Goal: Task Accomplishment & Management: Complete application form

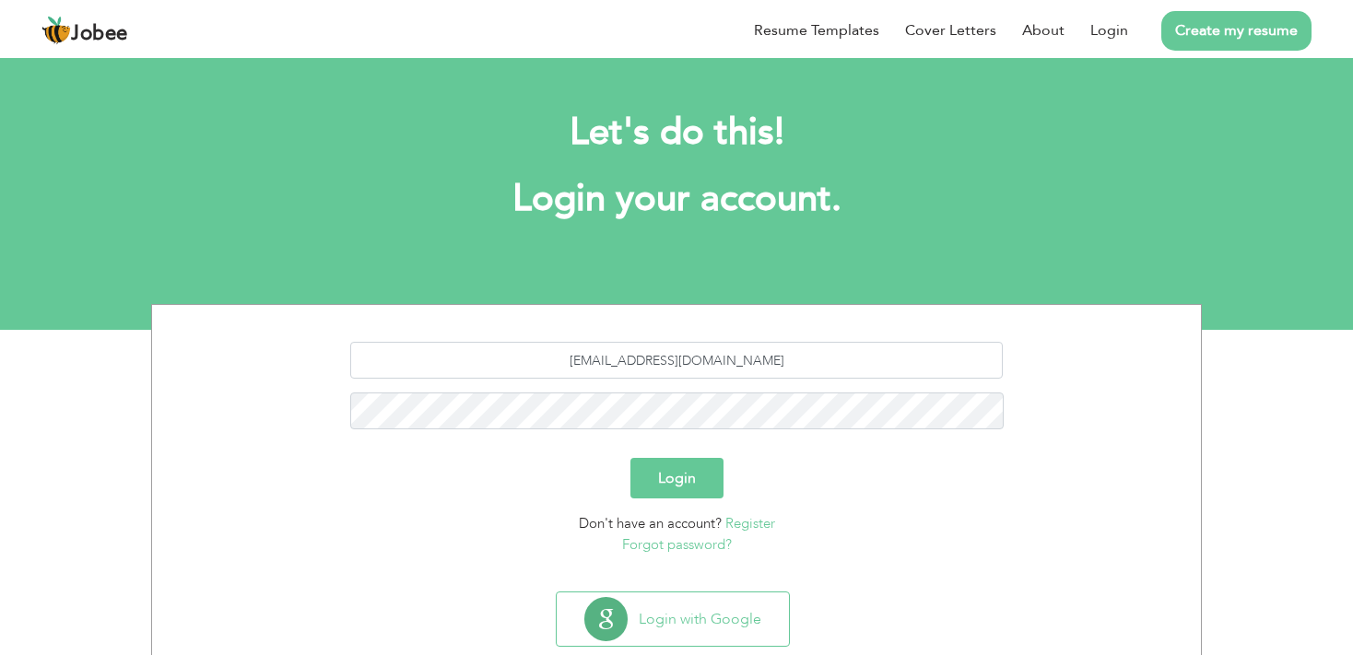
click at [689, 490] on button "Login" at bounding box center [676, 478] width 93 height 41
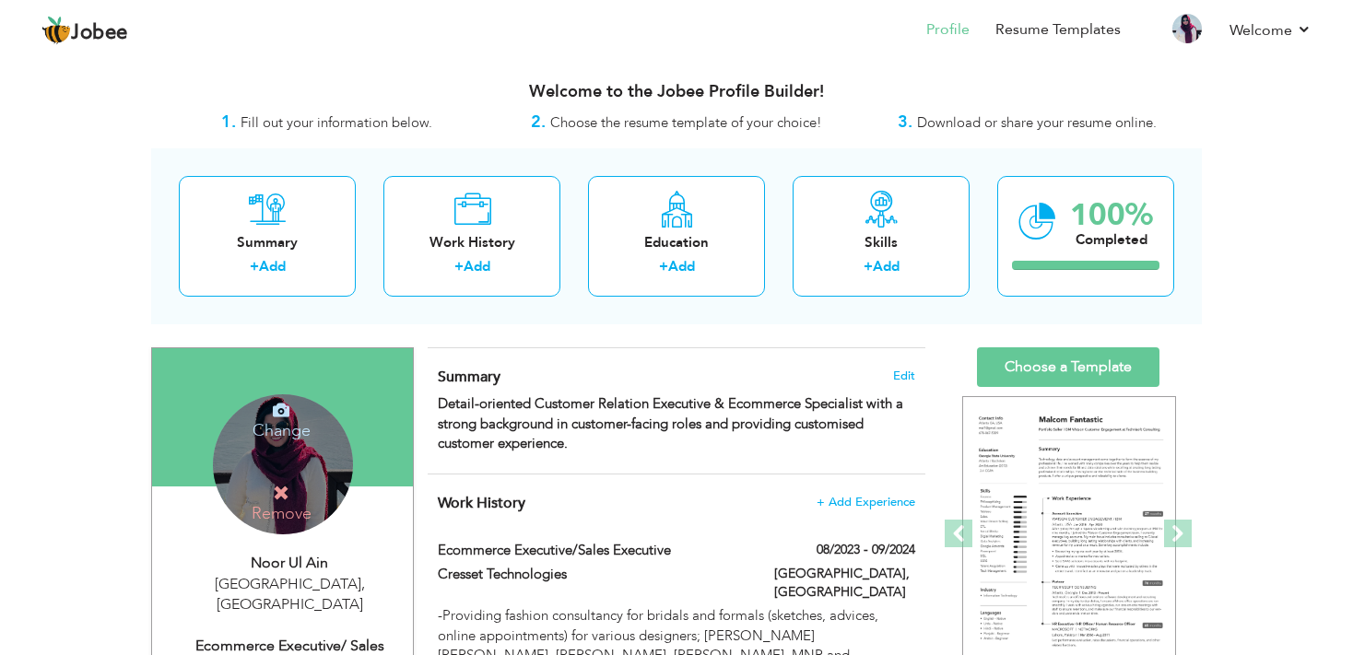
click at [282, 485] on icon at bounding box center [281, 493] width 17 height 17
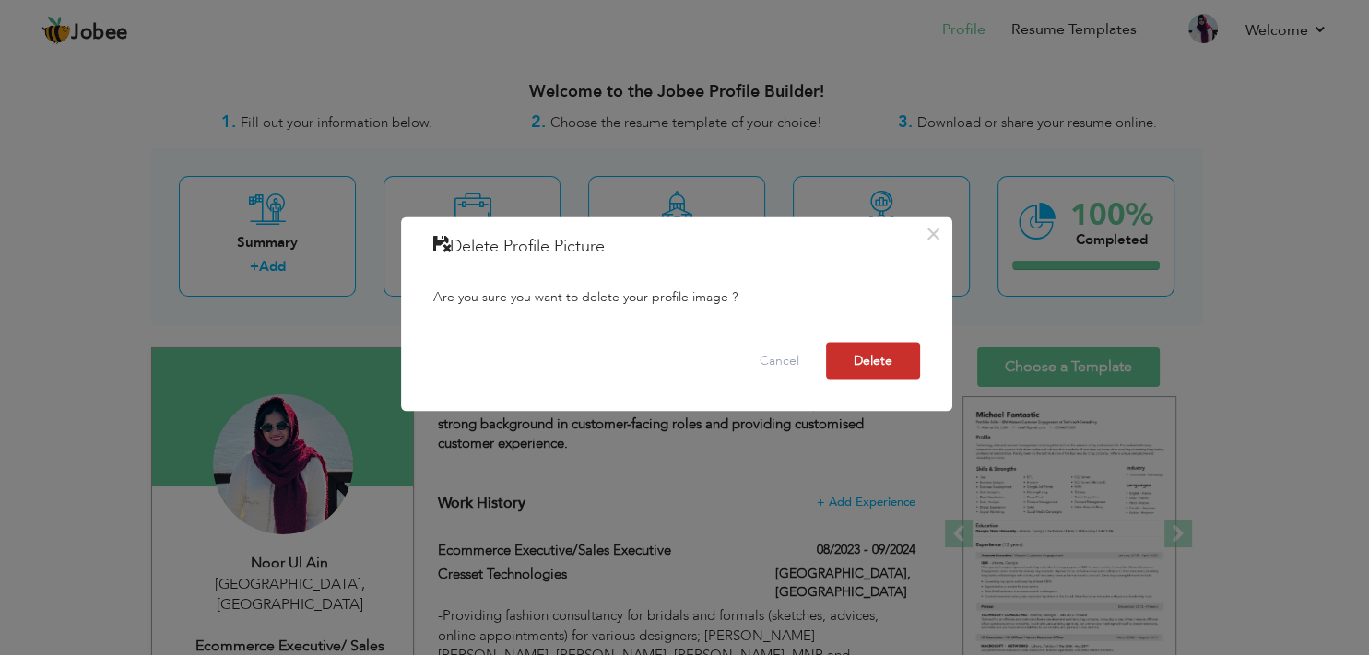
click at [863, 367] on button "Delete" at bounding box center [873, 360] width 94 height 37
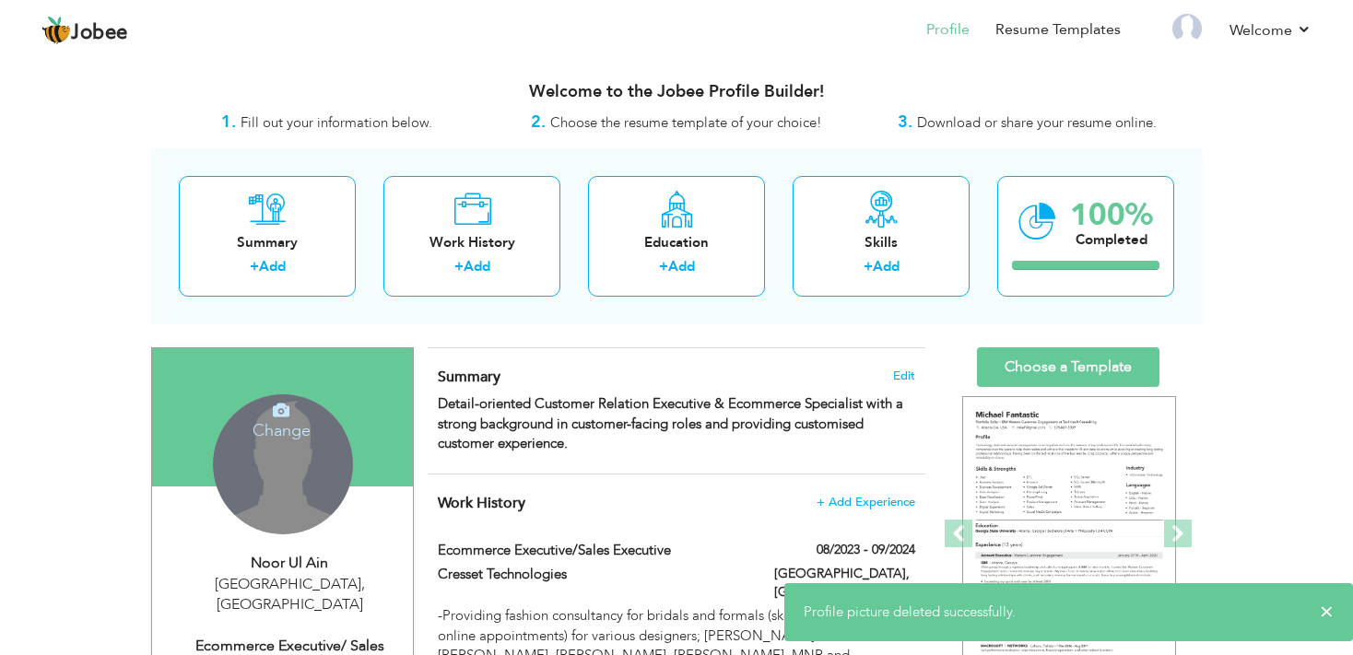
click at [251, 451] on div "Change Remove" at bounding box center [283, 464] width 140 height 140
click at [279, 417] on icon at bounding box center [281, 410] width 17 height 17
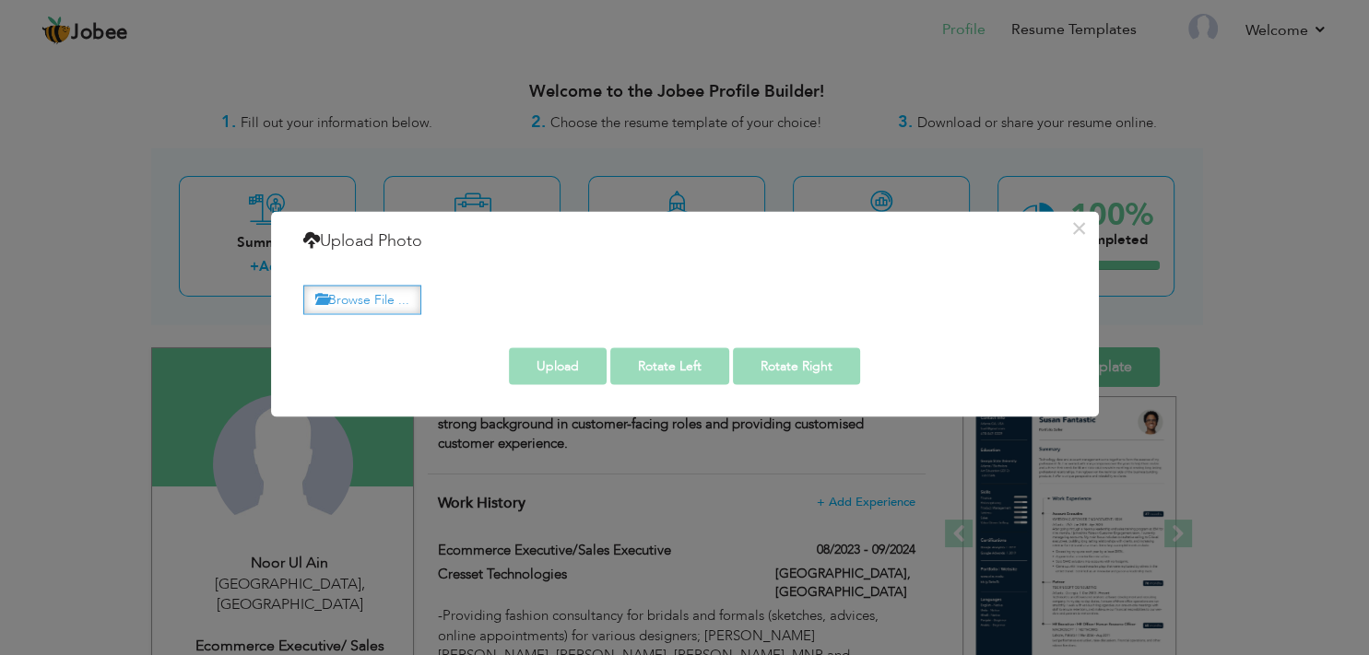
click at [394, 297] on label "Browse File ..." at bounding box center [362, 300] width 118 height 29
click at [0, 0] on input "Browse File ..." at bounding box center [0, 0] width 0 height 0
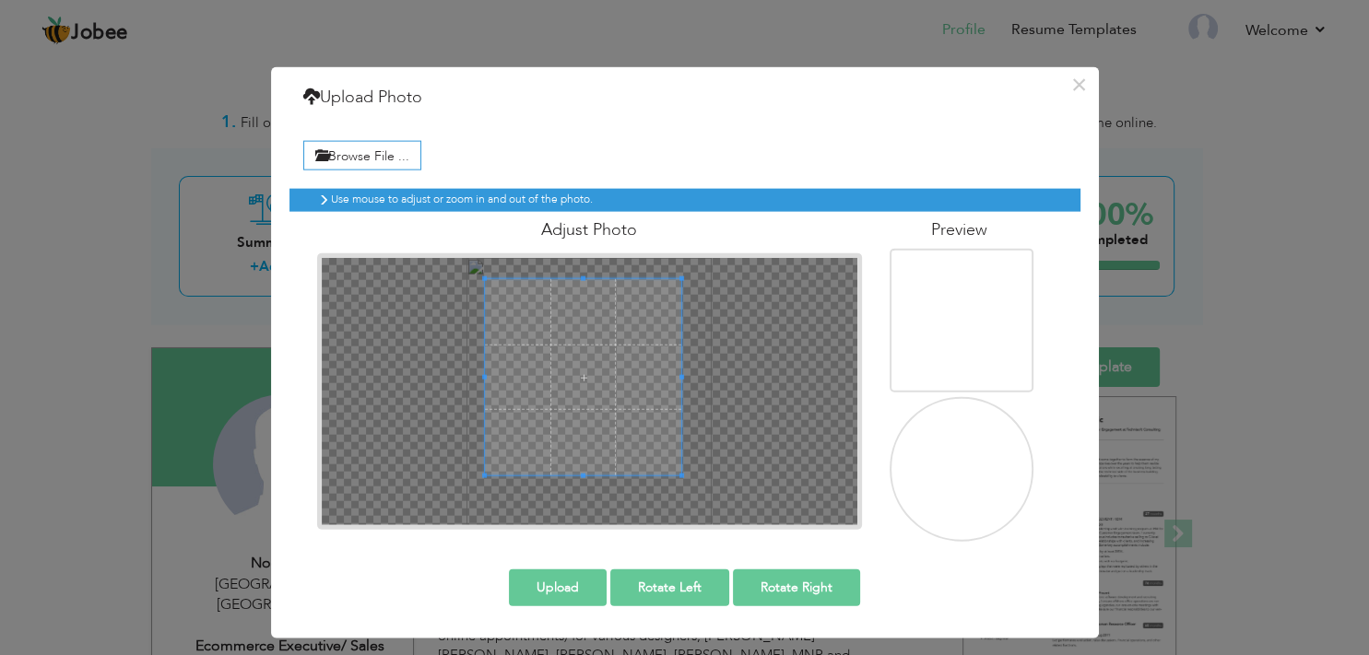
click at [581, 388] on span at bounding box center [583, 377] width 196 height 196
click at [566, 581] on button "Upload" at bounding box center [558, 588] width 98 height 37
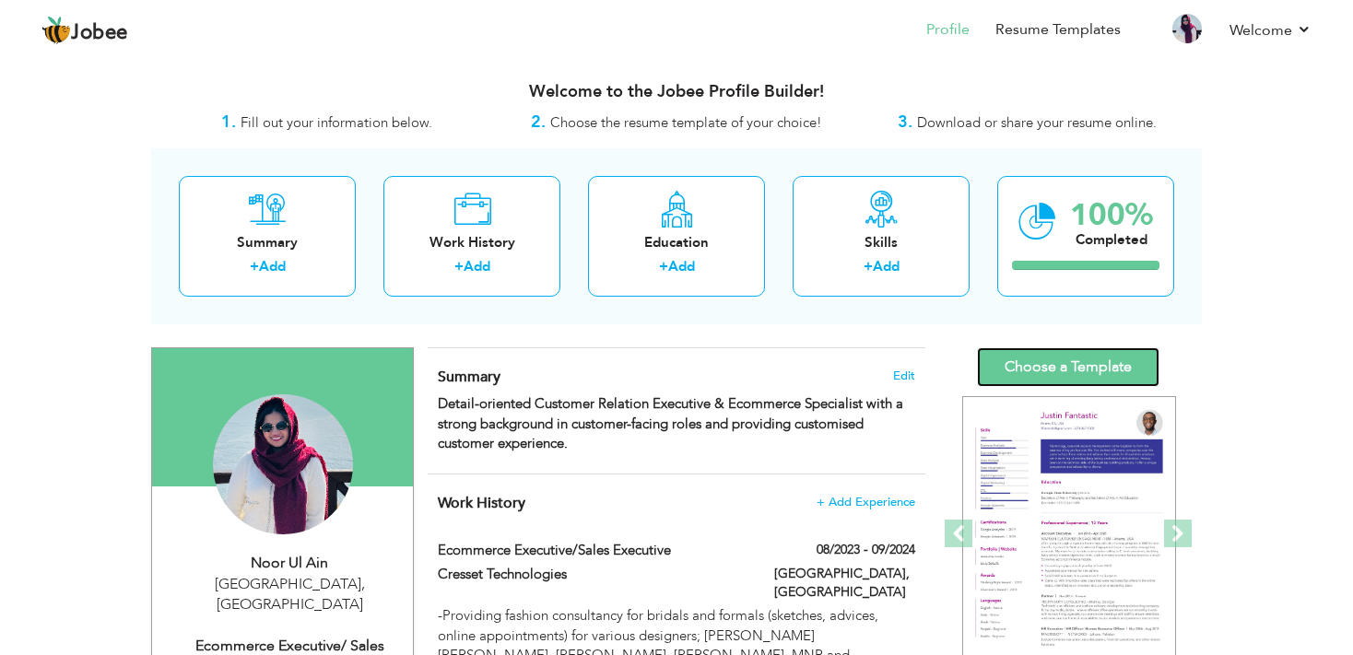
click at [1042, 363] on link "Choose a Template" at bounding box center [1068, 367] width 182 height 40
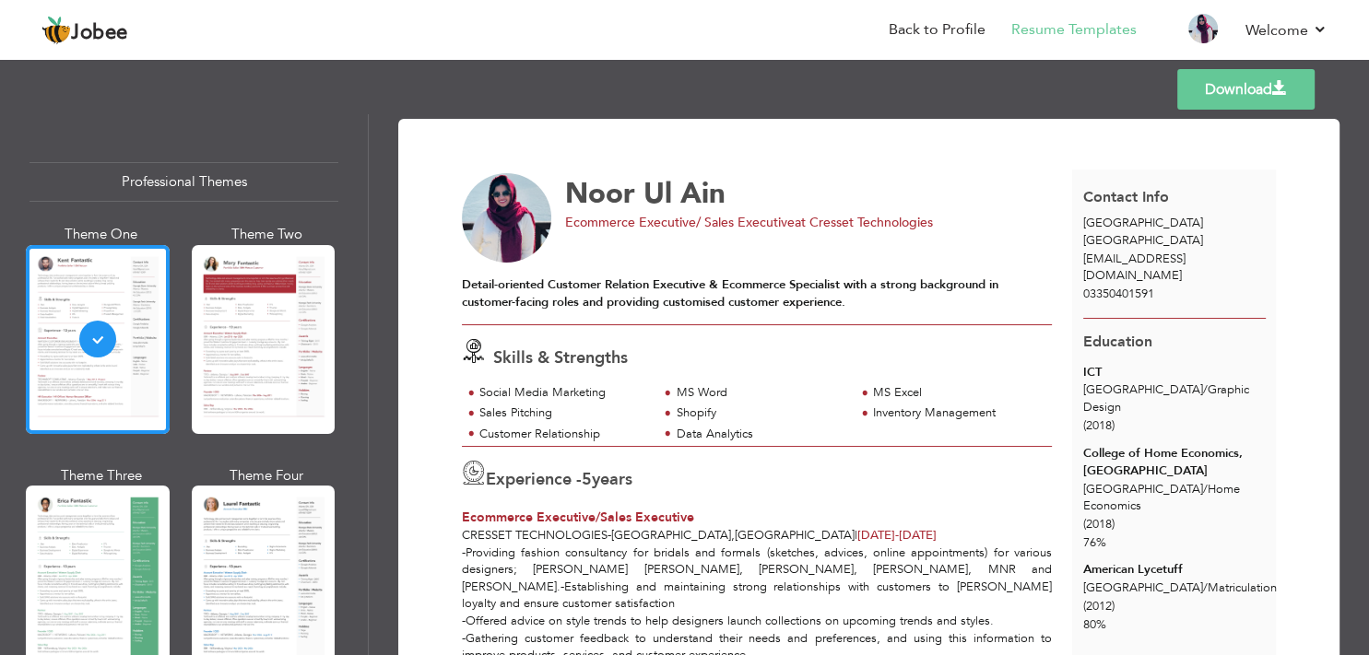
click at [1219, 87] on link "Download" at bounding box center [1245, 89] width 137 height 41
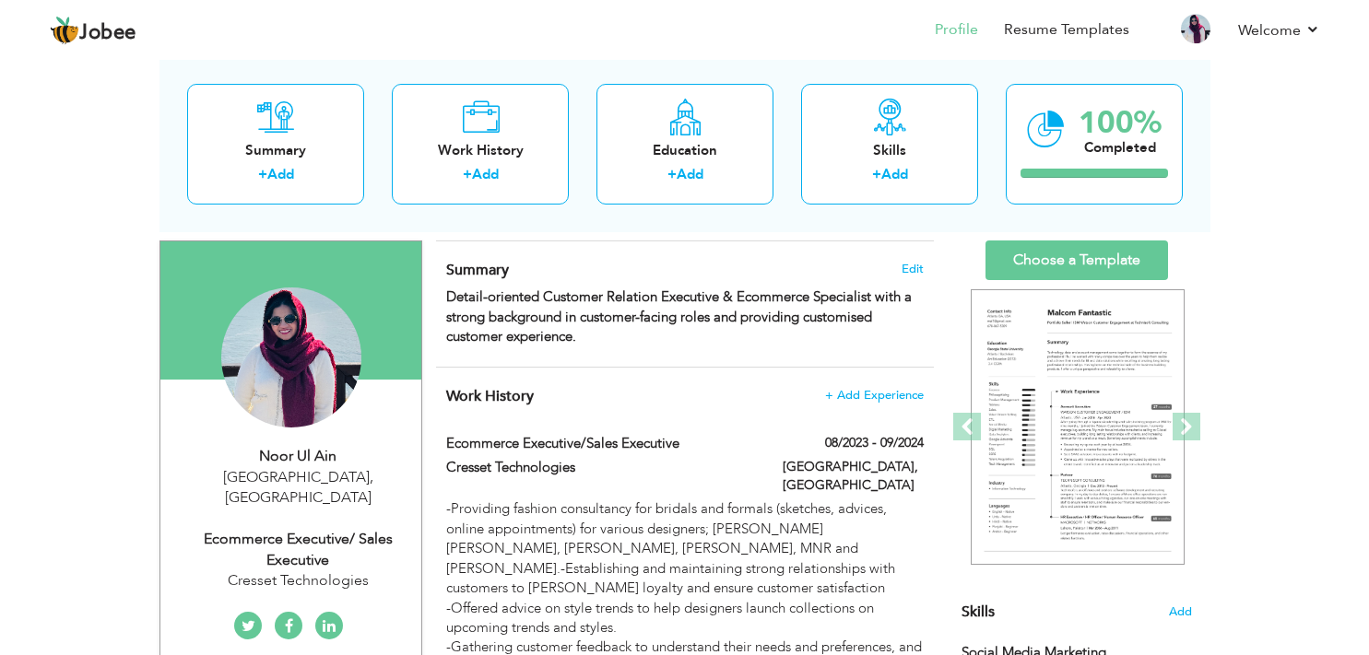
scroll to position [108, 0]
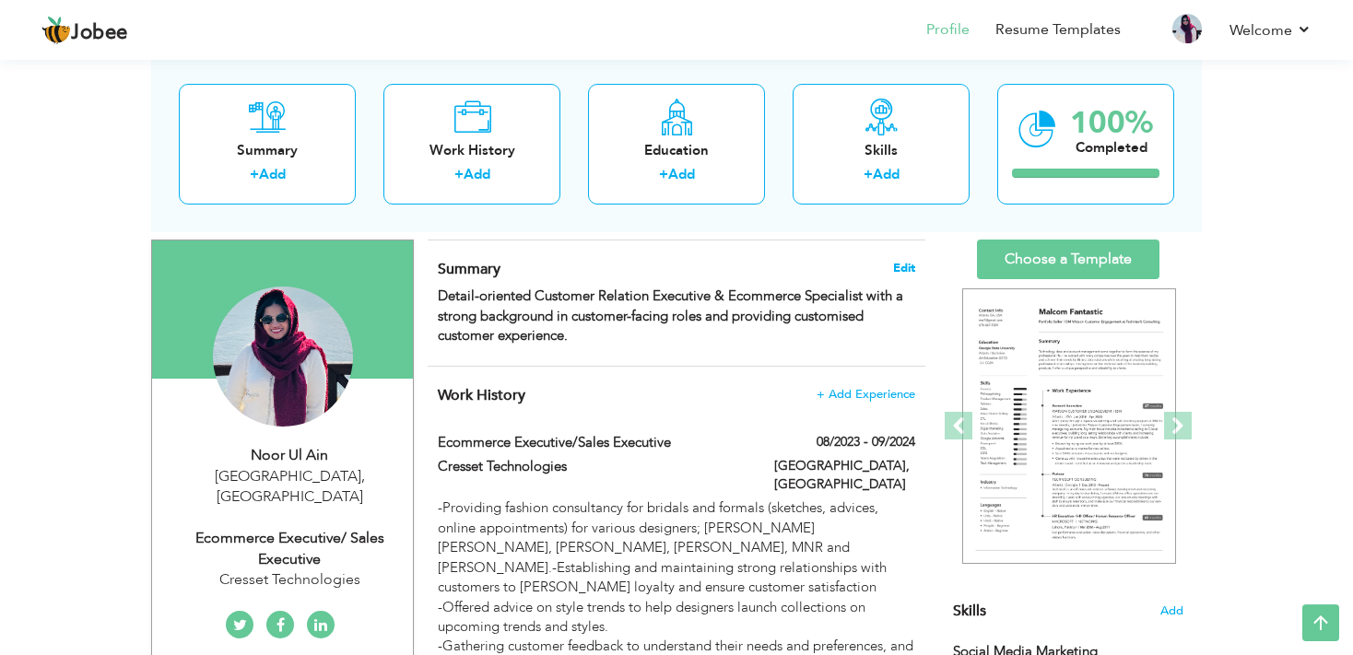
click at [907, 266] on span "Edit" at bounding box center [904, 268] width 22 height 13
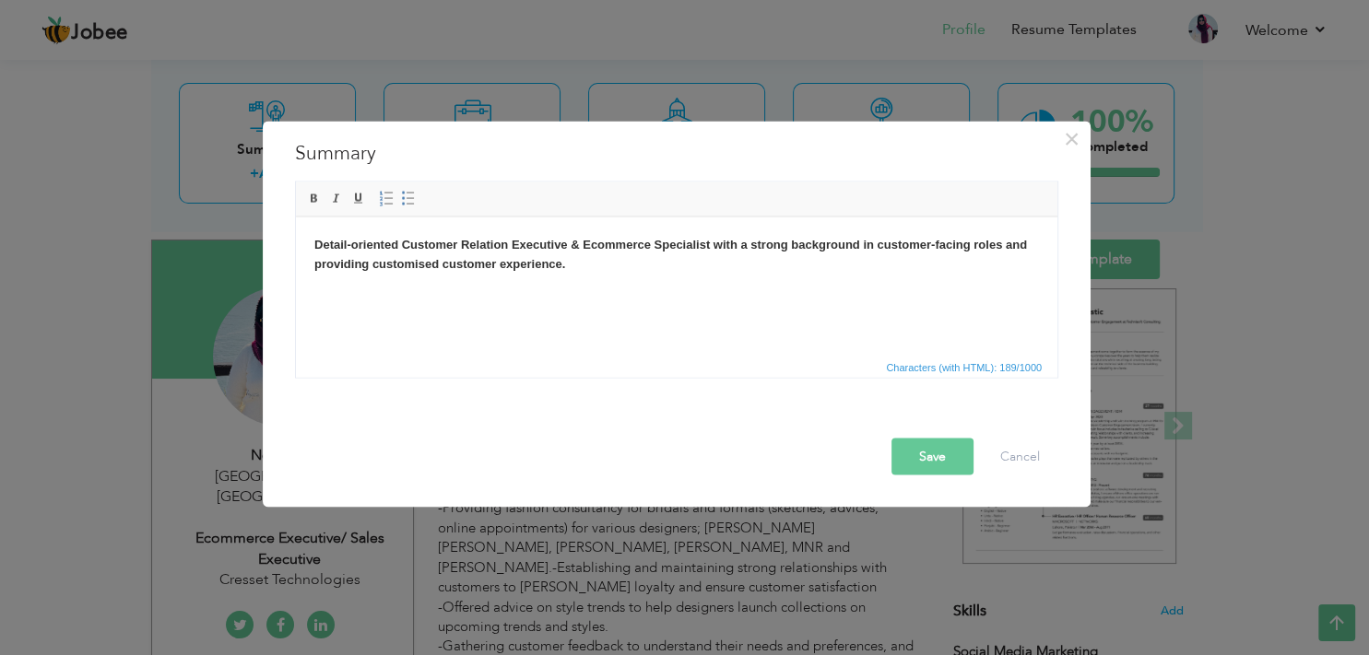
scroll to position [0, 0]
click at [482, 261] on strong "Detail-oriented Customer Relation Executive & Ecommerce Specialist with a stron…" at bounding box center [670, 253] width 712 height 33
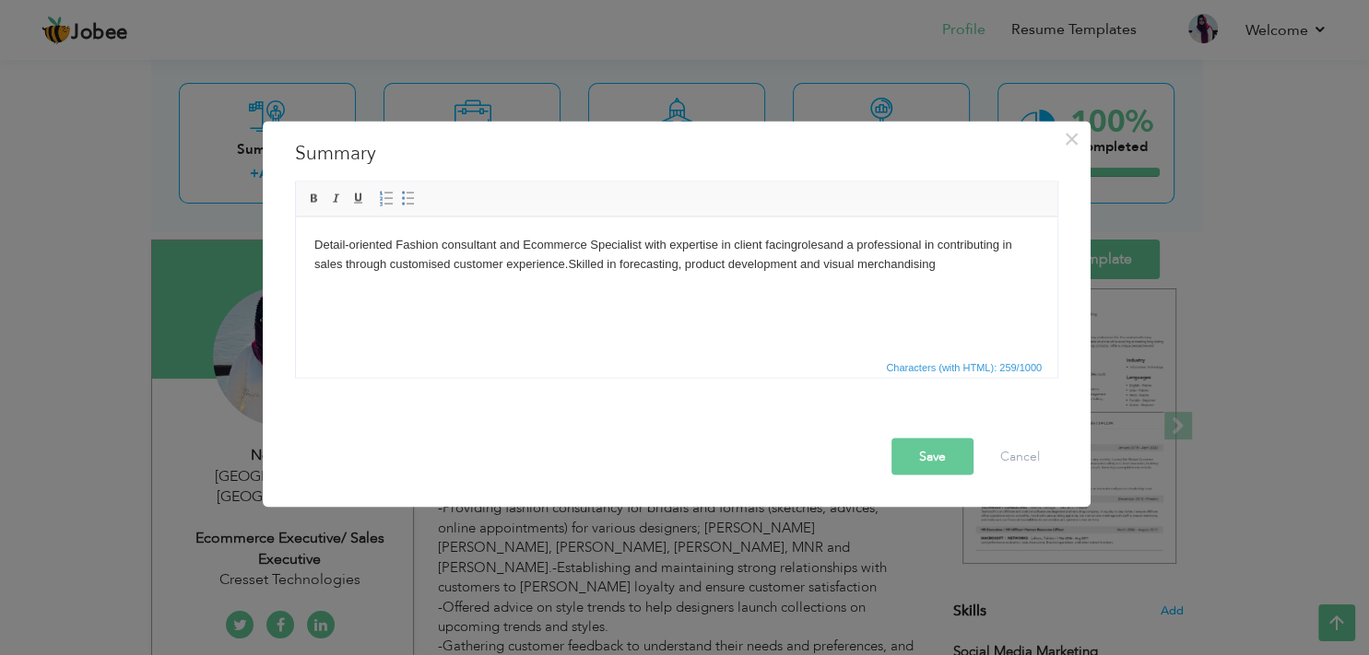
click at [929, 466] on button "Save" at bounding box center [932, 456] width 82 height 37
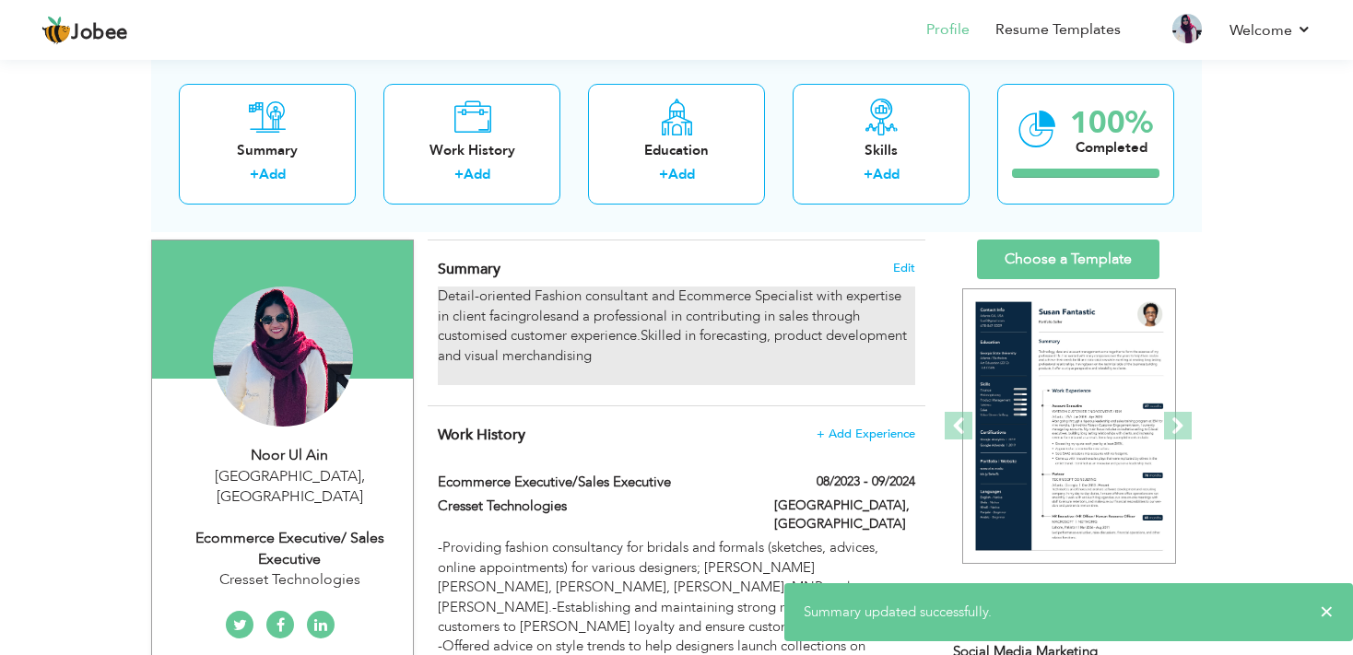
click at [744, 334] on div "Detail-oriented Fashion consultant and Ecommerce Specialist with expertise in c…" at bounding box center [676, 336] width 477 height 99
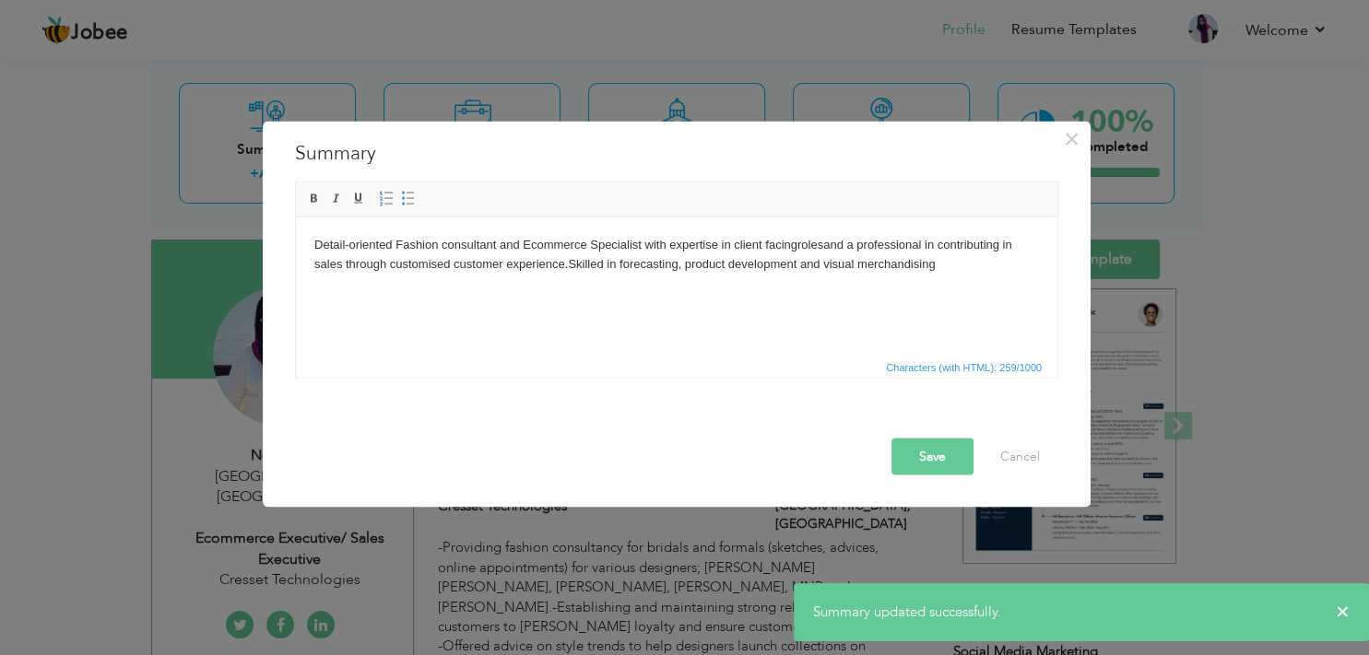
click at [574, 241] on body "Detail-oriented Fashion consultant and Ecommerce Specialist with expertise in c…" at bounding box center [676, 263] width 724 height 57
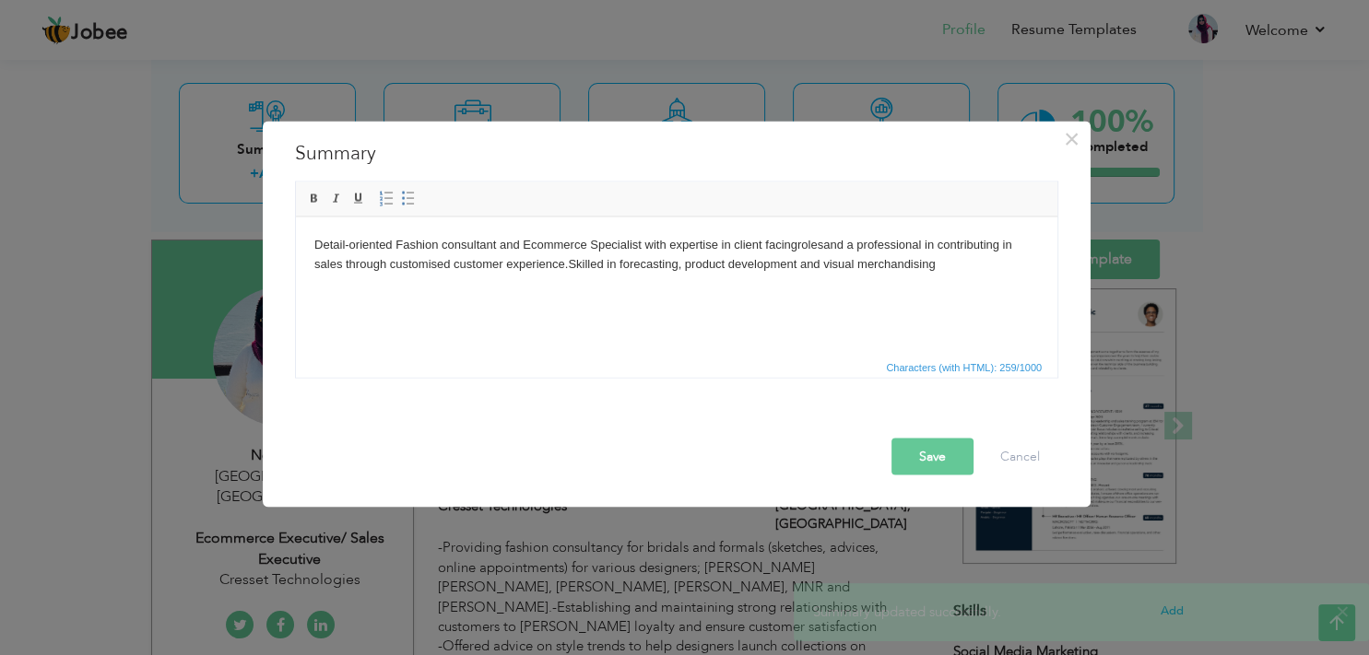
click at [574, 241] on body "Detail-oriented Fashion consultant and Ecommerce Specialist with expertise in c…" at bounding box center [676, 263] width 724 height 57
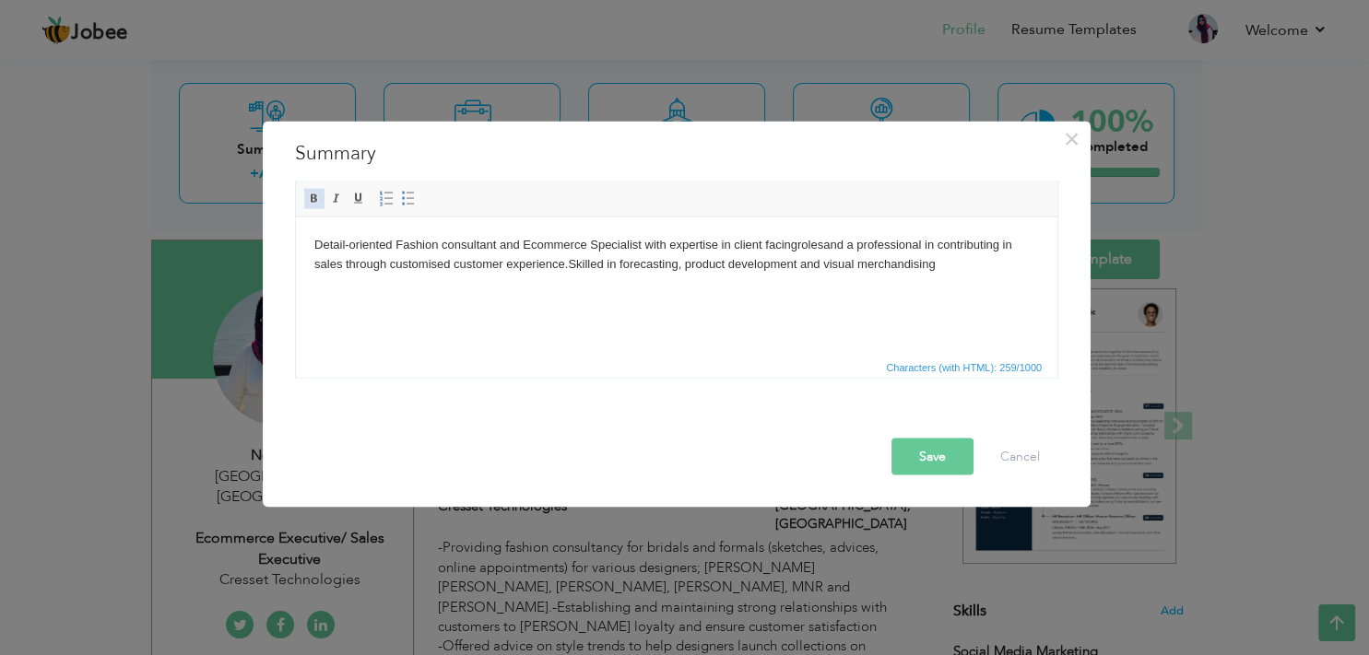
click at [311, 201] on span at bounding box center [314, 198] width 15 height 15
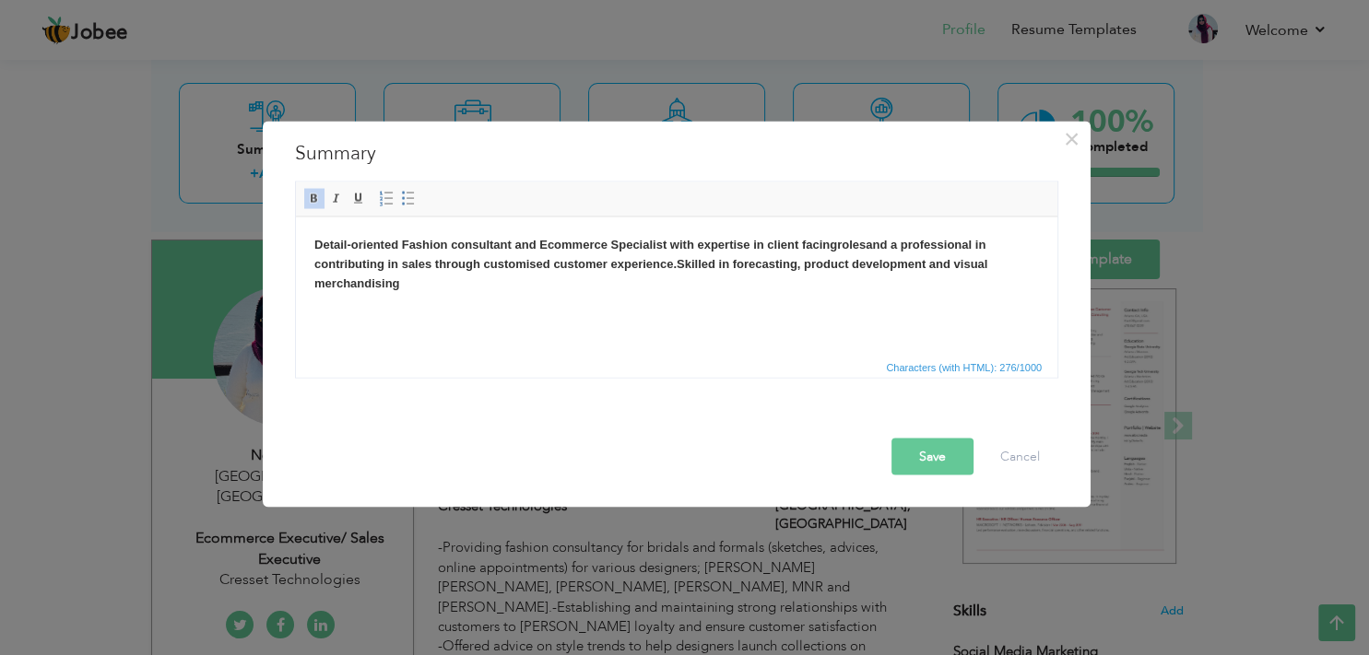
click at [925, 454] on button "Save" at bounding box center [932, 456] width 82 height 37
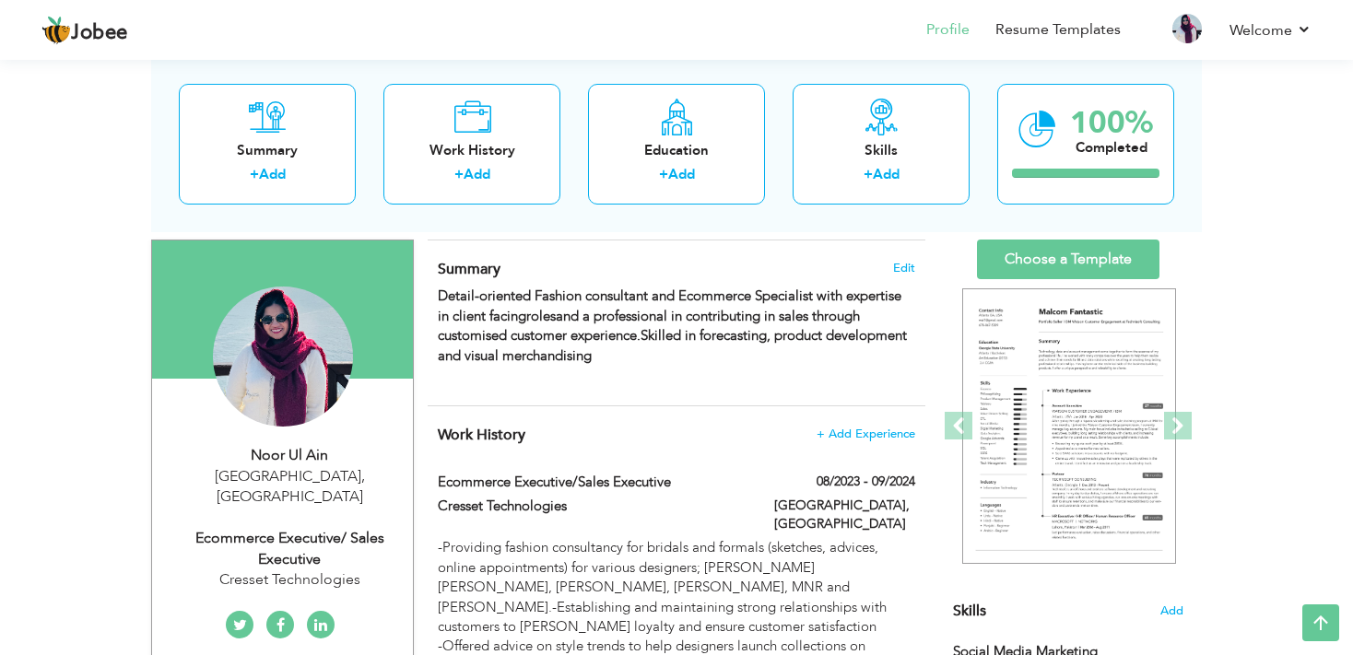
click at [303, 528] on div "Ecommerce Executive/ Sales Executive" at bounding box center [289, 549] width 247 height 42
type input "Noor"
type input "Ul Ain"
type input "03350401591"
select select "number:166"
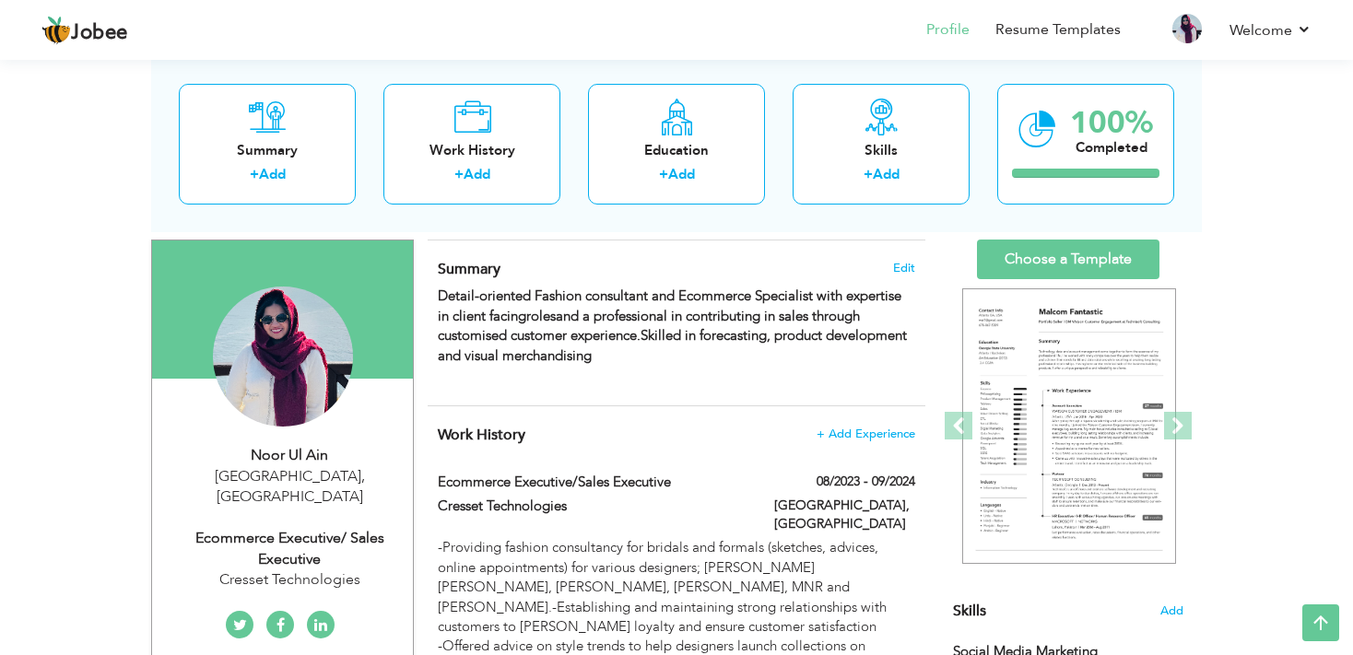
type input "[GEOGRAPHIC_DATA]"
select select "number:7"
type input "Cresset Technologies"
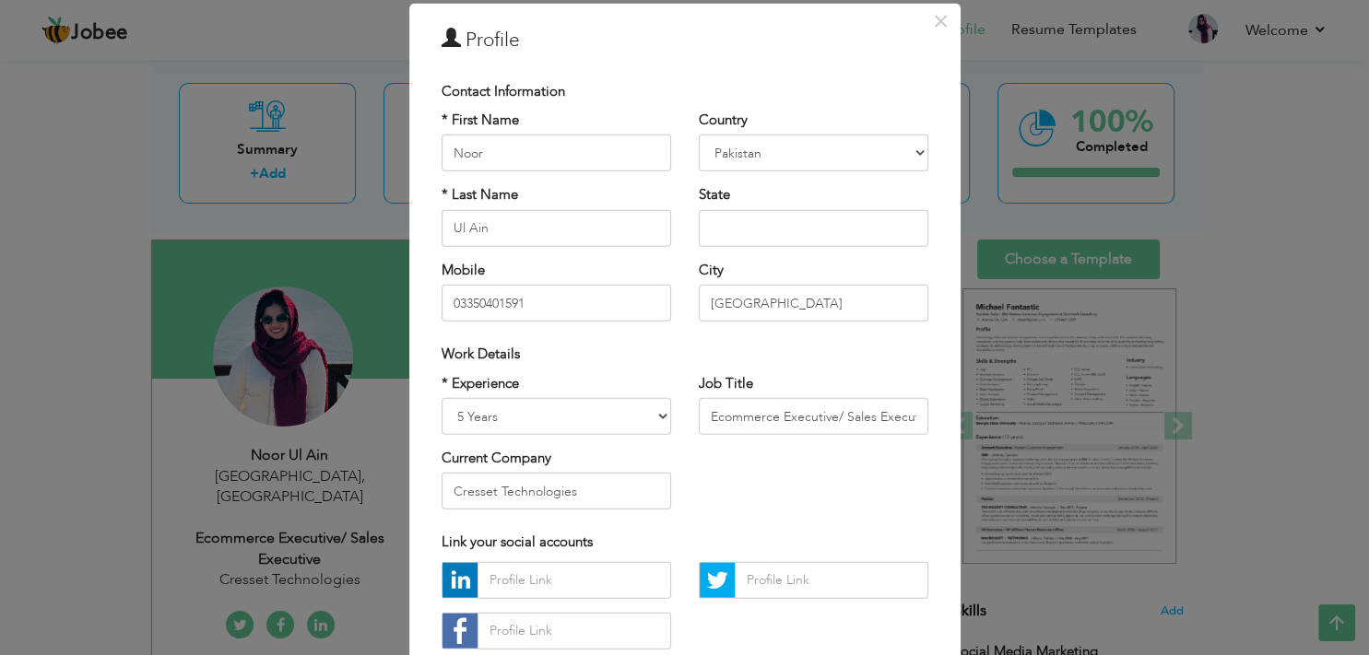
scroll to position [65, 0]
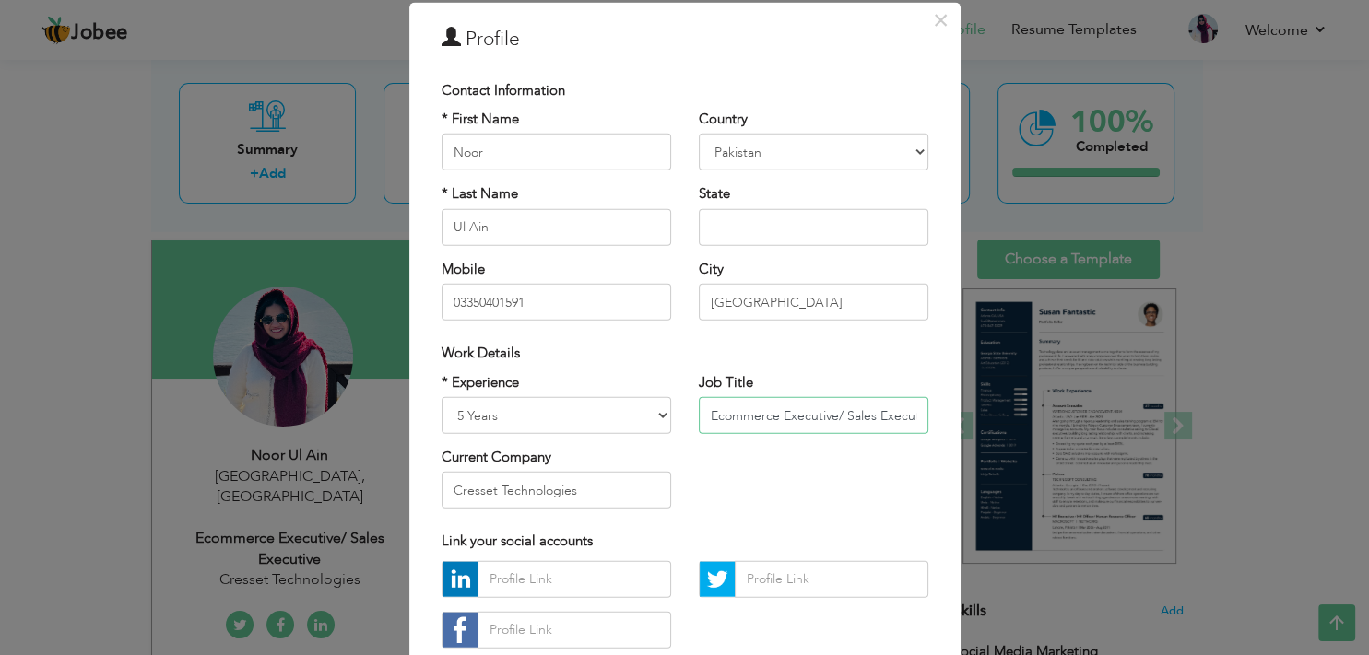
click at [765, 418] on input "Ecommerce Executive/ Sales Executive" at bounding box center [813, 415] width 229 height 37
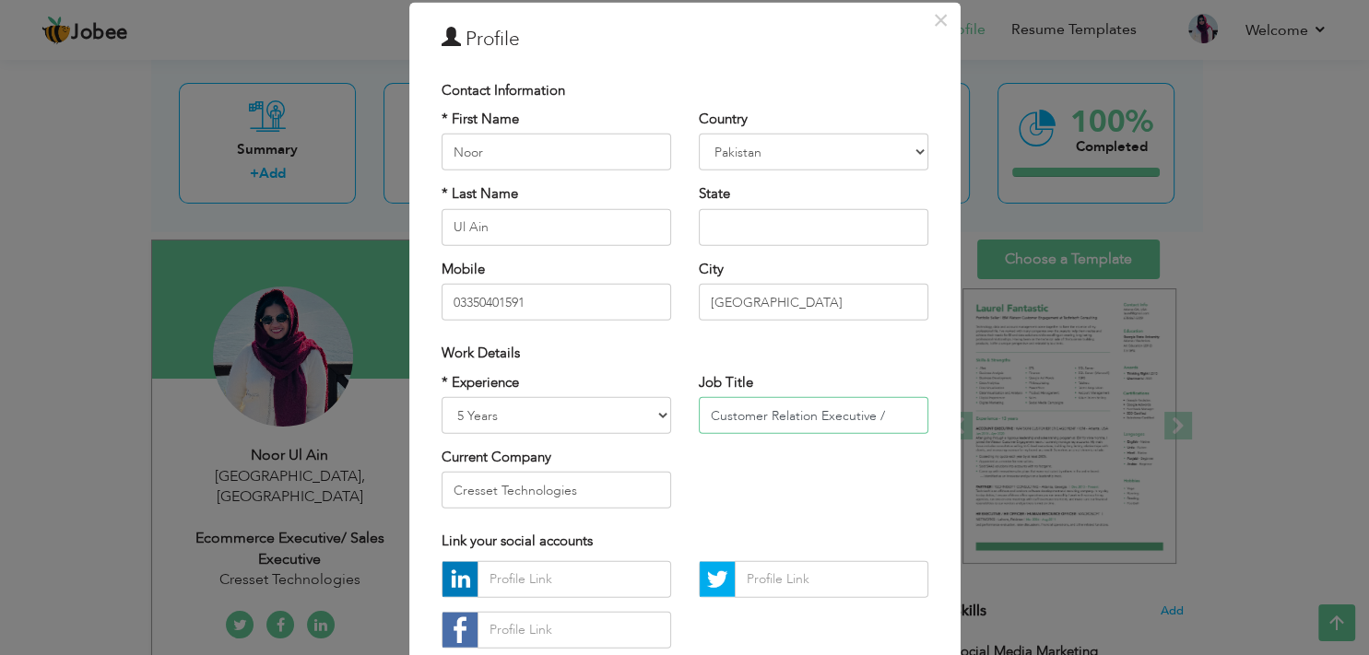
click at [913, 411] on input "Customer Relation Executive /" at bounding box center [813, 415] width 229 height 37
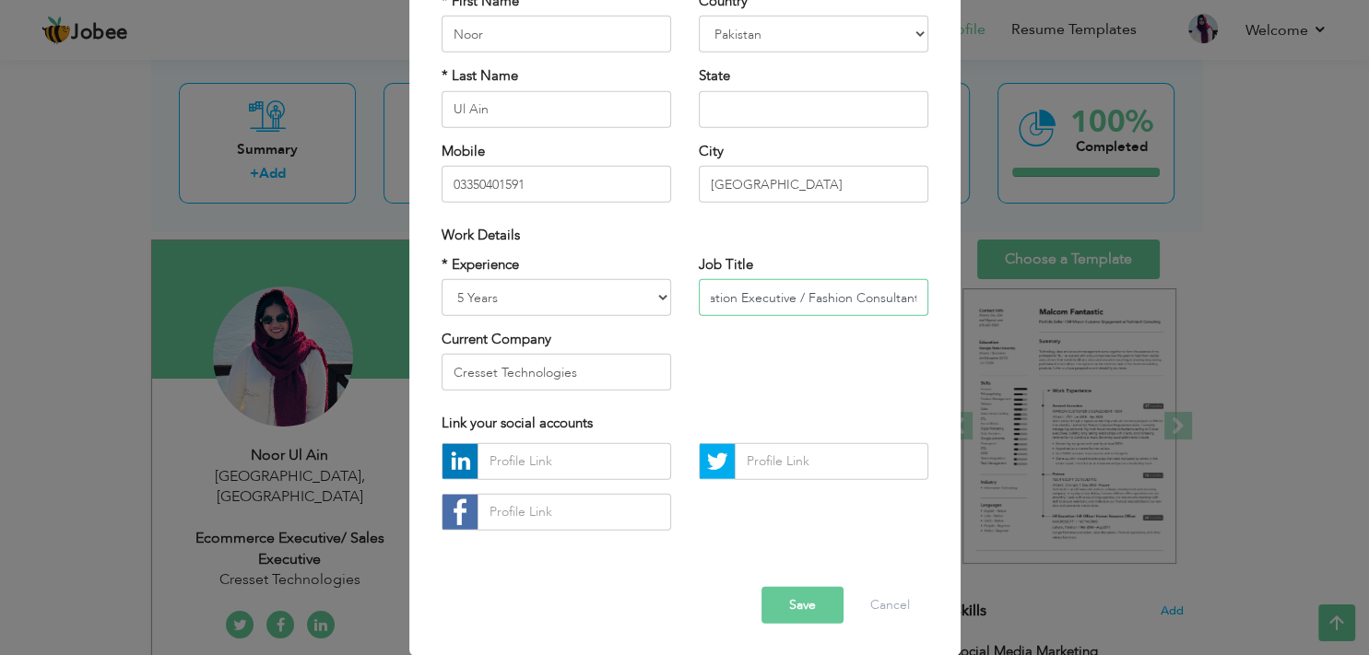
type input "Customer Relation Executive / Fashion Consultant"
click at [800, 609] on button "Save" at bounding box center [802, 604] width 82 height 37
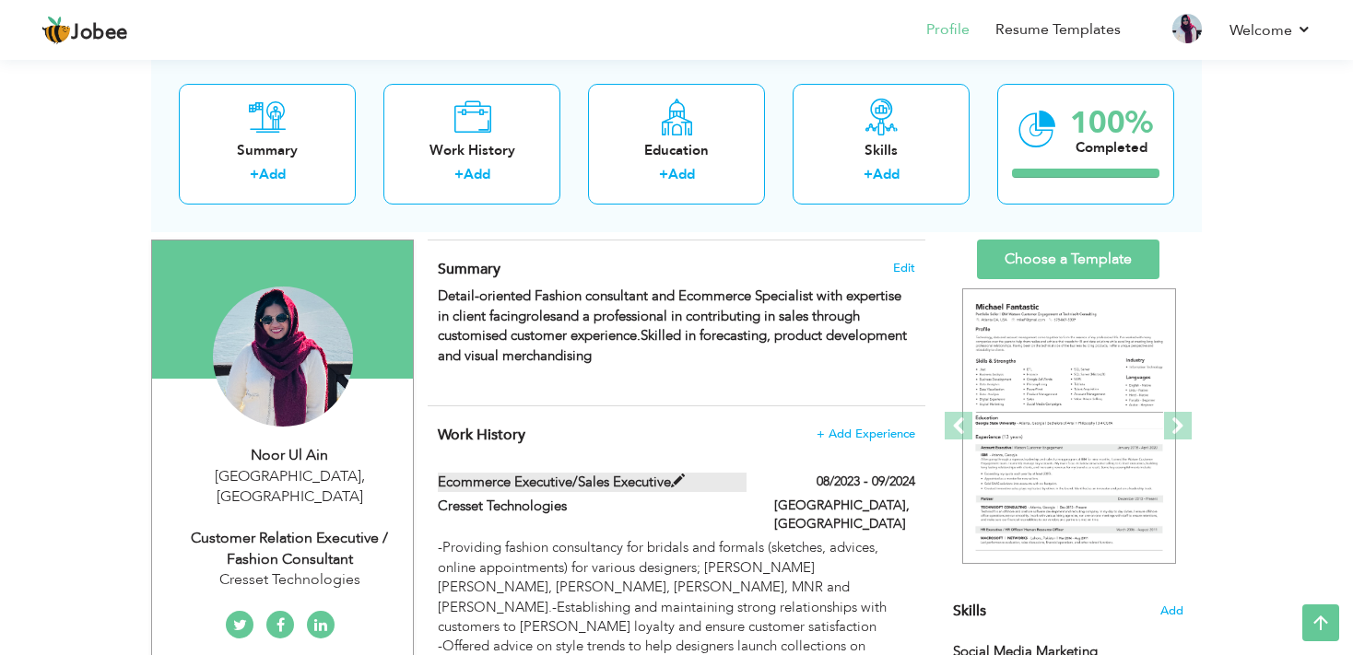
click at [637, 486] on label "Ecommerce Executive/Sales Executive" at bounding box center [593, 482] width 310 height 19
type input "Ecommerce Executive/Sales Executive"
type input "Cresset Technologies"
type input "08/2023"
type input "09/2024"
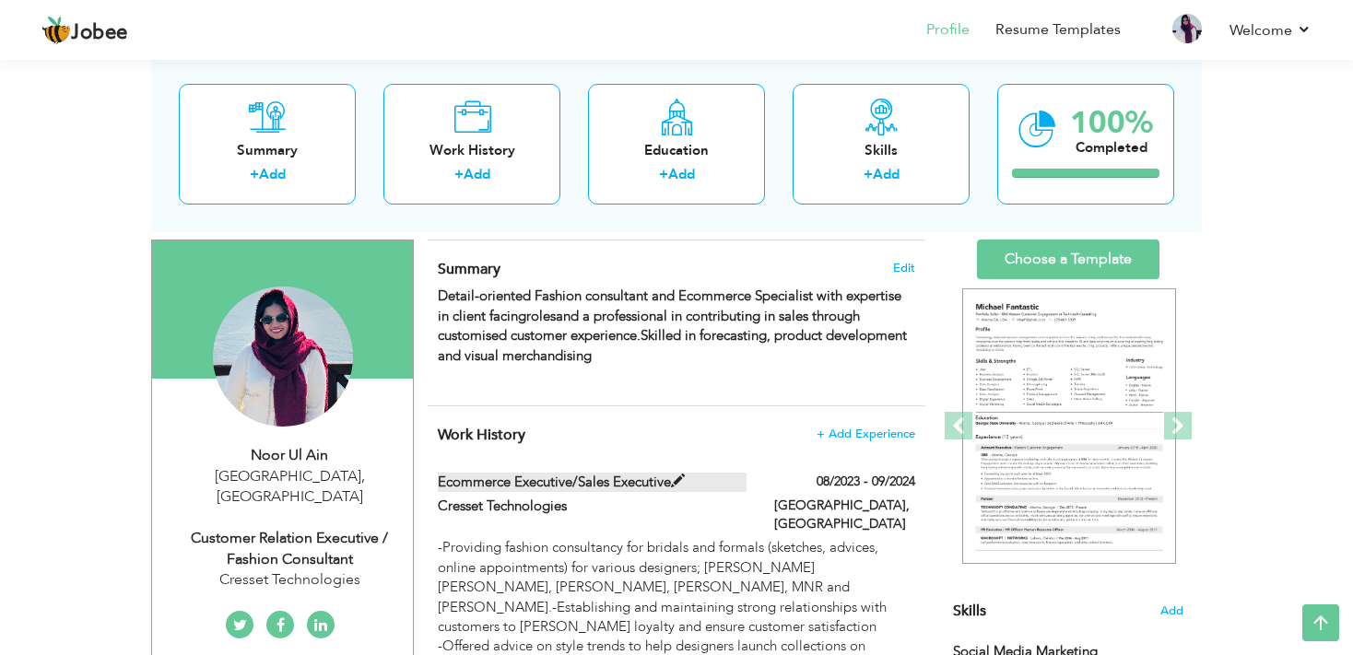
type input "[GEOGRAPHIC_DATA]"
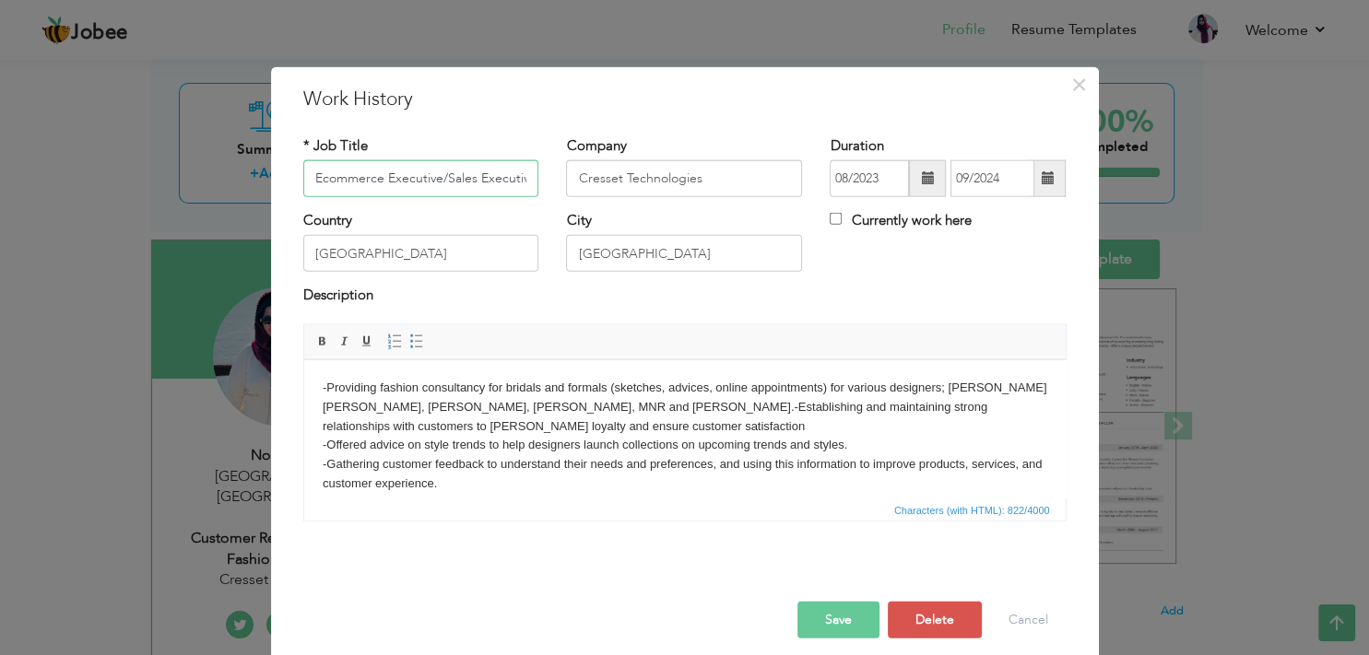
scroll to position [0, 6]
click at [480, 186] on input "Ecommerce Executive/Sales Executive" at bounding box center [421, 178] width 236 height 37
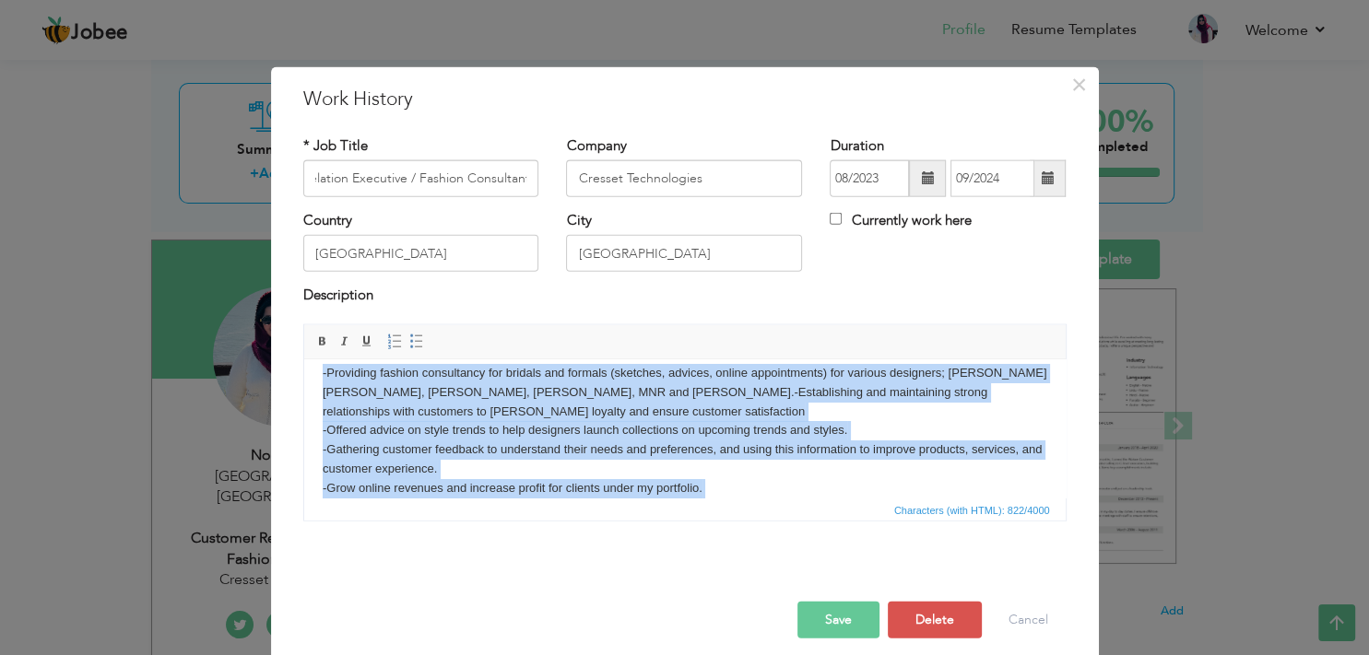
scroll to position [0, 0]
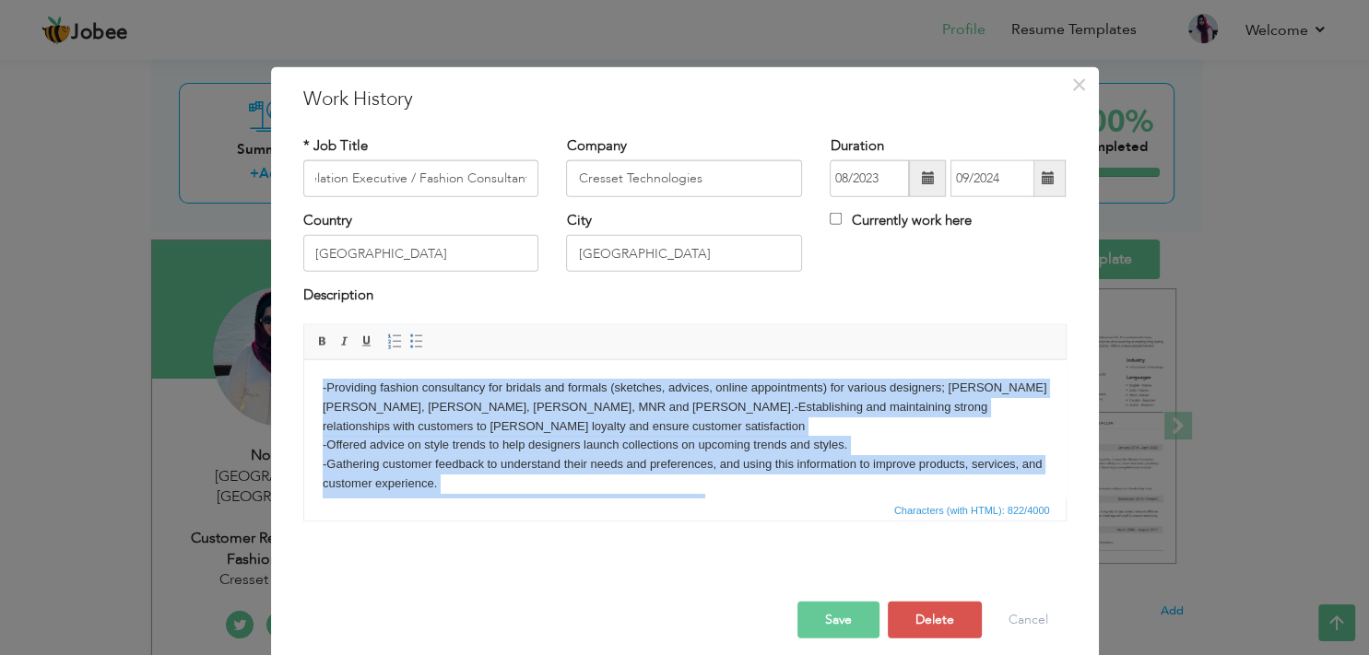
drag, startPoint x: 737, startPoint y: 474, endPoint x: 311, endPoint y: 323, distance: 451.8
click at [311, 359] on html "-Providing fashion consultancy for bridals and formals (sketches, advices, onli…" at bounding box center [683, 428] width 761 height 138
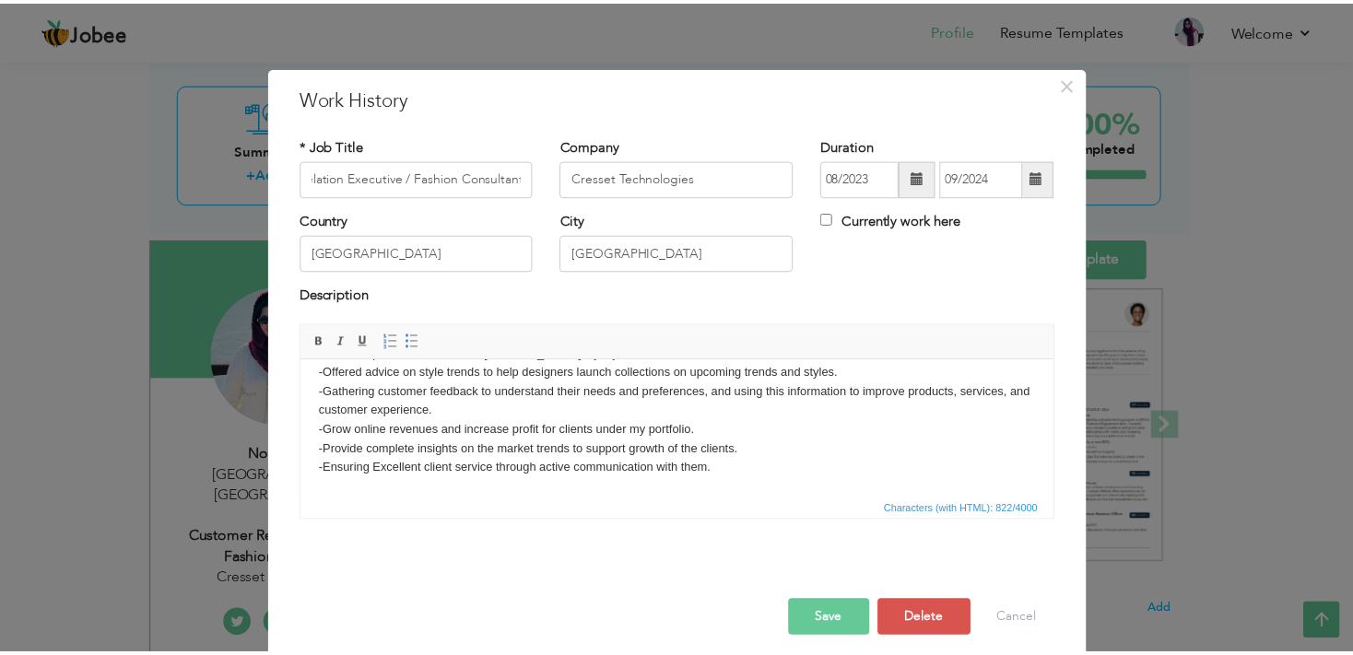
scroll to position [71, 0]
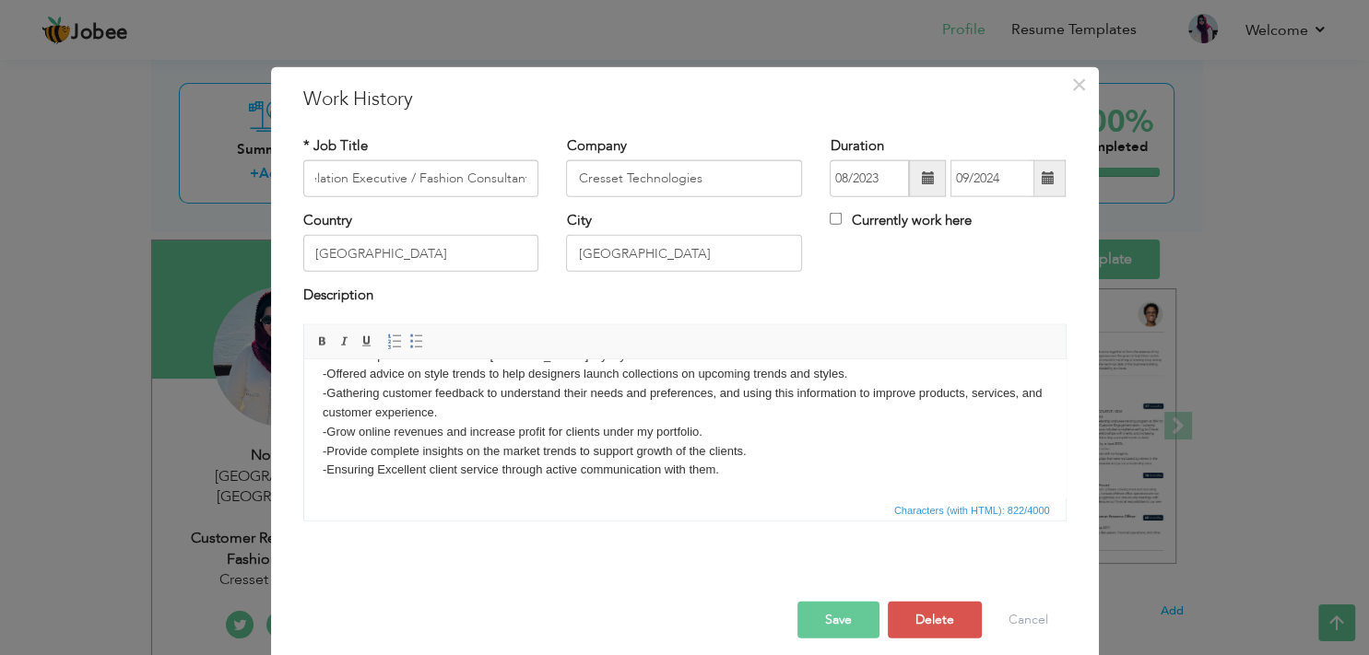
click at [810, 453] on body "-Providing fashion consultancy for bridals and formals (sketches, advices, onli…" at bounding box center [684, 403] width 724 height 192
click at [831, 625] on button "Save" at bounding box center [838, 619] width 82 height 37
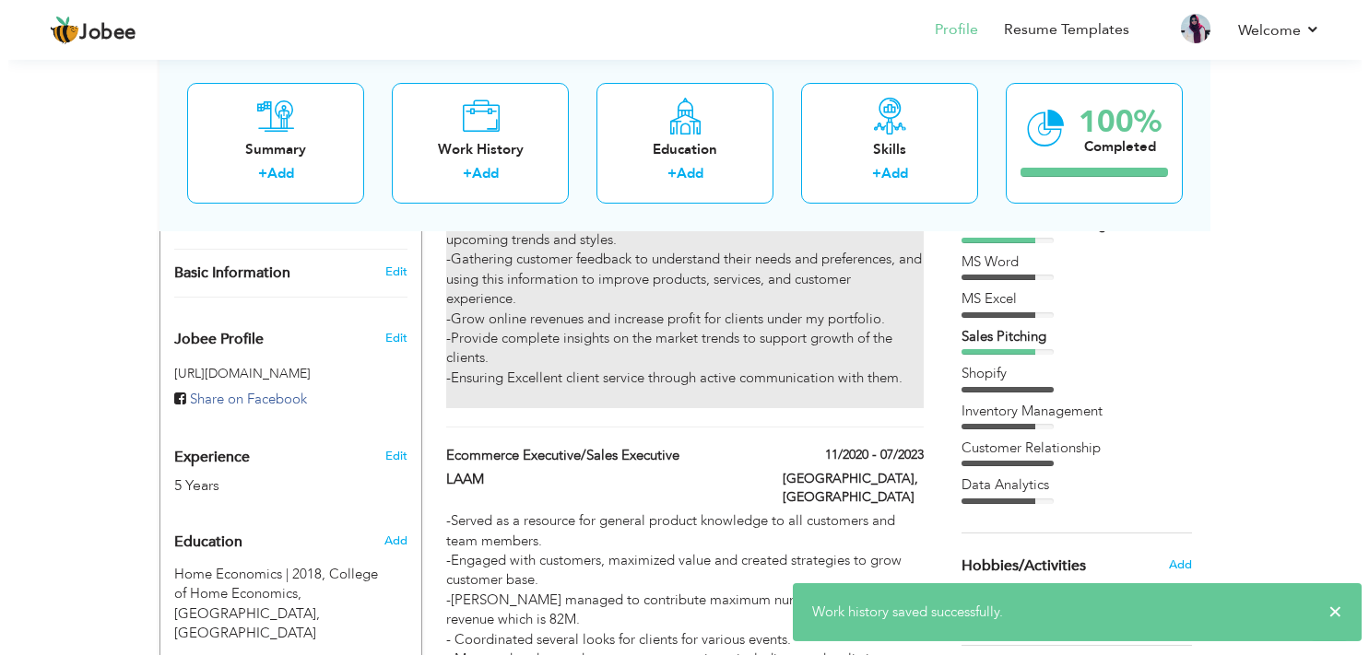
scroll to position [535, 0]
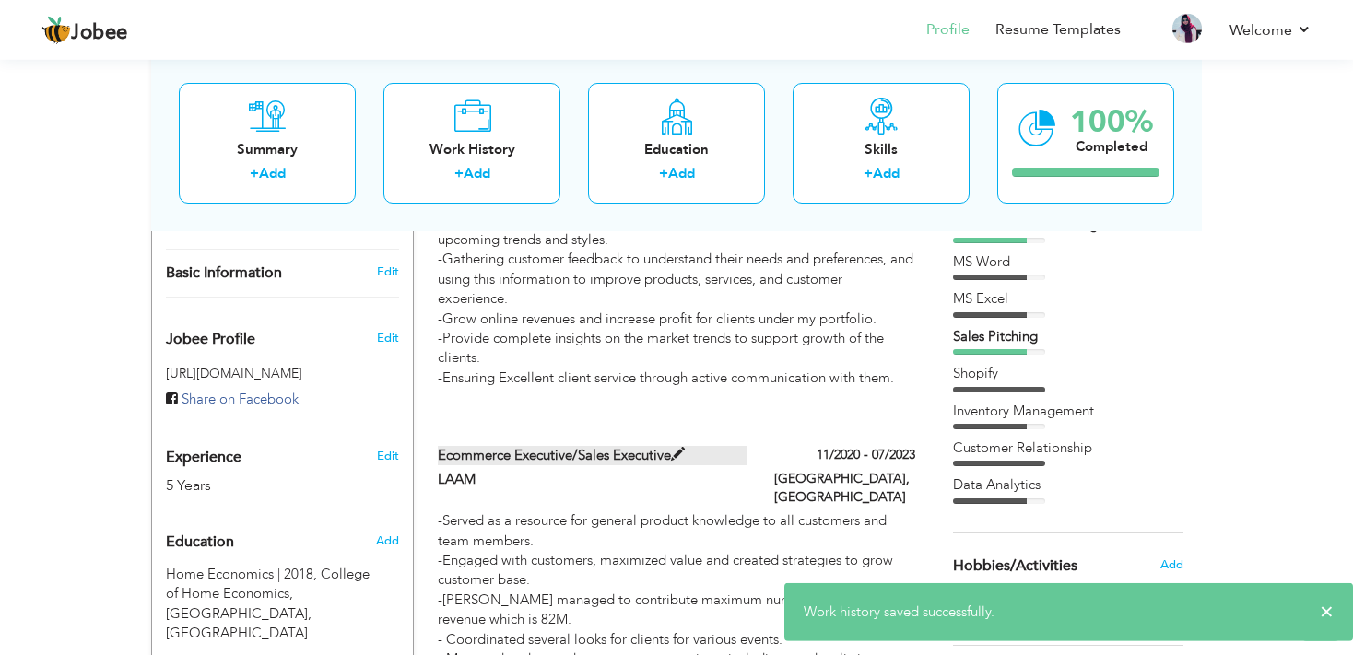
click at [614, 446] on label "Ecommerce Executive/Sales Executive" at bounding box center [593, 455] width 310 height 19
type input "Ecommerce Executive/Sales Executive"
type input "LAAM"
type input "11/2020"
type input "07/2023"
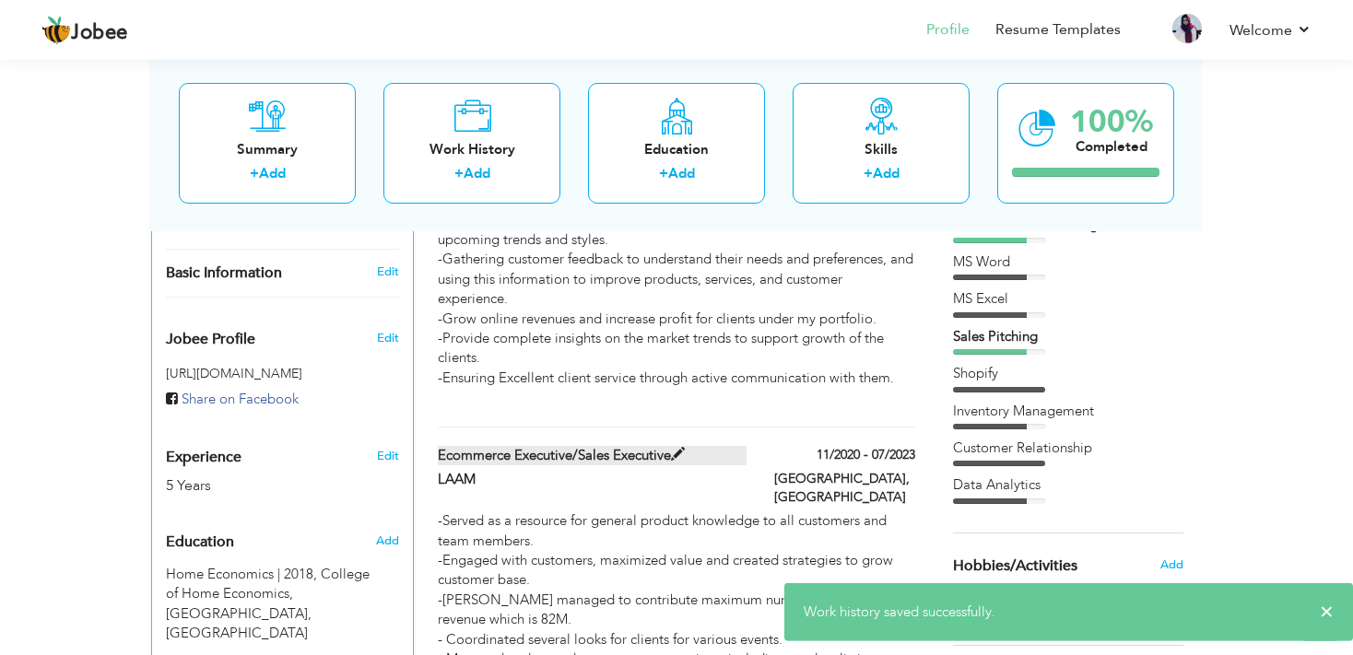
type input "[GEOGRAPHIC_DATA]"
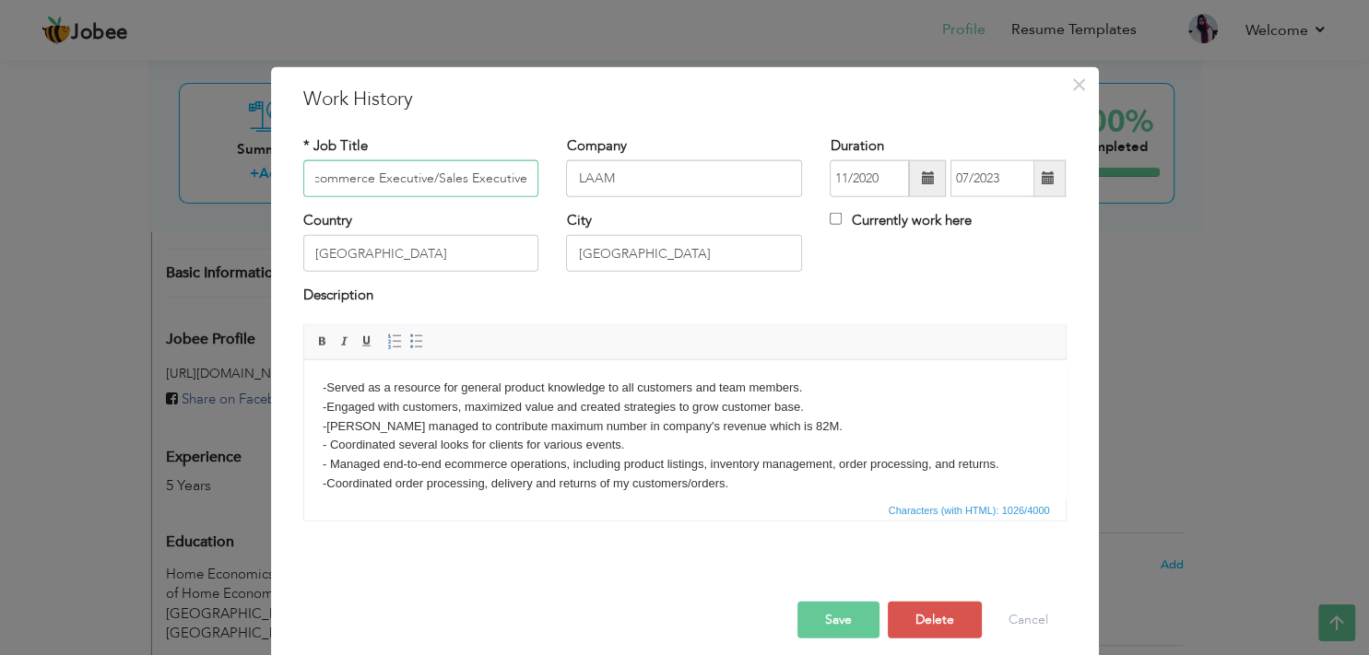
scroll to position [0, 6]
click at [505, 170] on input "Ecommerce Executive/Sales Executive" at bounding box center [421, 178] width 236 height 37
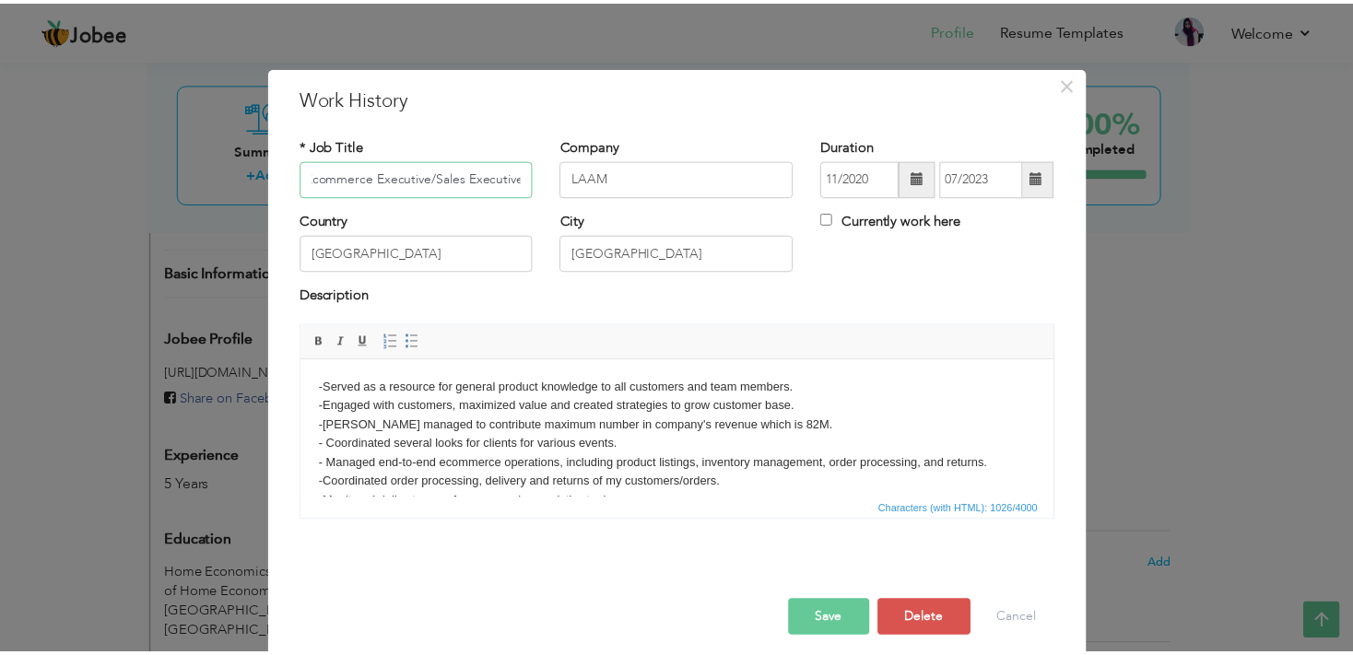
scroll to position [0, 0]
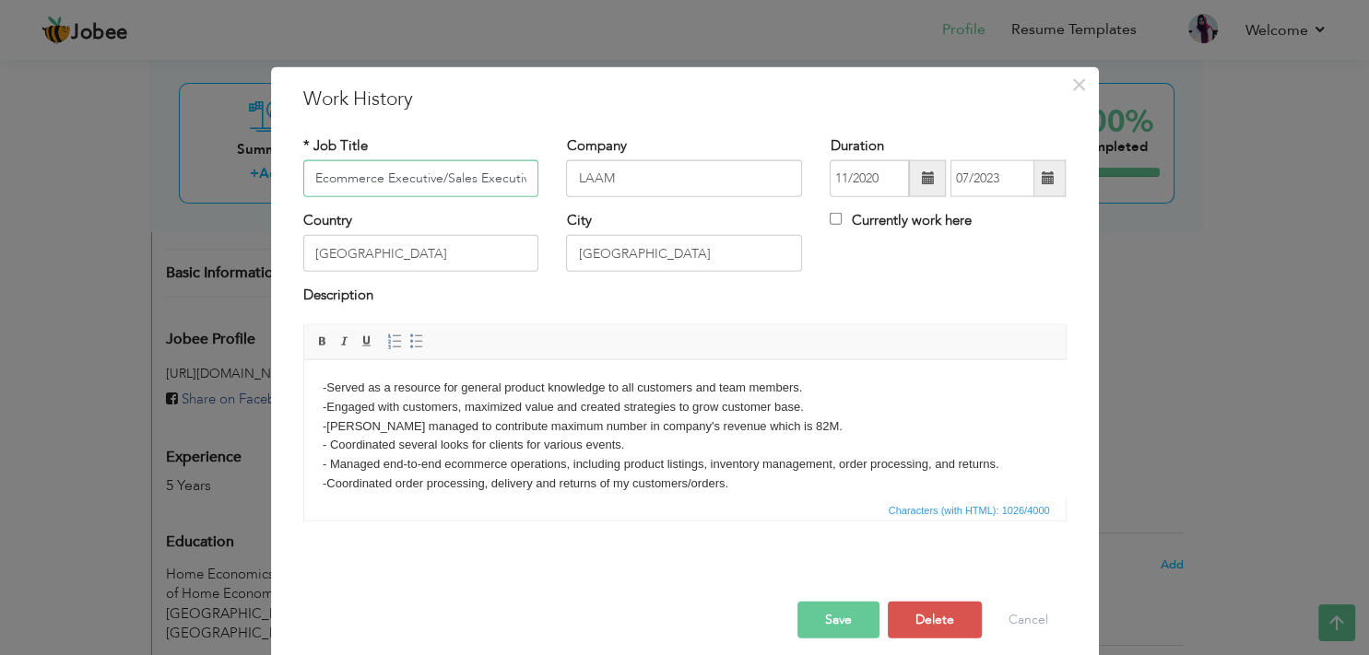
drag, startPoint x: 425, startPoint y: 179, endPoint x: 216, endPoint y: 181, distance: 209.2
click at [303, 181] on input "Ecommerce Executive/Sales Executive" at bounding box center [421, 178] width 236 height 37
type input "Fashion Consultant /Sales Executive"
click at [839, 612] on button "Save" at bounding box center [838, 619] width 82 height 37
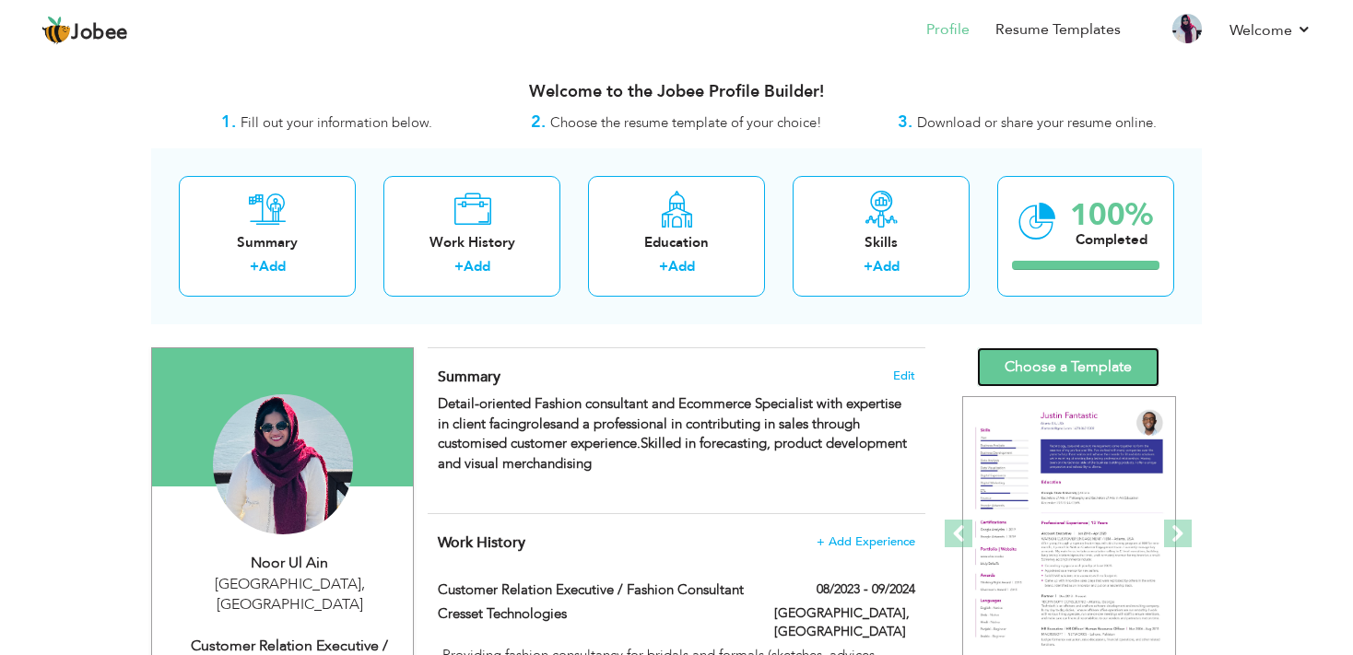
click at [1037, 356] on link "Choose a Template" at bounding box center [1068, 367] width 182 height 40
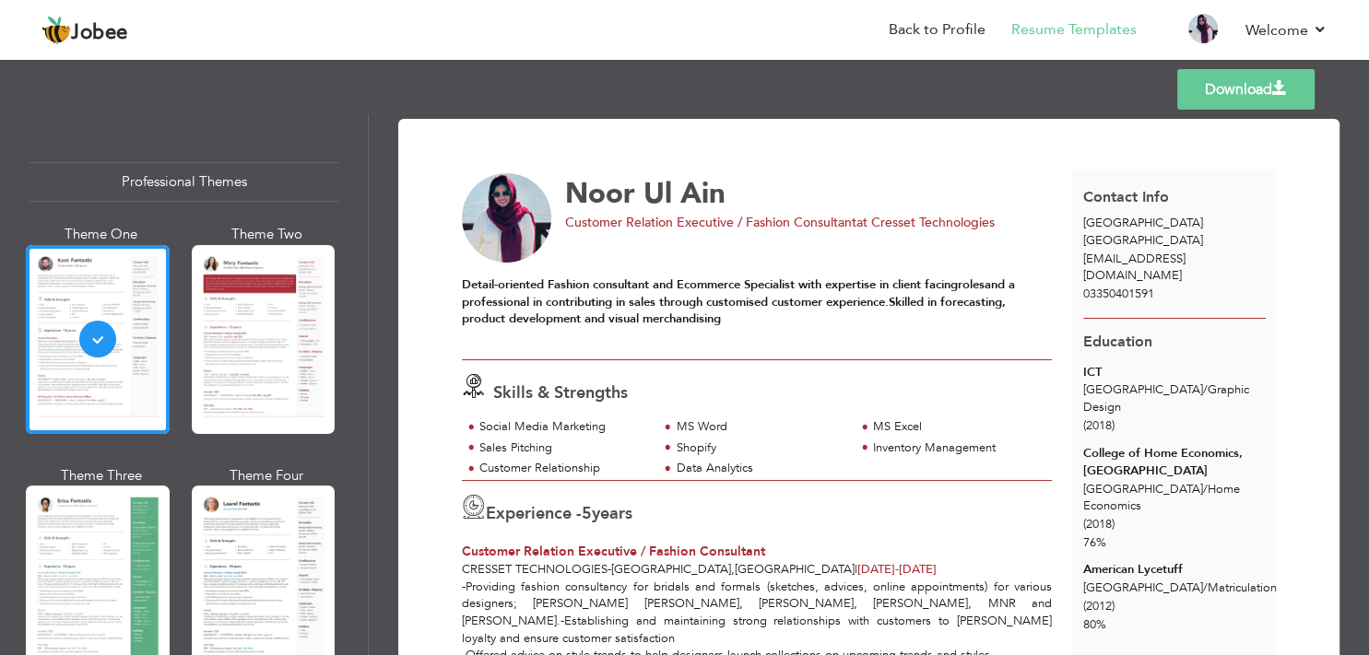
click at [1220, 78] on link "Download" at bounding box center [1245, 89] width 137 height 41
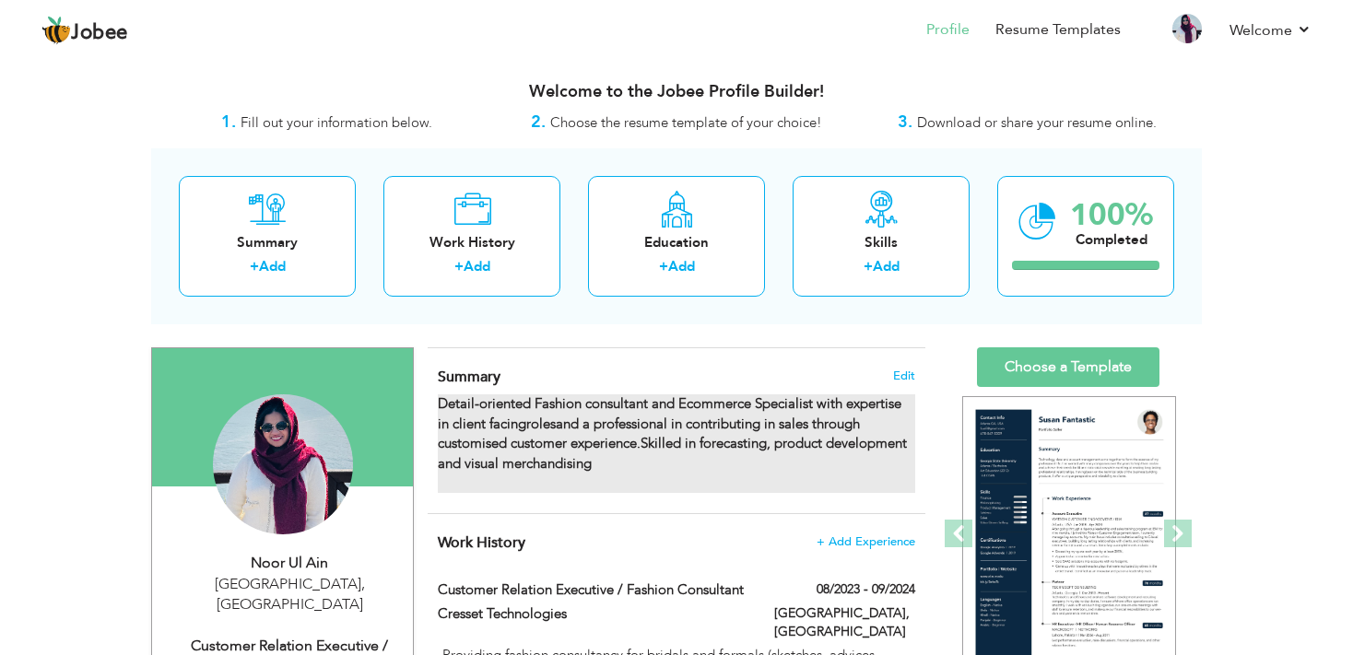
click at [622, 421] on strong "Detail-oriented Fashion consultant and Ecommerce Specialist with expertise in c…" at bounding box center [672, 432] width 469 height 77
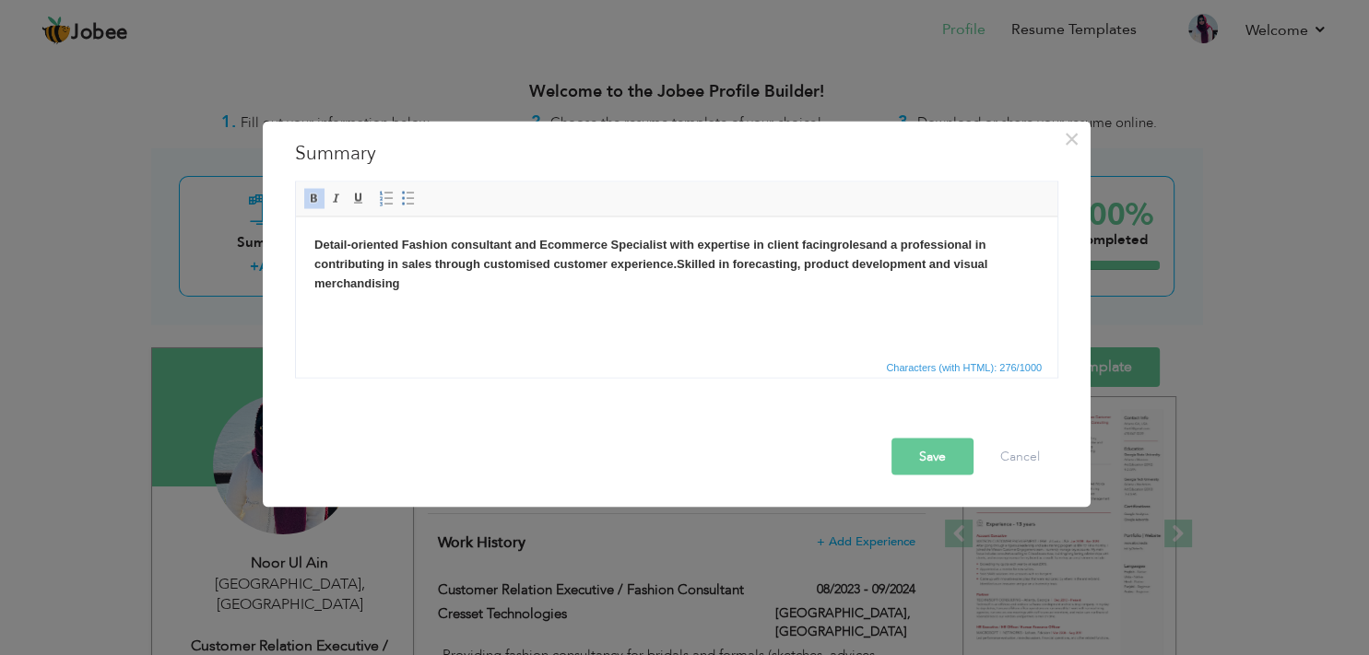
click at [276, 562] on div "× Summary Detail-oriented Fashion consultant and Ecommerce Specialist with expe…" at bounding box center [684, 327] width 1369 height 655
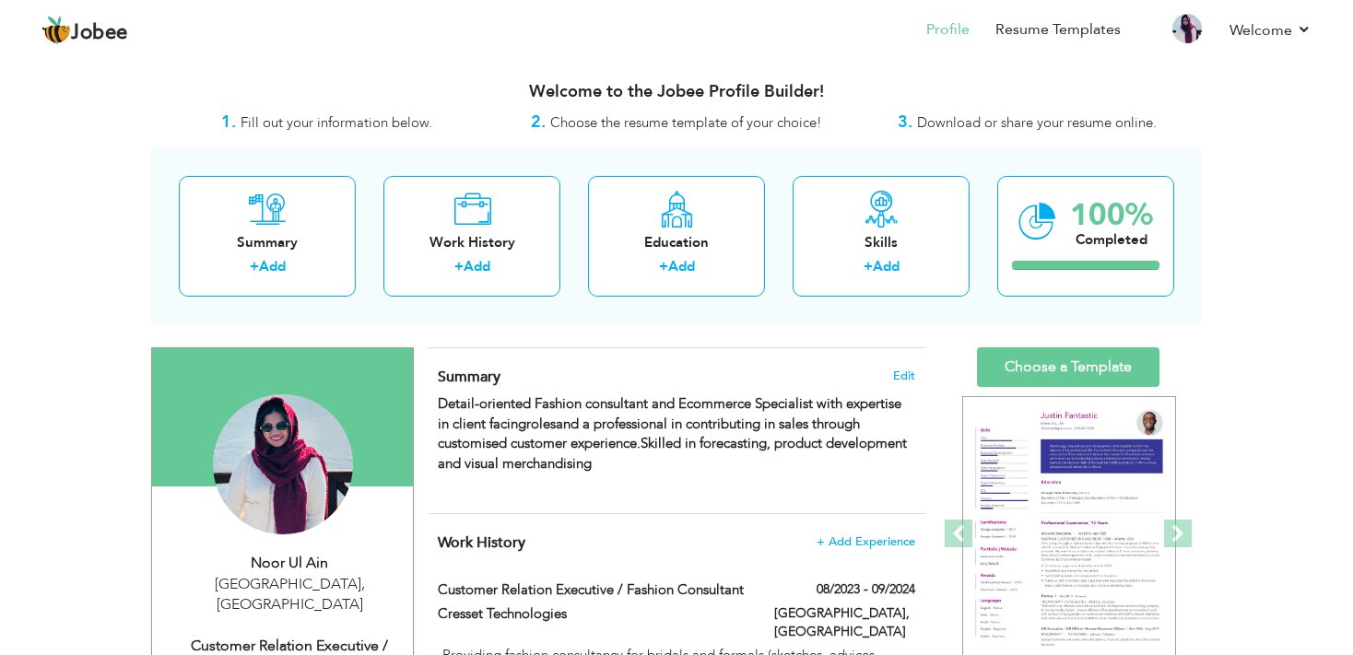
click at [300, 636] on div "Customer Relation Executive / Fashion Consultant" at bounding box center [289, 657] width 247 height 42
type input "Noor"
type input "Ul Ain"
type input "03350401591"
select select "number:166"
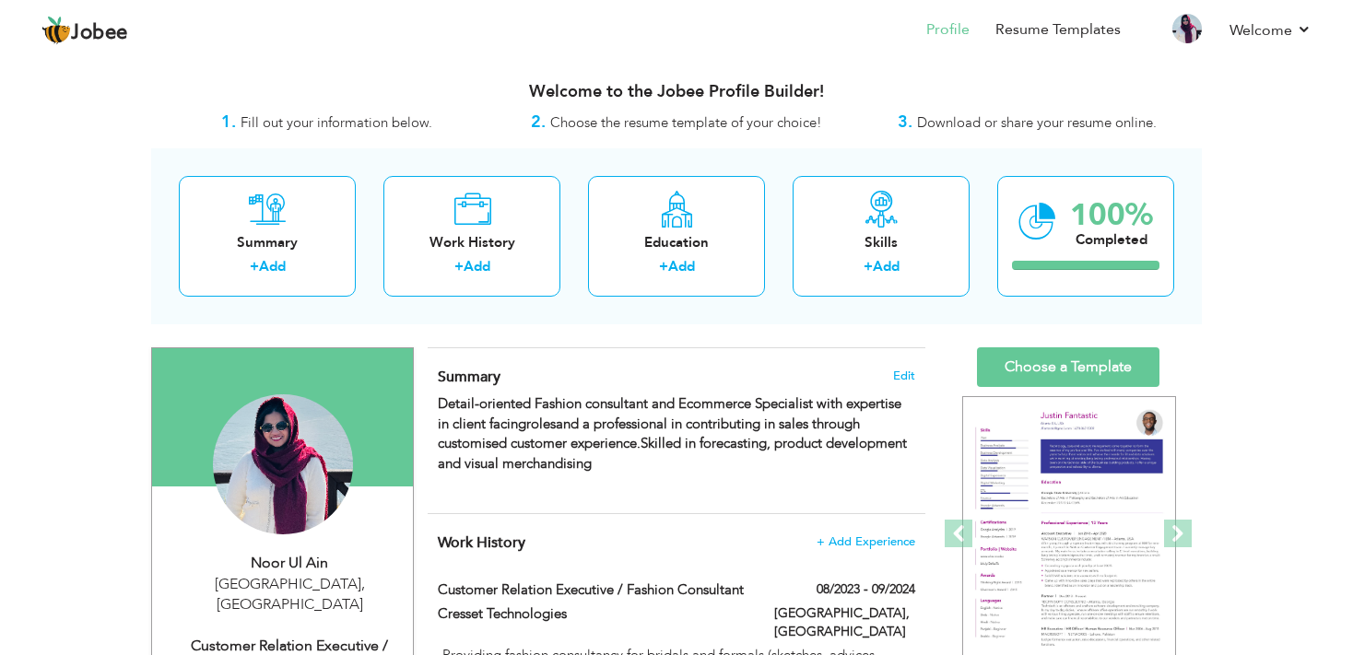
type input "[GEOGRAPHIC_DATA]"
select select "number:7"
type input "Cresset Technologies"
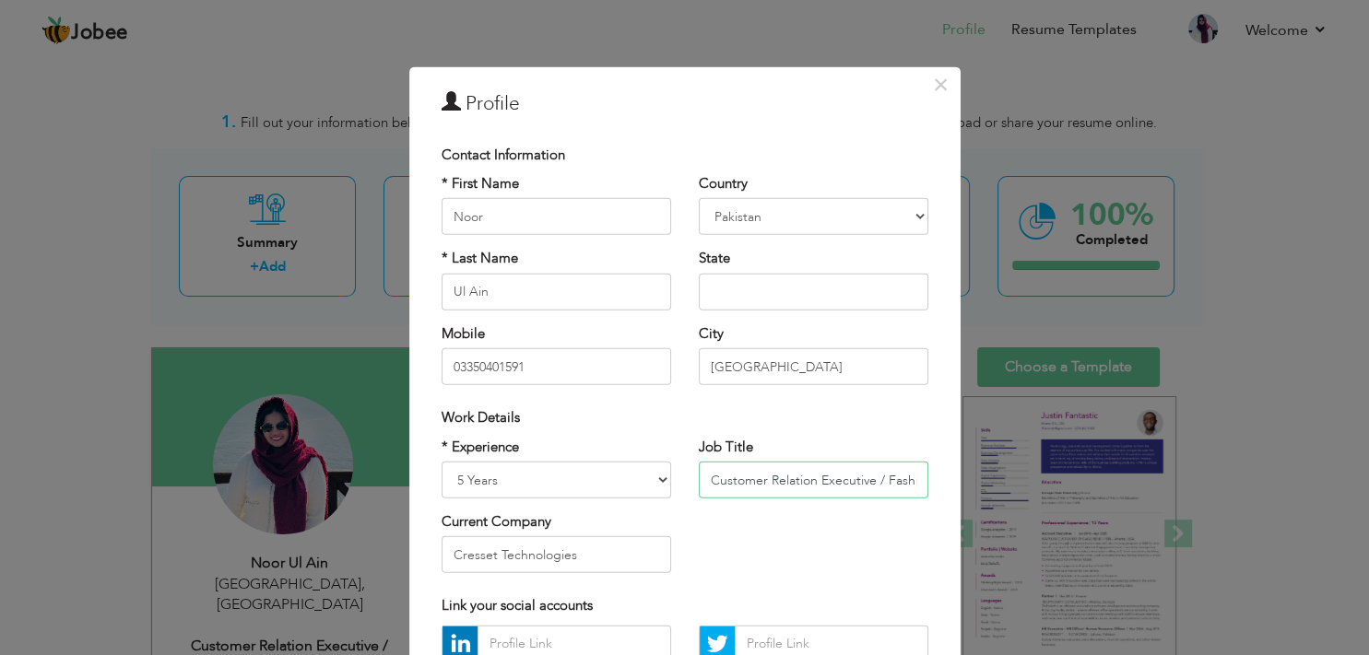
click at [765, 490] on input "Customer Relation Executive / Fashion Consultant" at bounding box center [813, 480] width 229 height 37
paste input "Ecommerce Executive/ Sales Executive at Cresset Technologies"
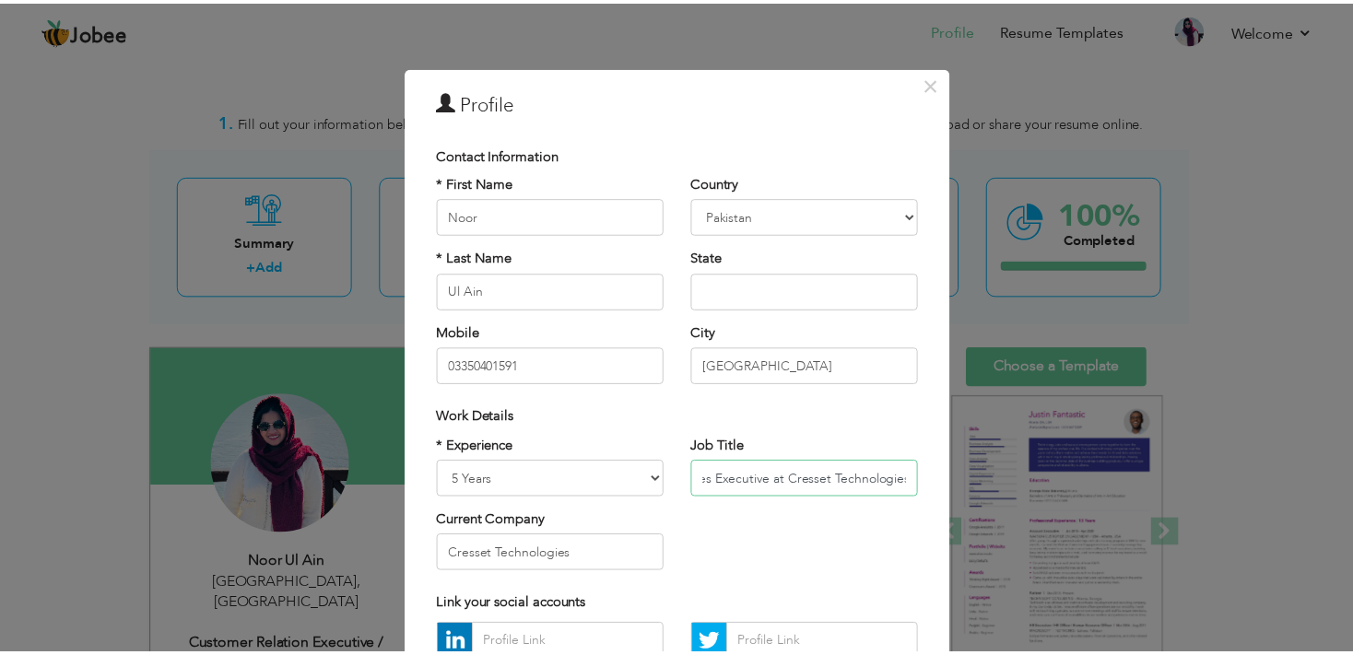
scroll to position [182, 0]
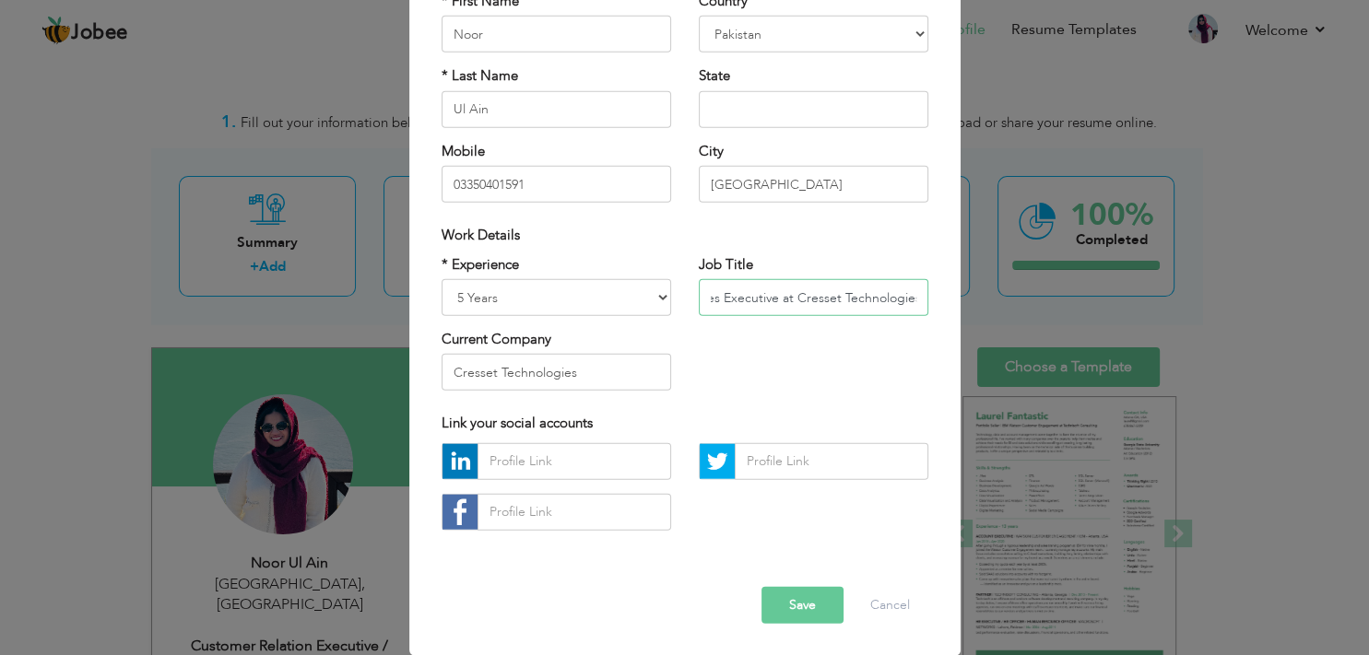
type input "Ecommerce Executive/ Sales Executive at Cresset Technologies"
click at [804, 605] on button "Save" at bounding box center [802, 604] width 82 height 37
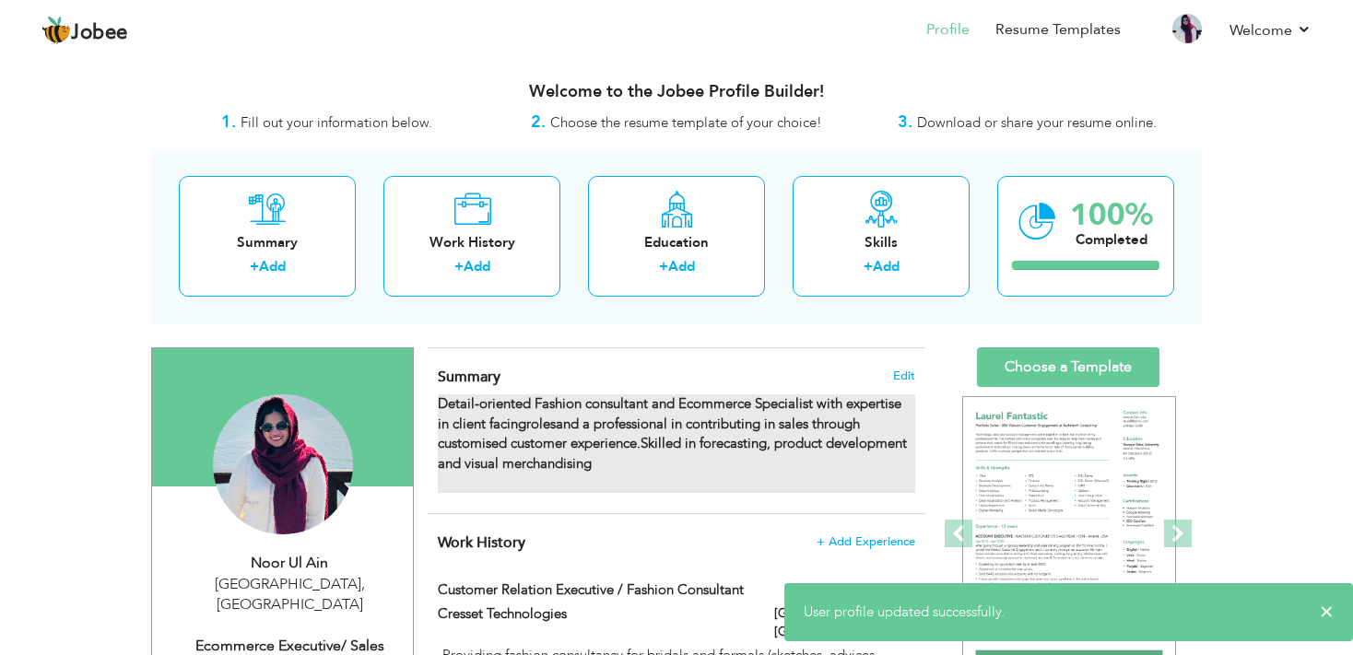
click at [568, 402] on strong "Detail-oriented Fashion consultant and Ecommerce Specialist with expertise in c…" at bounding box center [672, 432] width 469 height 77
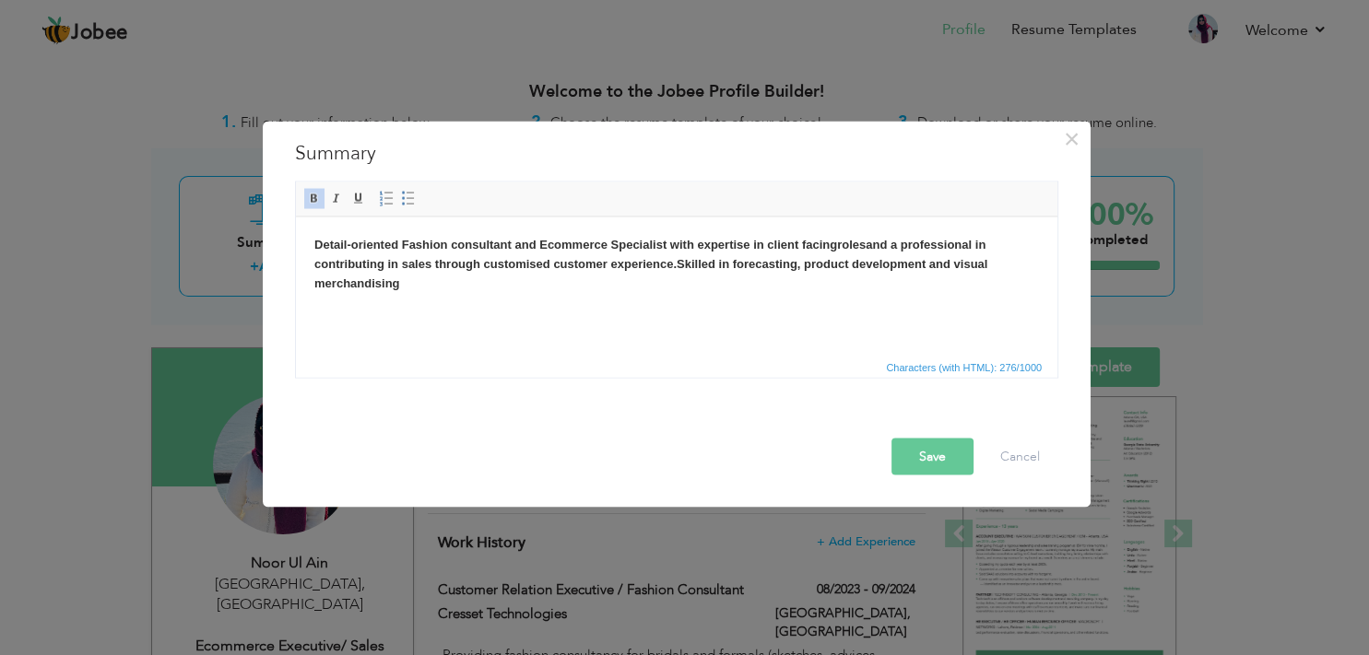
click at [561, 253] on body "Detail-oriented Fashion consultant and Ecommerce Specialist with expertise in c…" at bounding box center [676, 273] width 724 height 76
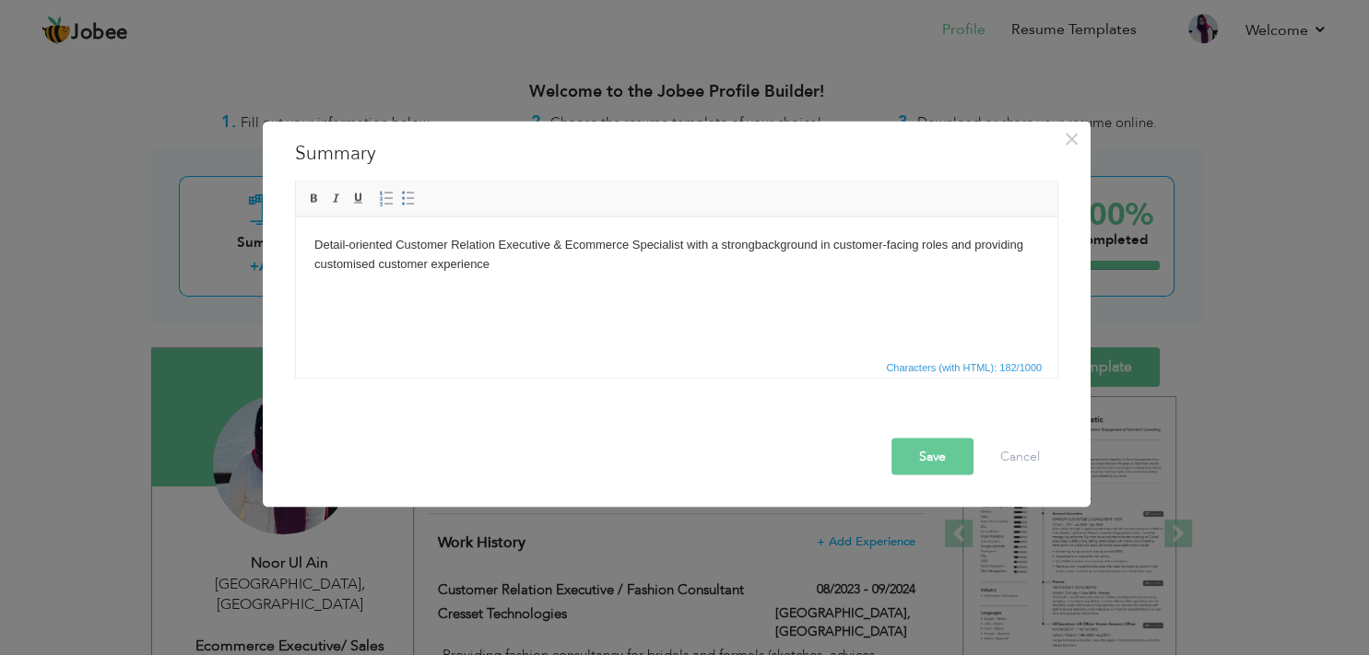
click at [576, 263] on body "Detail-oriented Customer Relation Executive & Ecommerce Specialist with a stron…" at bounding box center [676, 273] width 724 height 76
click at [321, 200] on span at bounding box center [314, 198] width 15 height 15
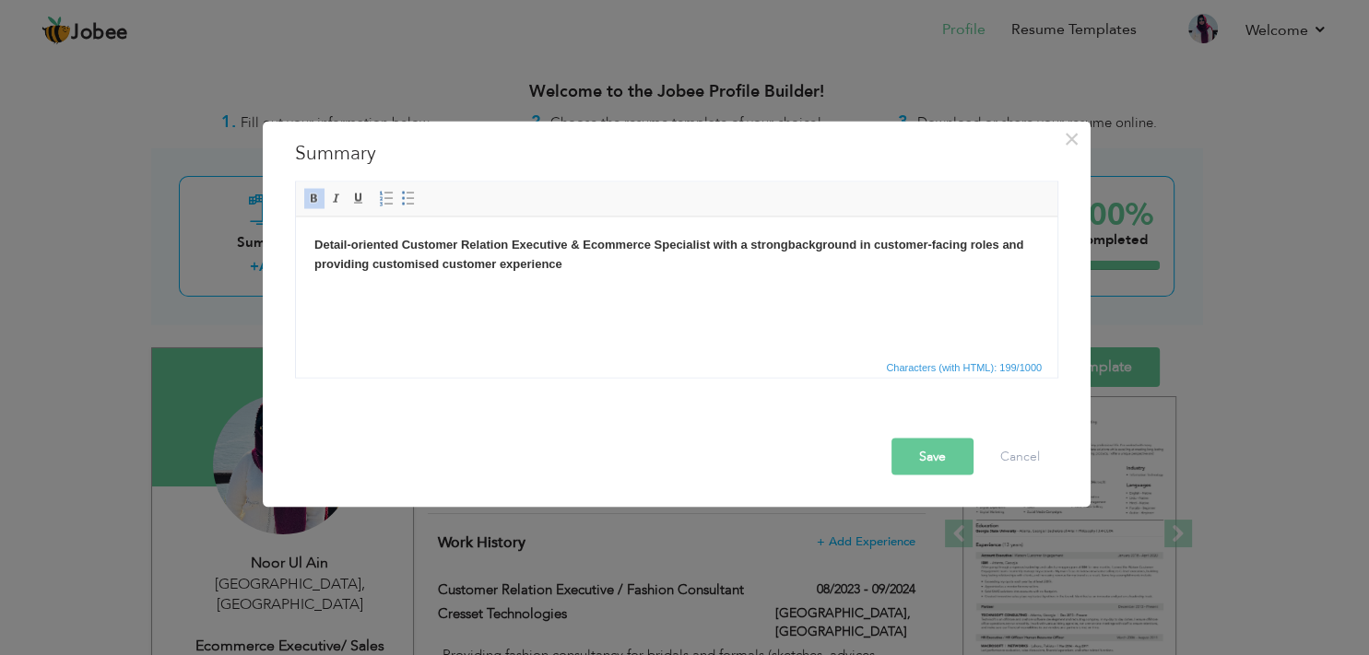
click at [917, 452] on button "Save" at bounding box center [932, 456] width 82 height 37
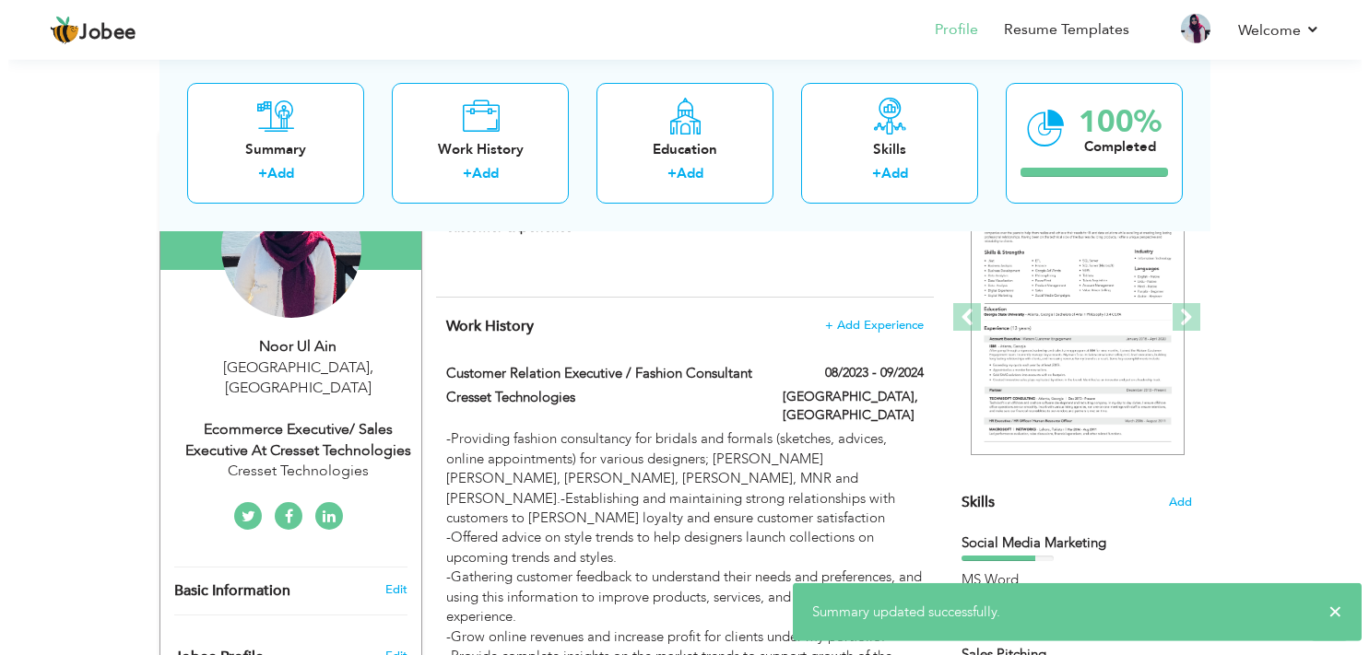
scroll to position [217, 0]
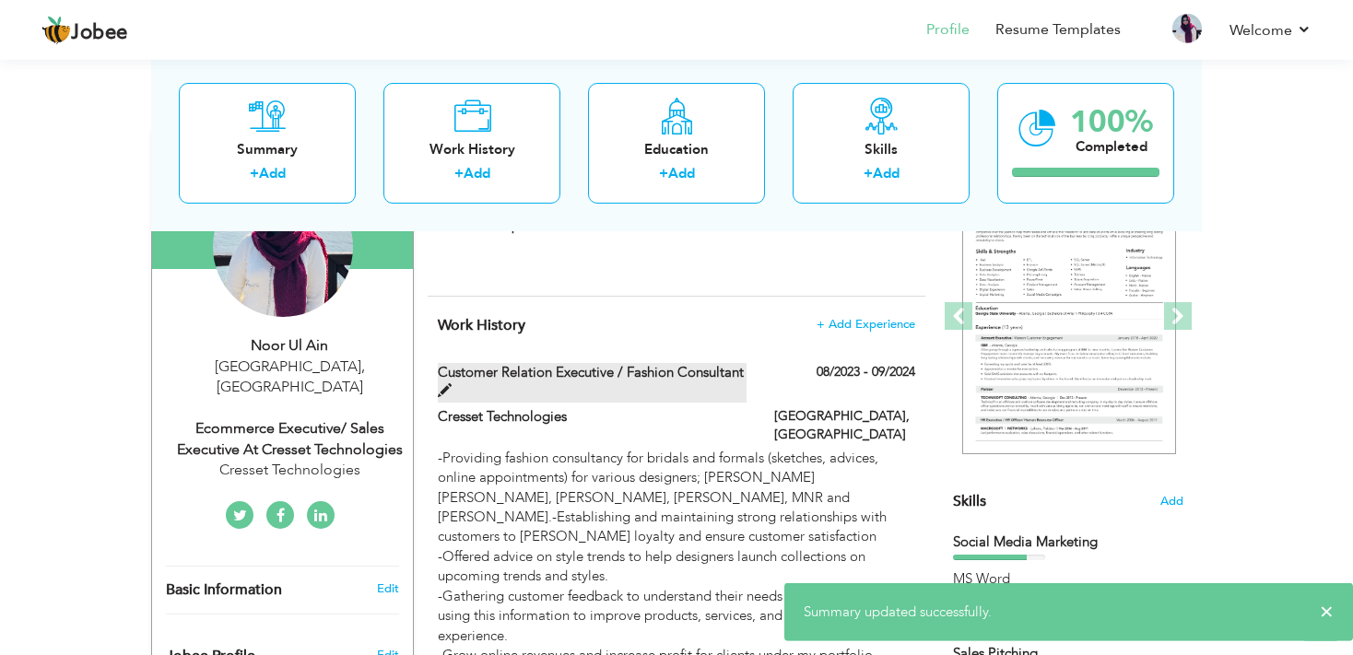
click at [621, 374] on label "Customer Relation Executive / Fashion Consultant" at bounding box center [593, 383] width 310 height 40
type input "Customer Relation Executive / Fashion Consultant"
type input "Cresset Technologies"
type input "08/2023"
type input "09/2024"
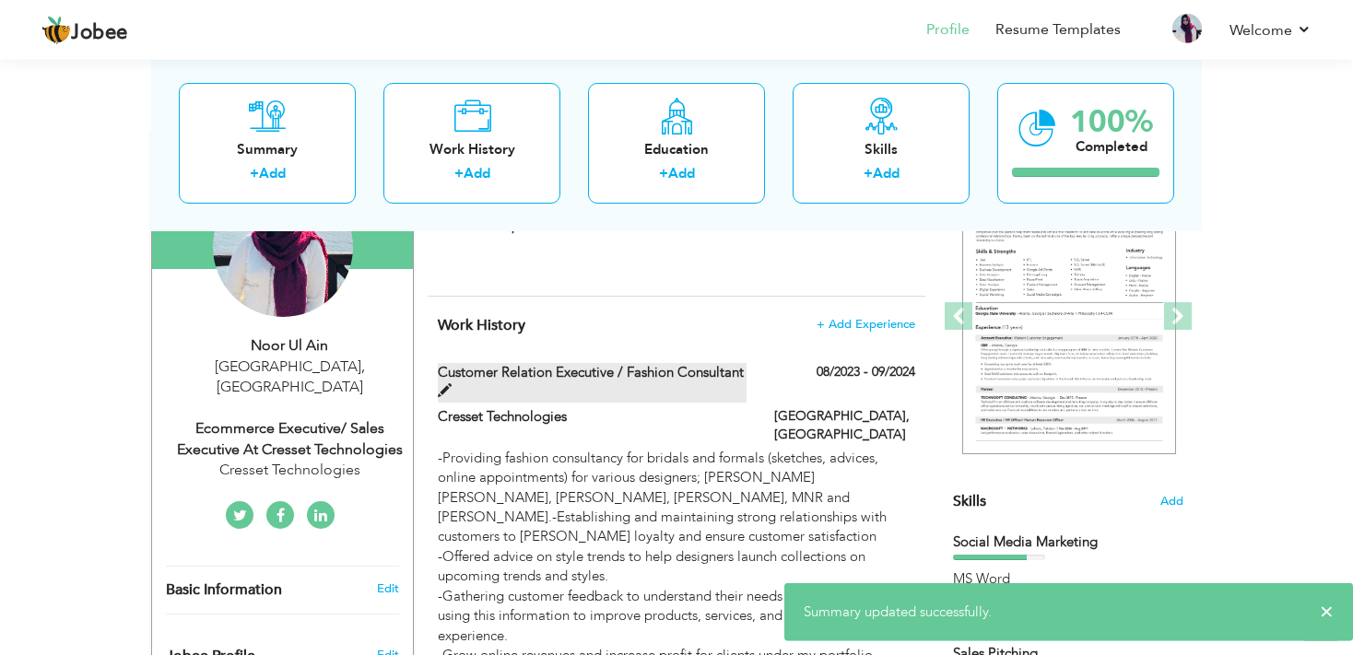
type input "[GEOGRAPHIC_DATA]"
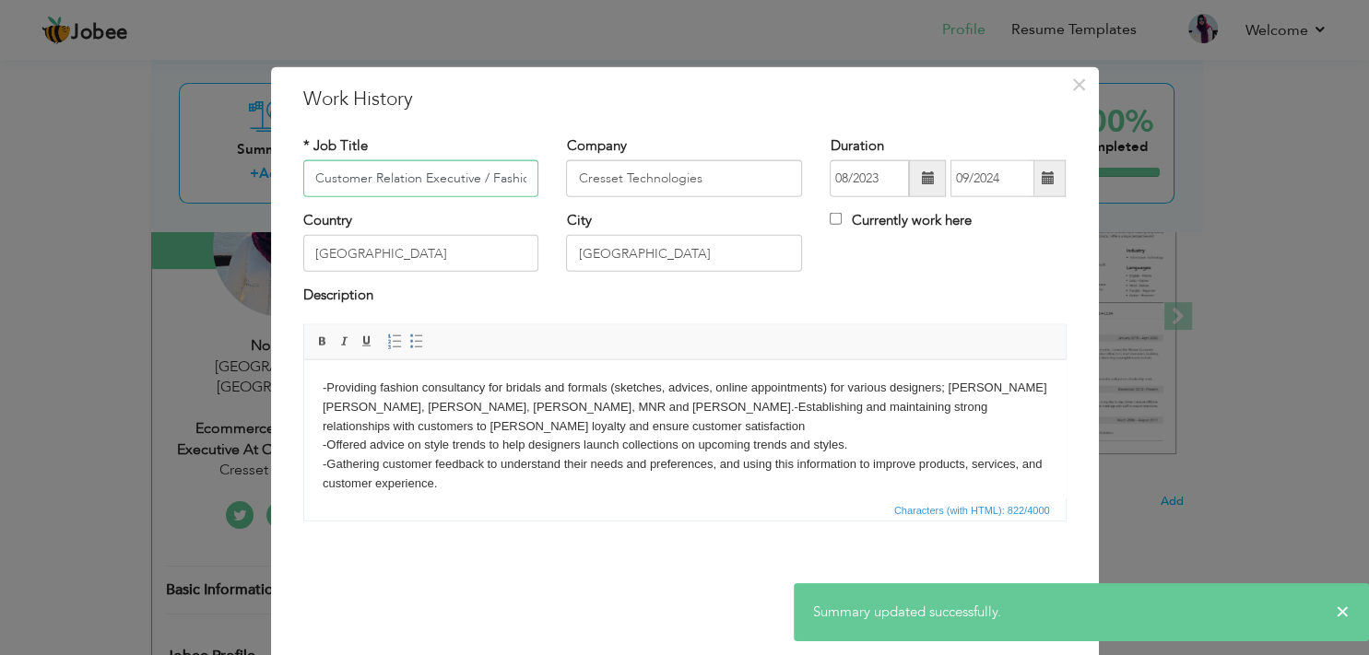
scroll to position [0, 74]
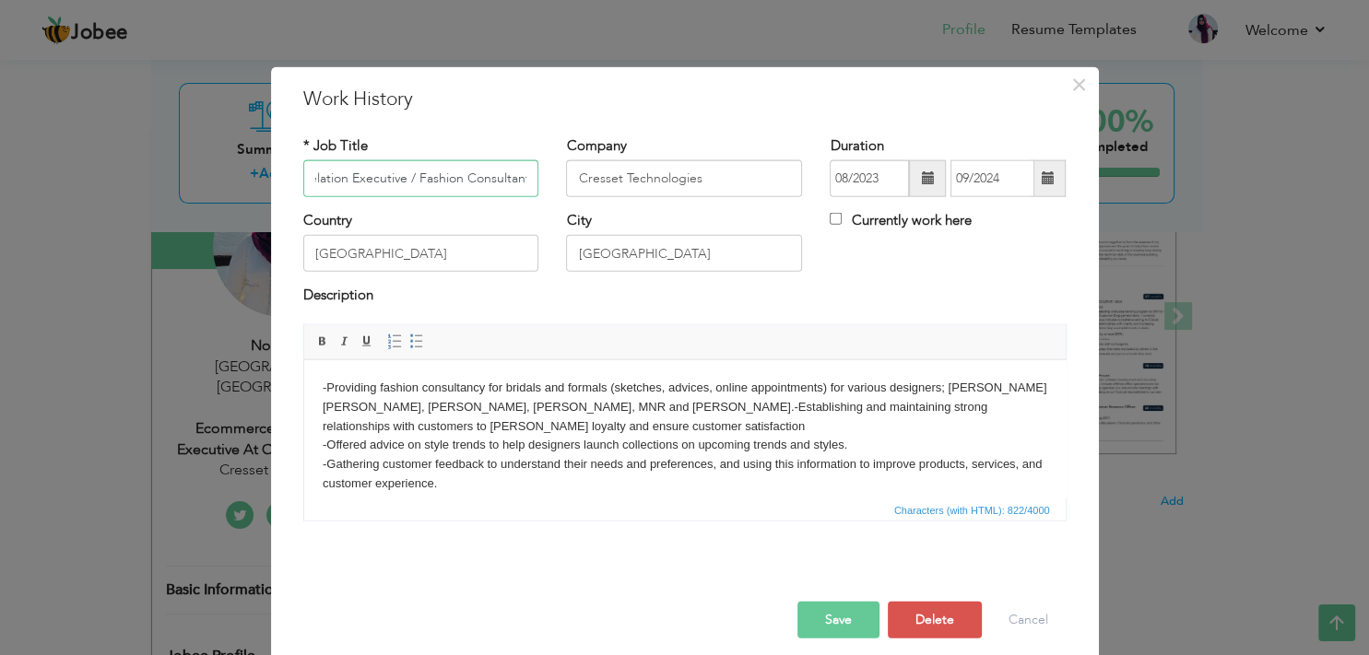
click at [495, 168] on input "Customer Relation Executive / Fashion Consultant" at bounding box center [421, 178] width 236 height 37
paste input "Executive"
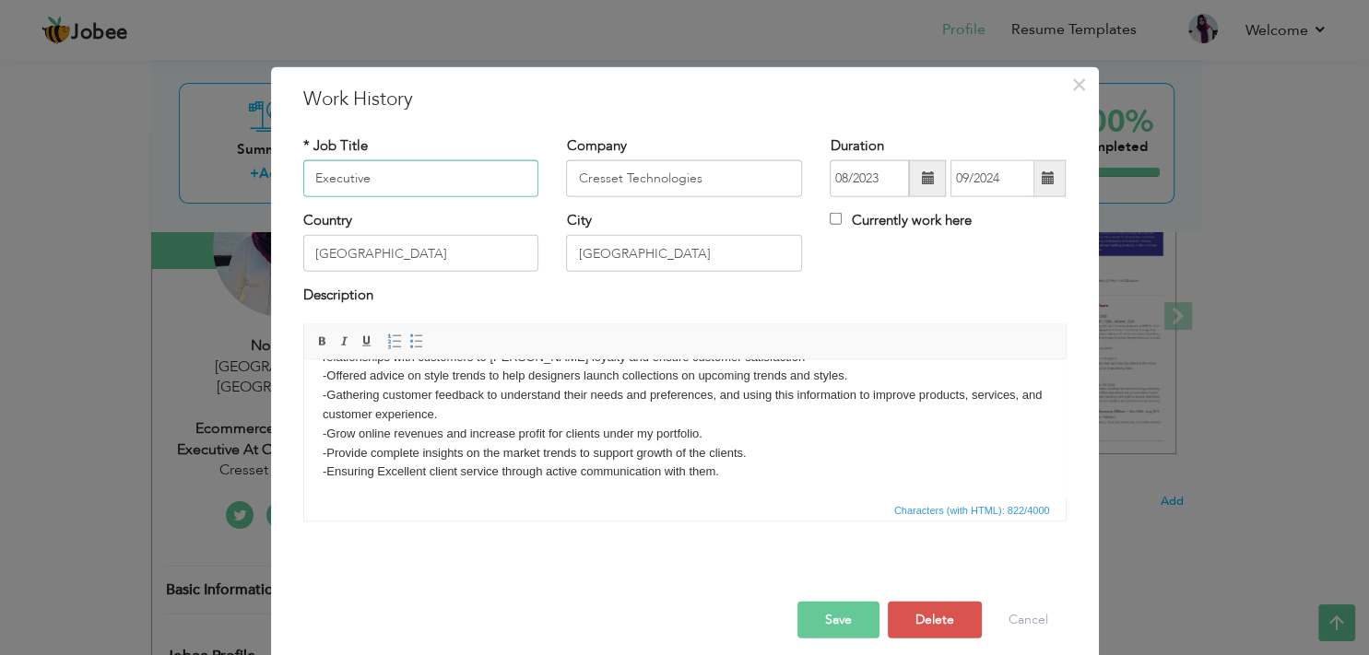
scroll to position [71, 0]
type input "Executive"
click at [595, 406] on body "-Providing fashion consultancy for bridals and formals (sketches, advices, onli…" at bounding box center [684, 403] width 724 height 192
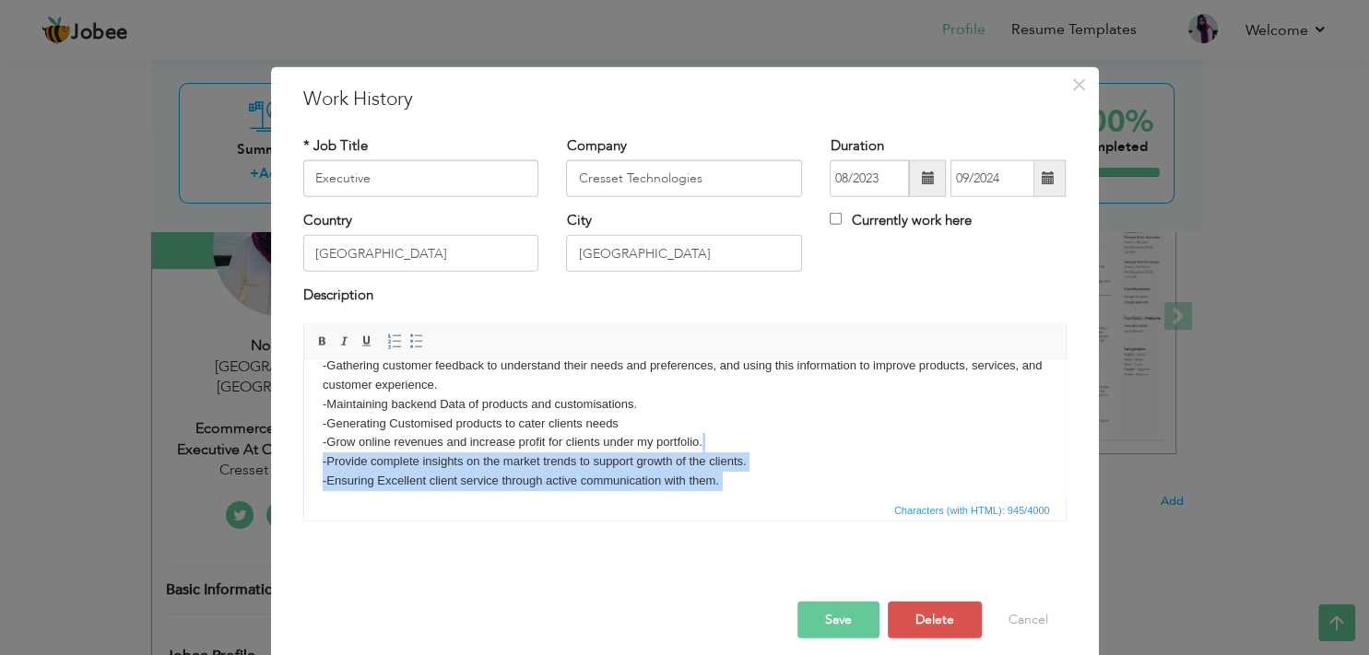
scroll to position [101, 0]
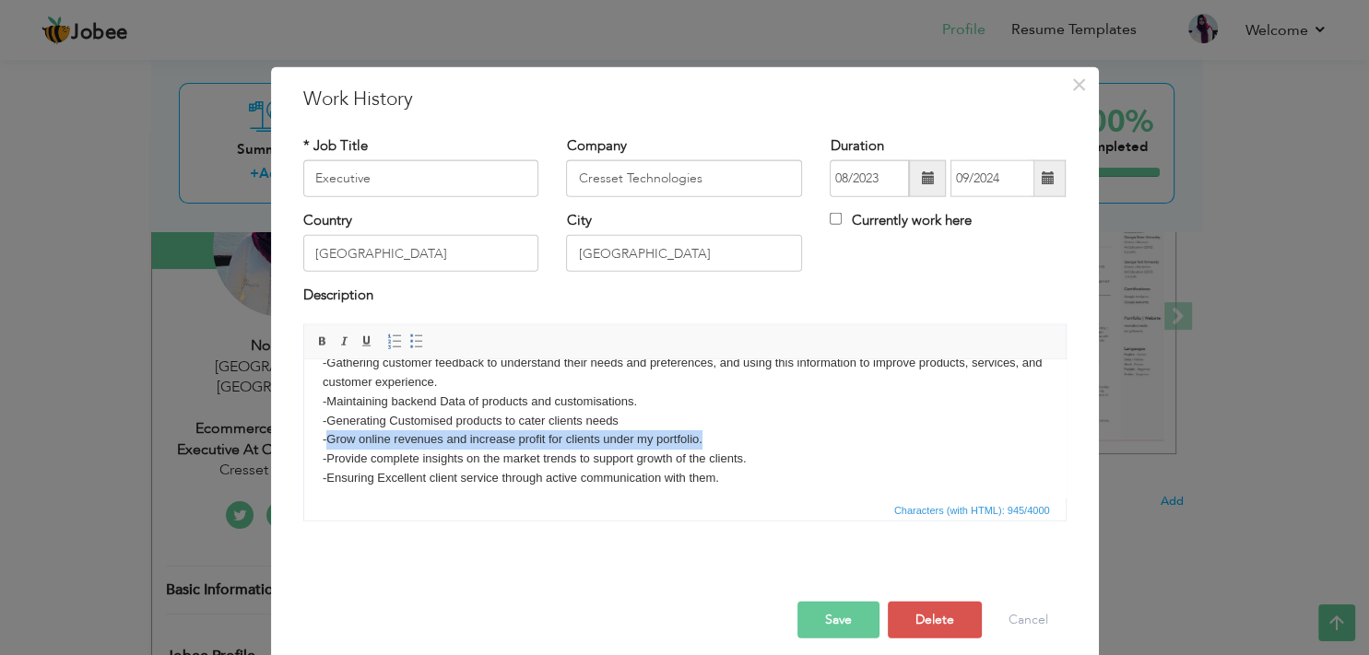
drag, startPoint x: 710, startPoint y: 471, endPoint x: 326, endPoint y: 447, distance: 384.1
click at [326, 447] on body "-Providing fashion consultancy for bridals and formals (sketches, advices, onli…" at bounding box center [684, 391] width 724 height 230
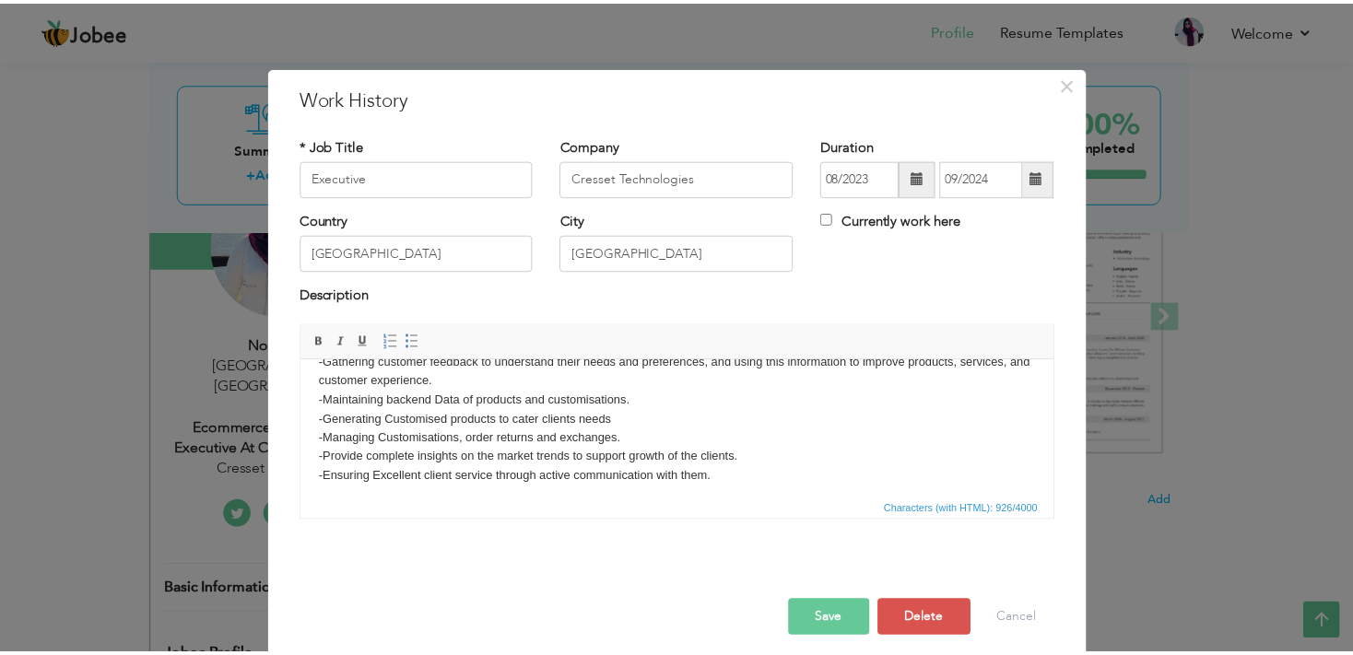
scroll to position [110, 0]
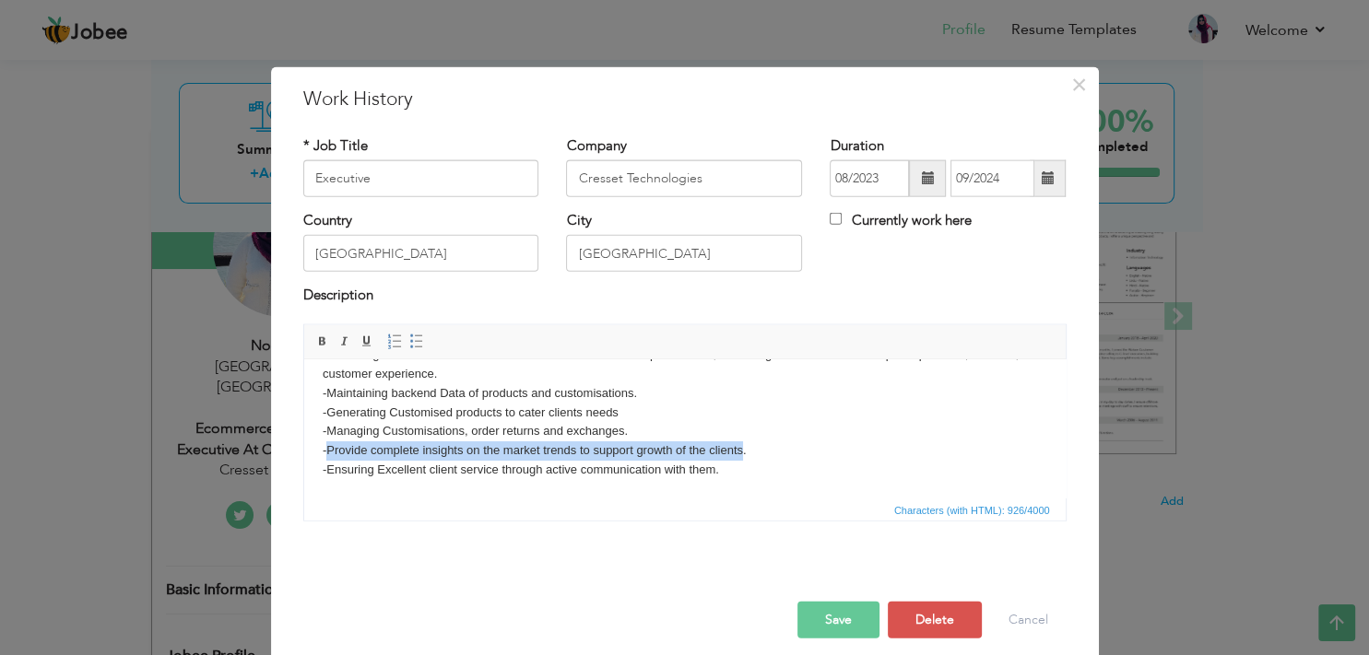
drag, startPoint x: 744, startPoint y: 451, endPoint x: 327, endPoint y: 454, distance: 416.6
click at [327, 454] on body "-Providing fashion consultancy for bridals and formals (sketches, advices, onli…" at bounding box center [684, 383] width 724 height 230
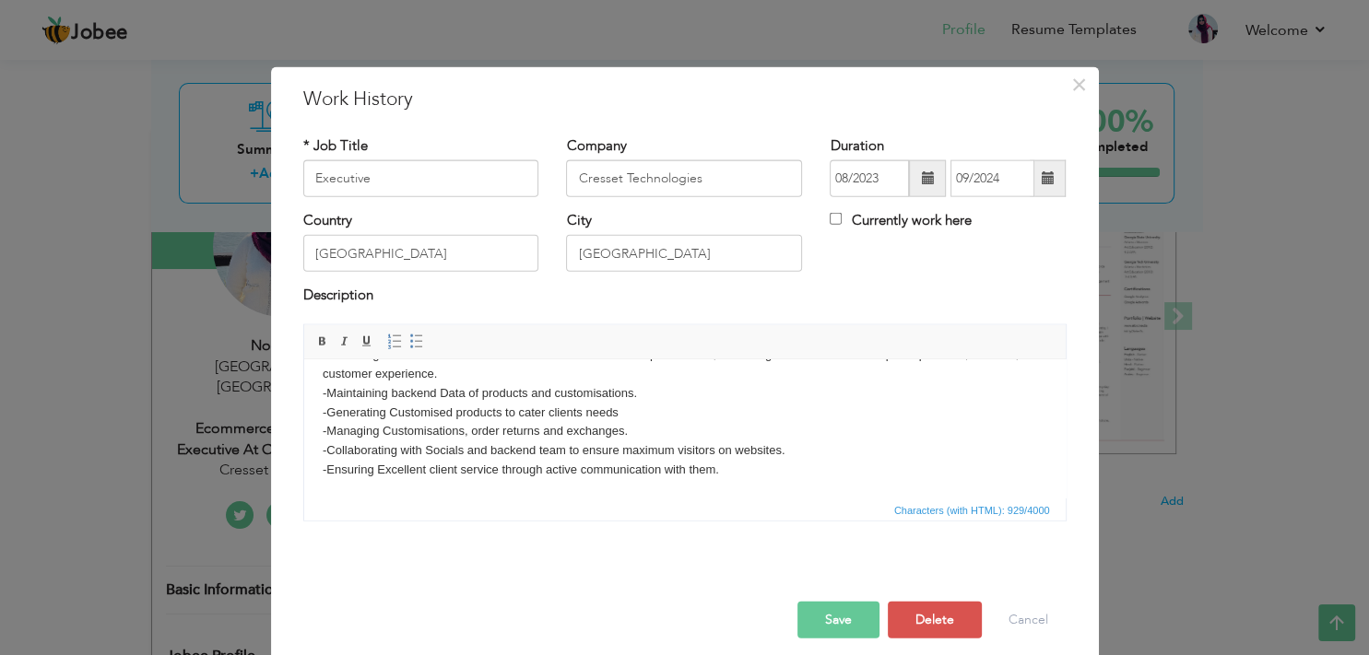
click at [817, 619] on button "Save" at bounding box center [838, 619] width 82 height 37
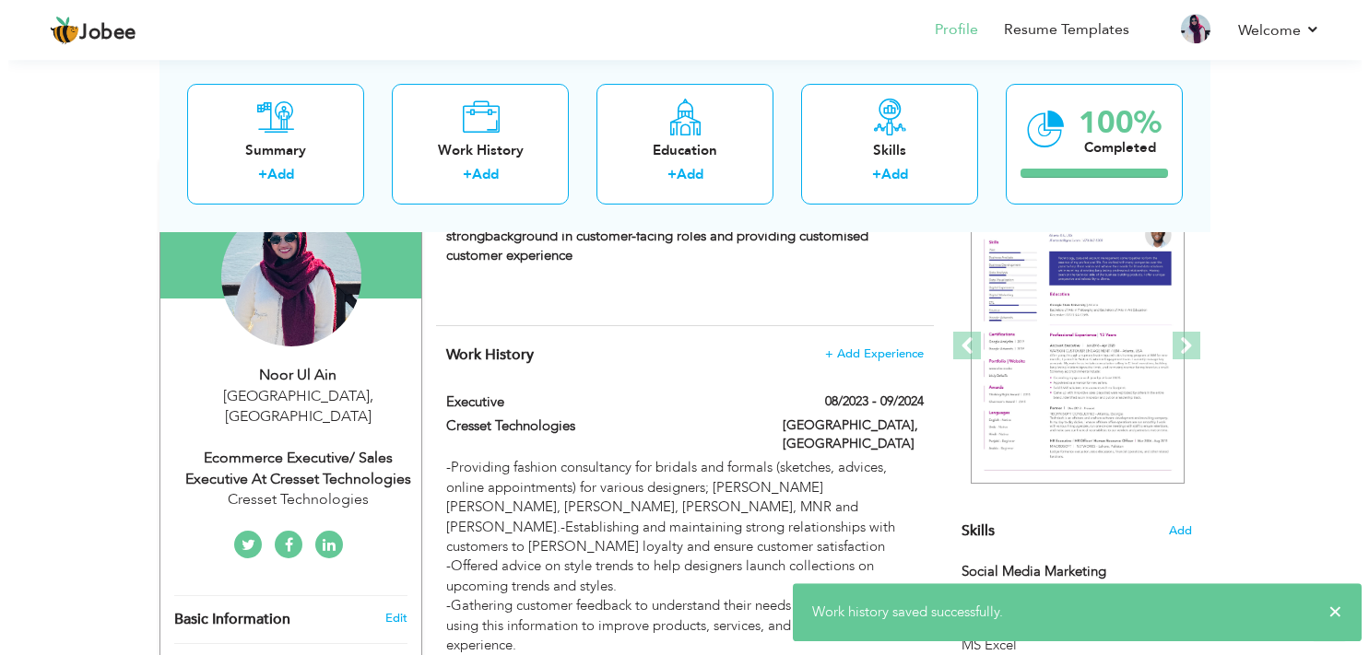
scroll to position [170, 0]
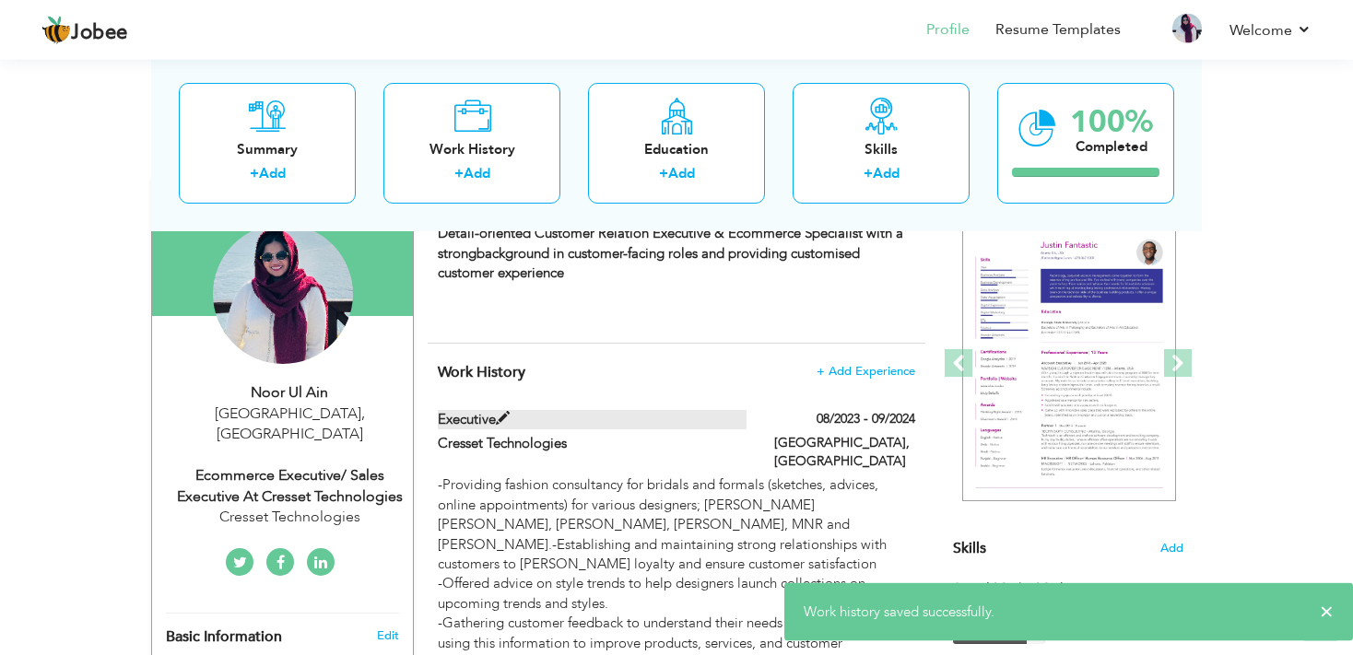
click at [469, 418] on label "Executive" at bounding box center [593, 419] width 310 height 19
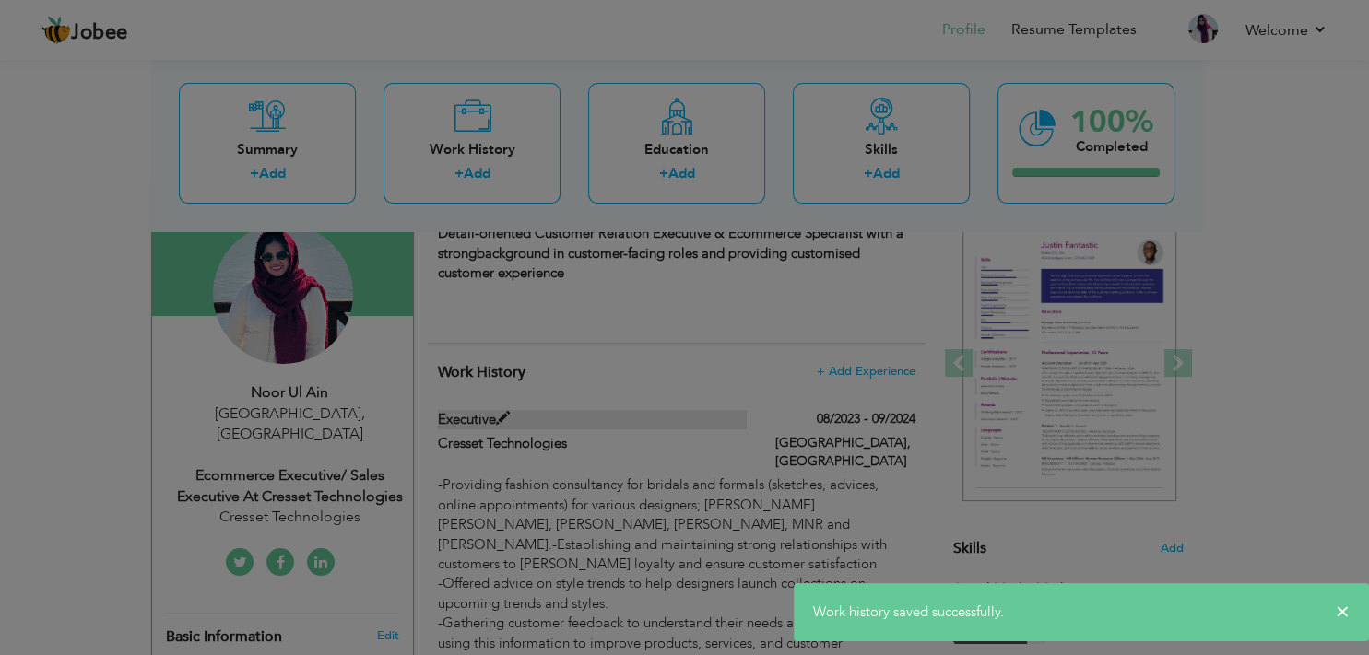
scroll to position [0, 0]
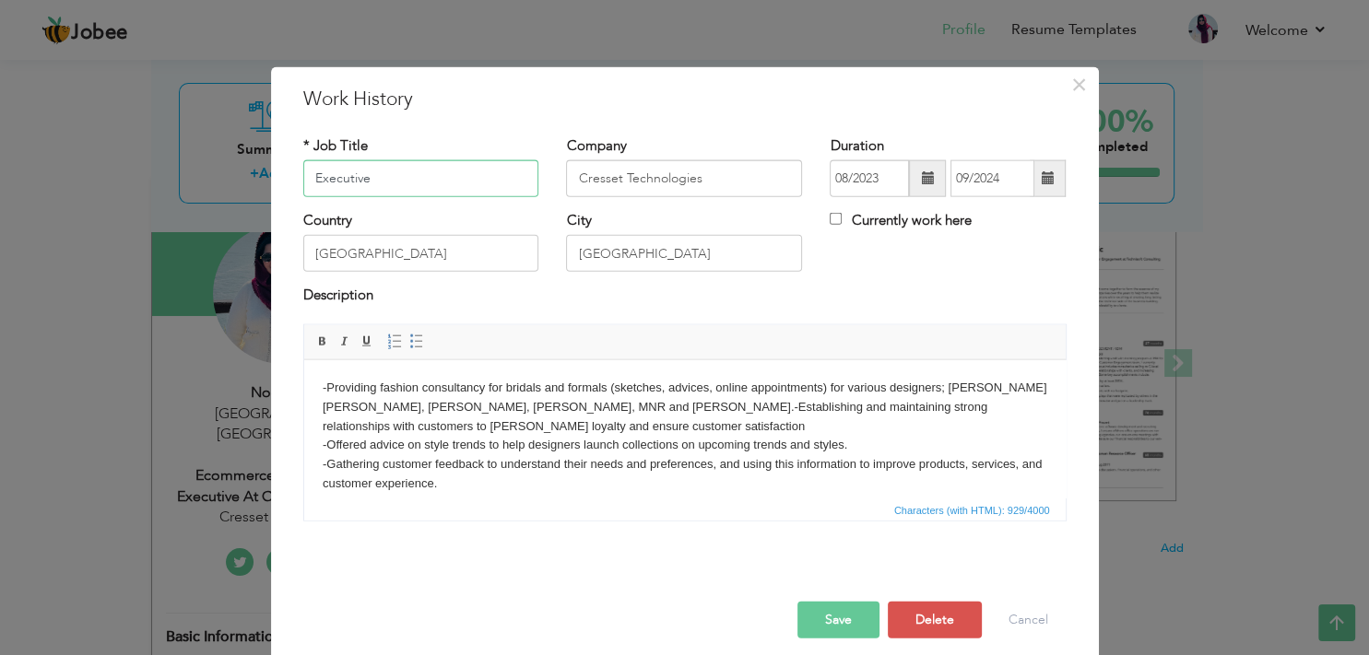
click at [399, 171] on input "Executive" at bounding box center [421, 178] width 236 height 37
paste input "Ecommerce Executive/Sales"
click at [399, 171] on input "Executive" at bounding box center [421, 178] width 236 height 37
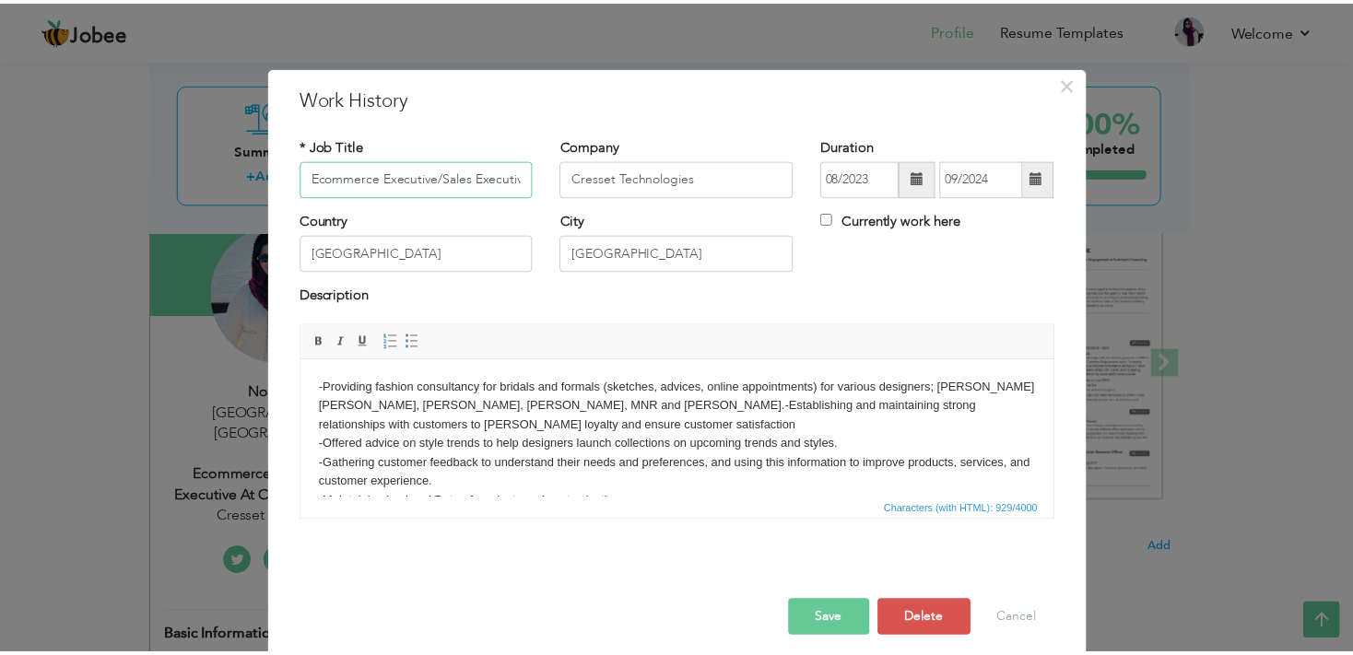
scroll to position [0, 6]
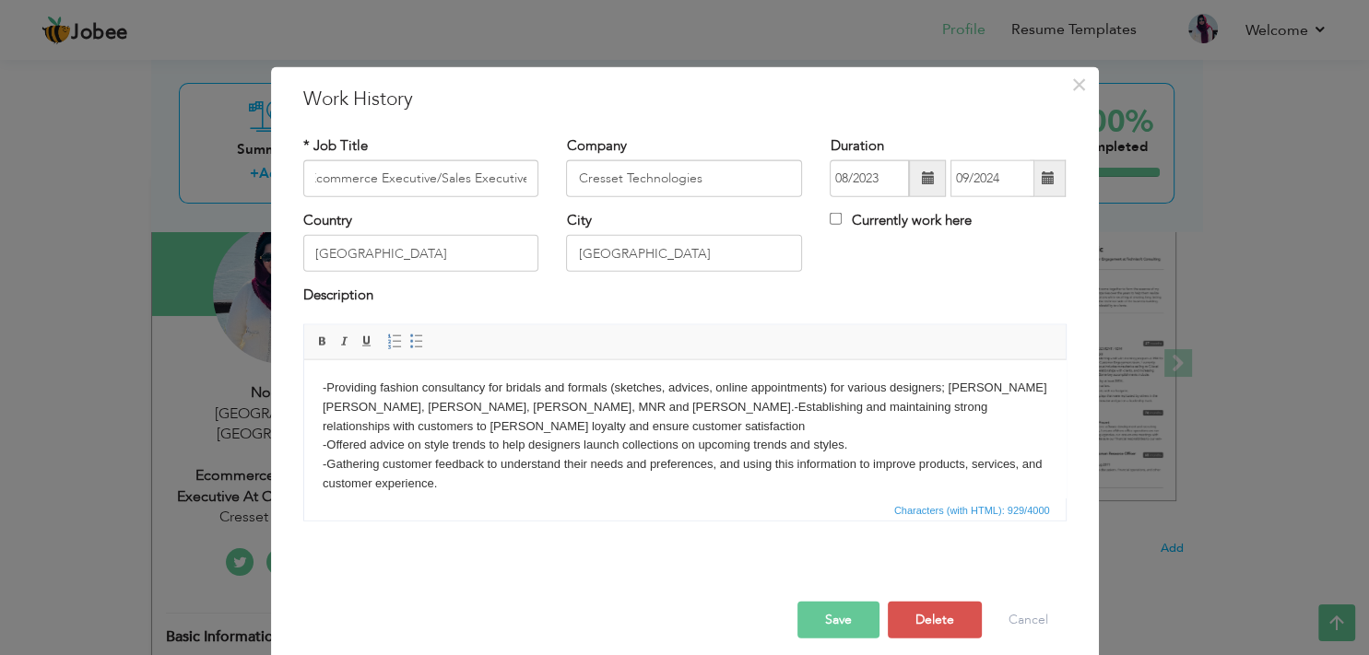
click at [826, 630] on button "Save" at bounding box center [838, 619] width 82 height 37
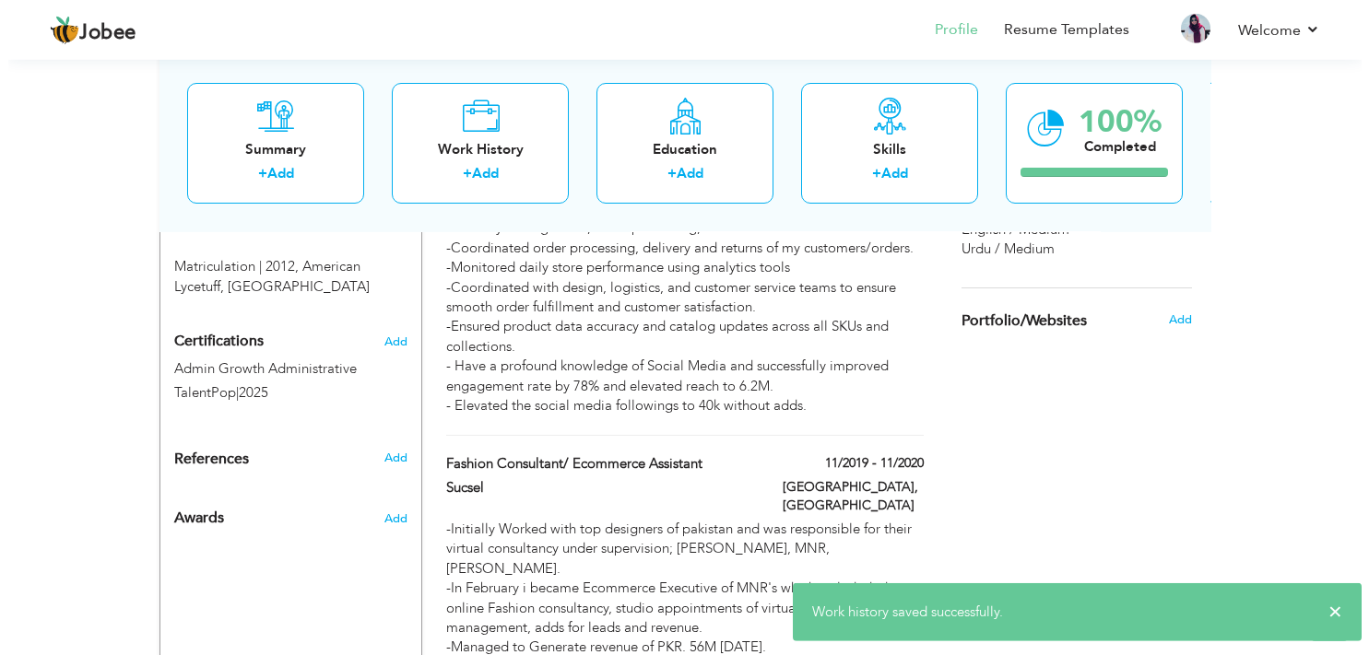
scroll to position [1106, 0]
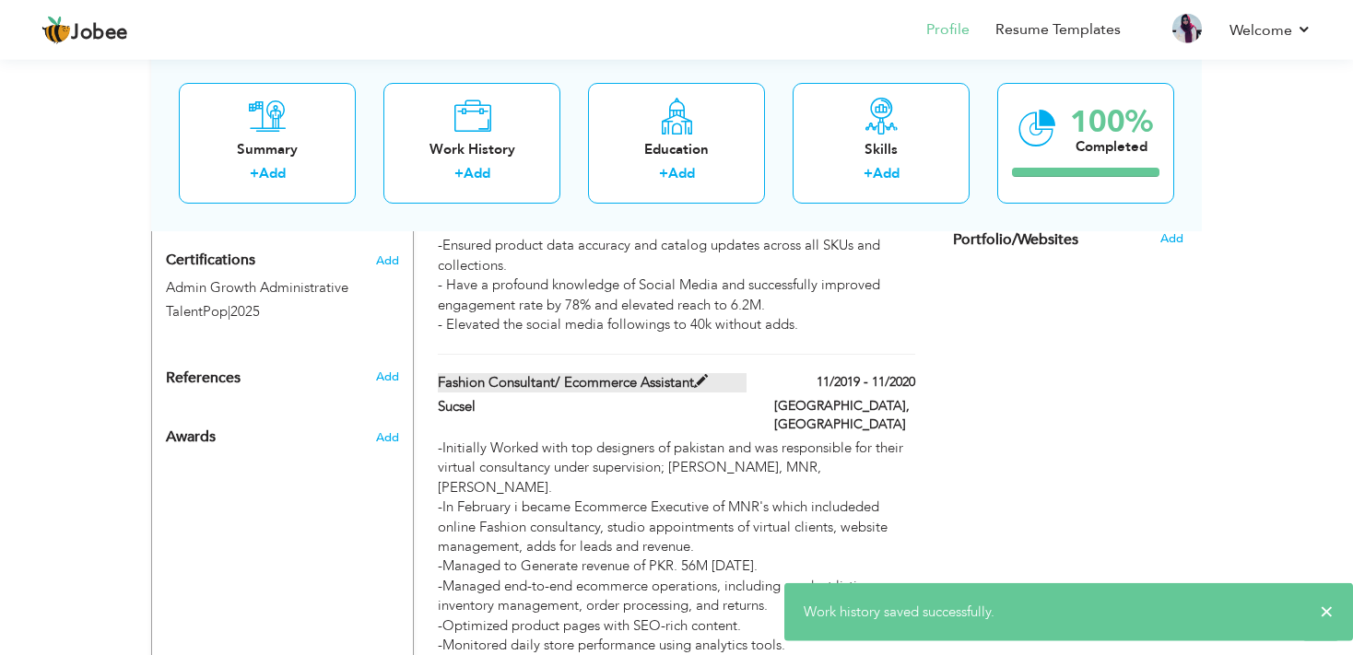
click at [662, 373] on label "Fashion Consultant/ Ecommerce Assistant" at bounding box center [593, 382] width 310 height 19
type input "Fashion Consultant/ Ecommerce Assistant"
type input "Sucsel"
type input "11/2019"
type input "11/2020"
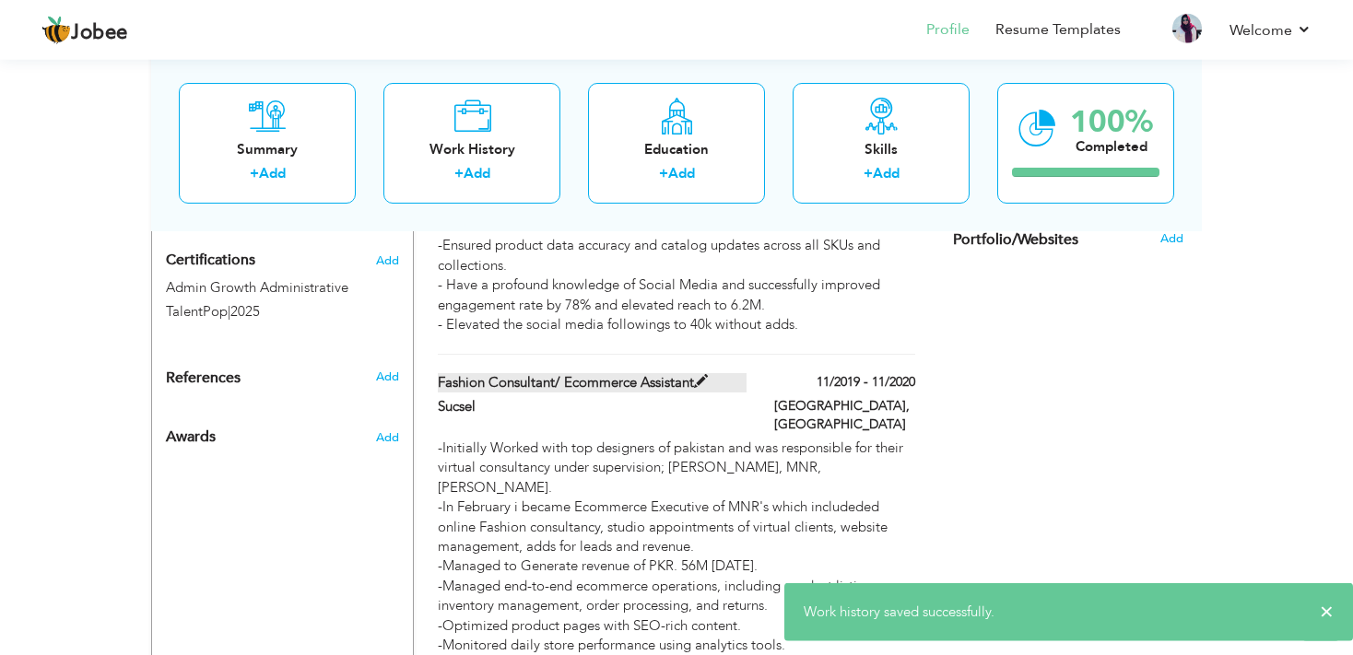
type input "[GEOGRAPHIC_DATA]"
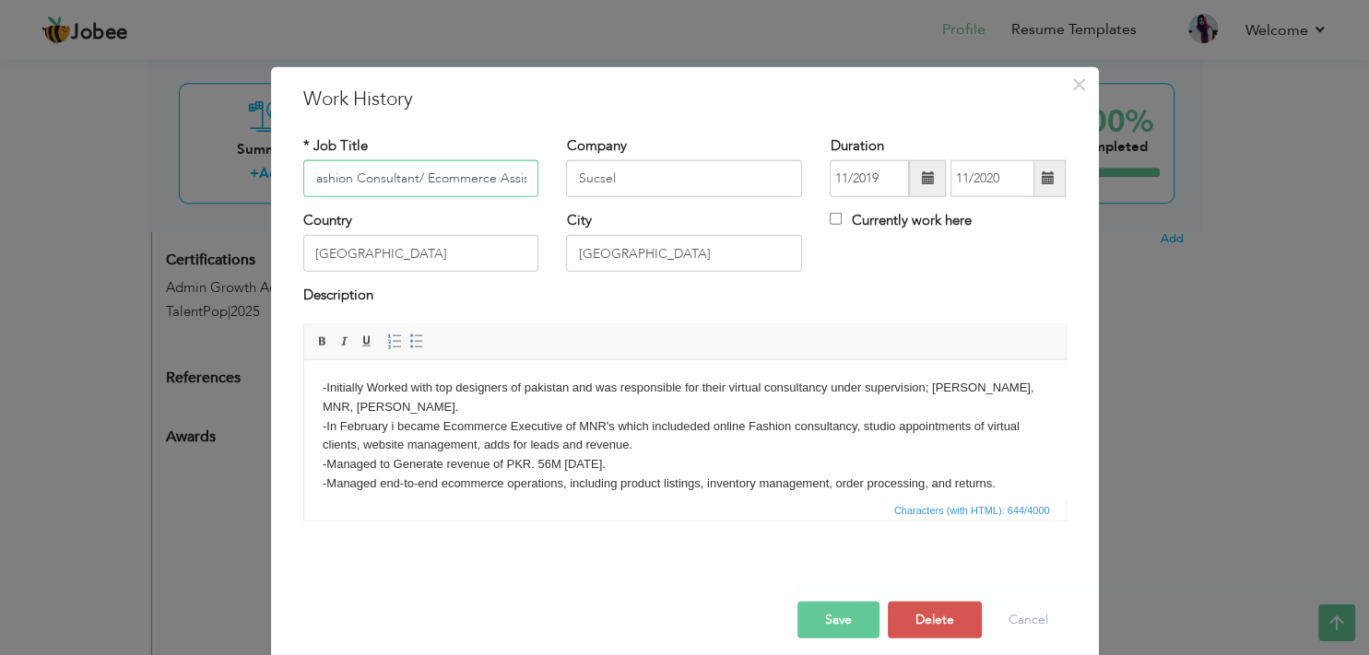
scroll to position [0, 28]
click at [481, 652] on div "× Work History * Job Title Fashion Consultant/ Ecommerce Assistant Company Sucs…" at bounding box center [685, 368] width 828 height 604
click at [469, 179] on input "Fashion Consultant/ Ecommerce Assistant" at bounding box center [421, 178] width 236 height 37
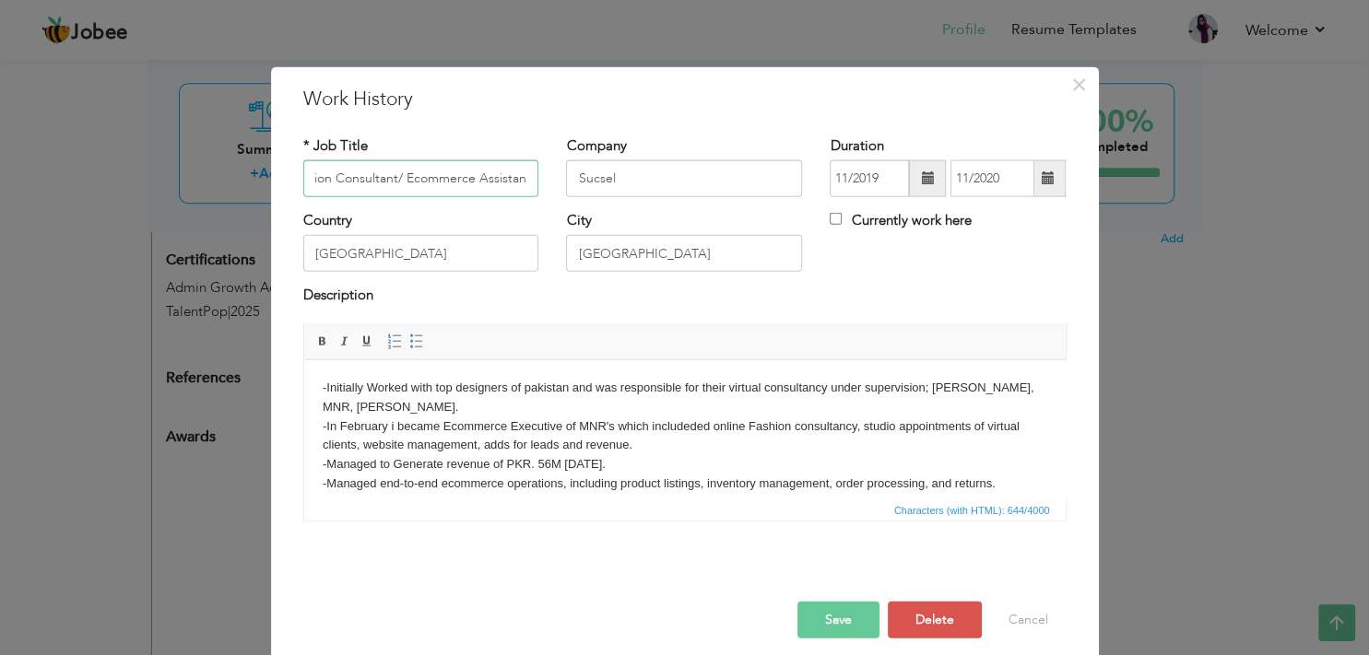
paste input "Ecommerce Executive/Sales Executive"
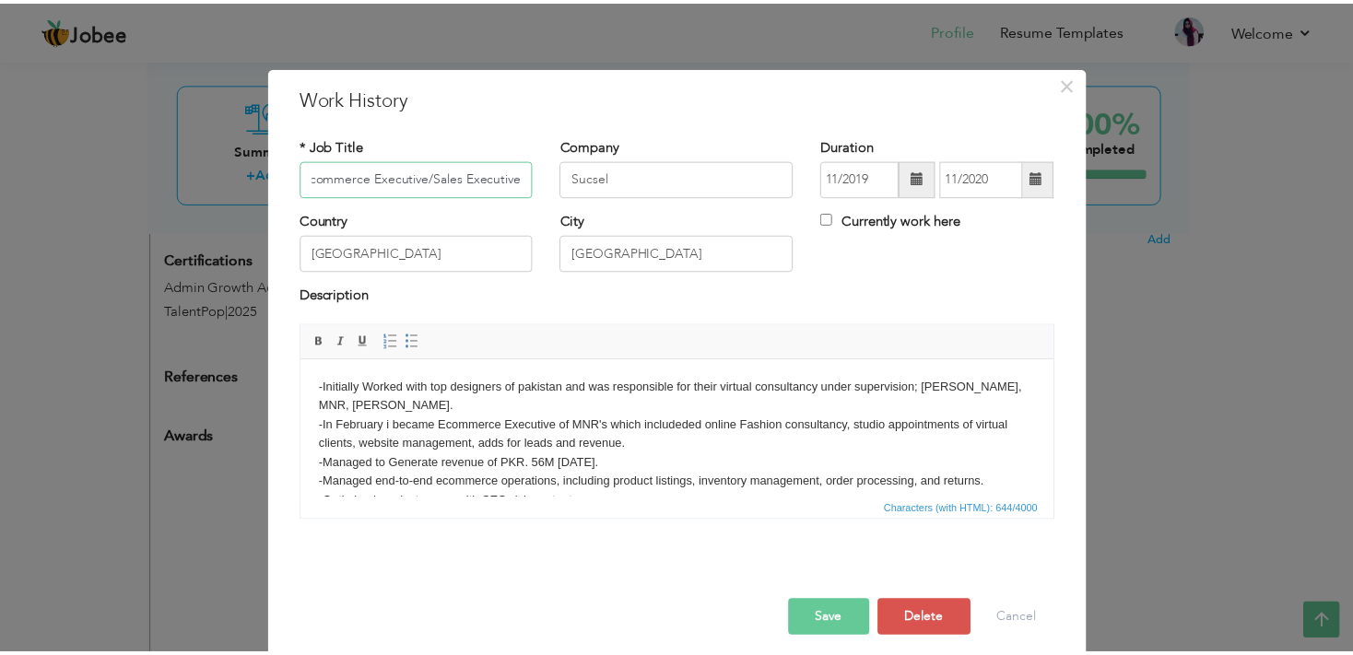
scroll to position [0, 6]
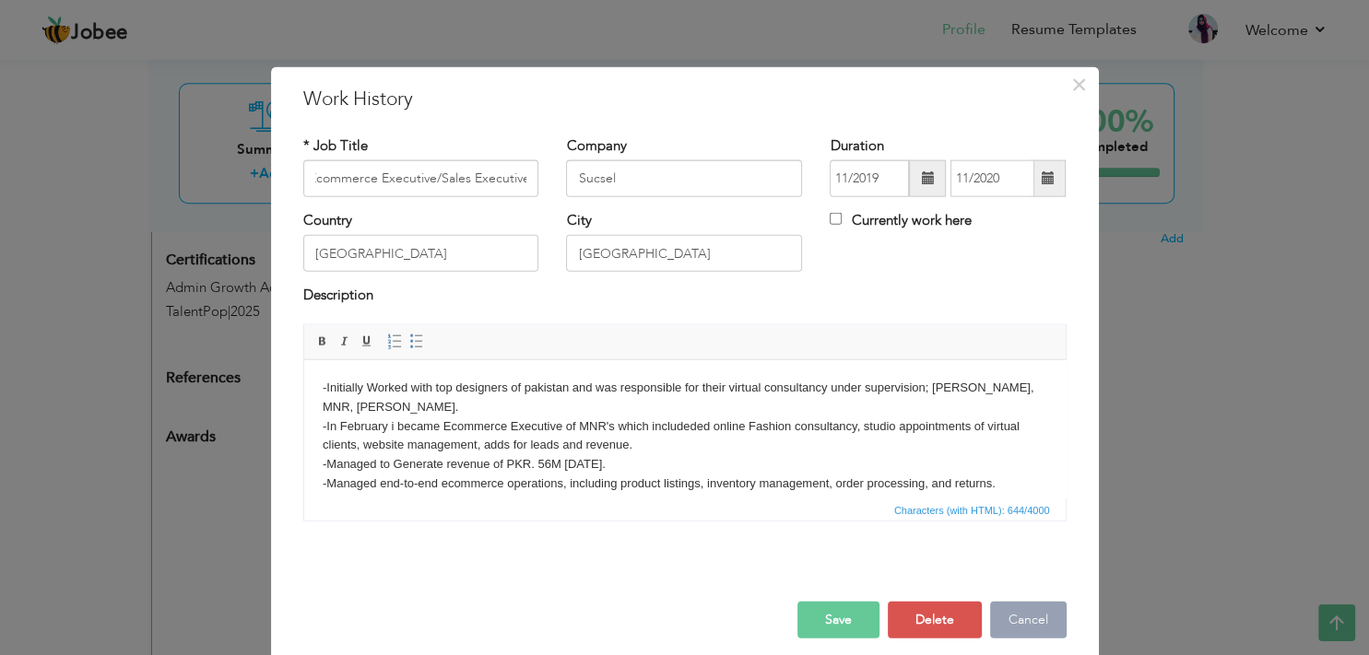
click at [1007, 609] on button "Cancel" at bounding box center [1028, 619] width 76 height 37
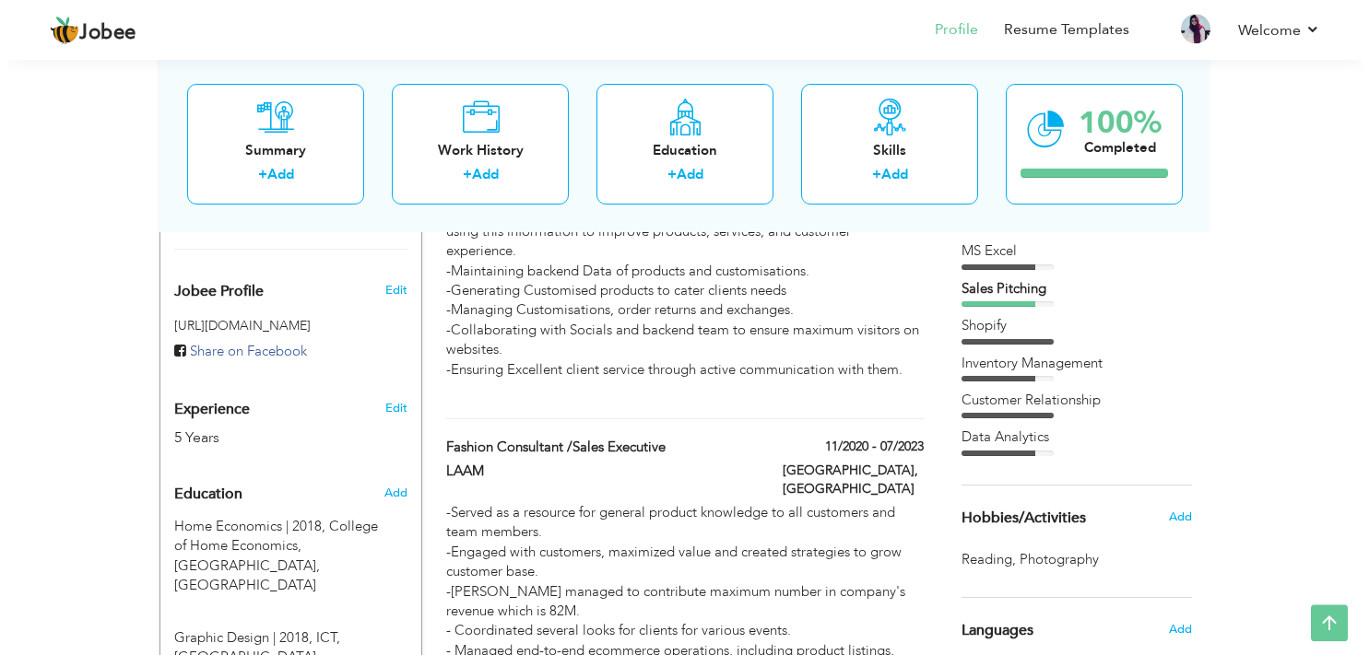
scroll to position [583, 0]
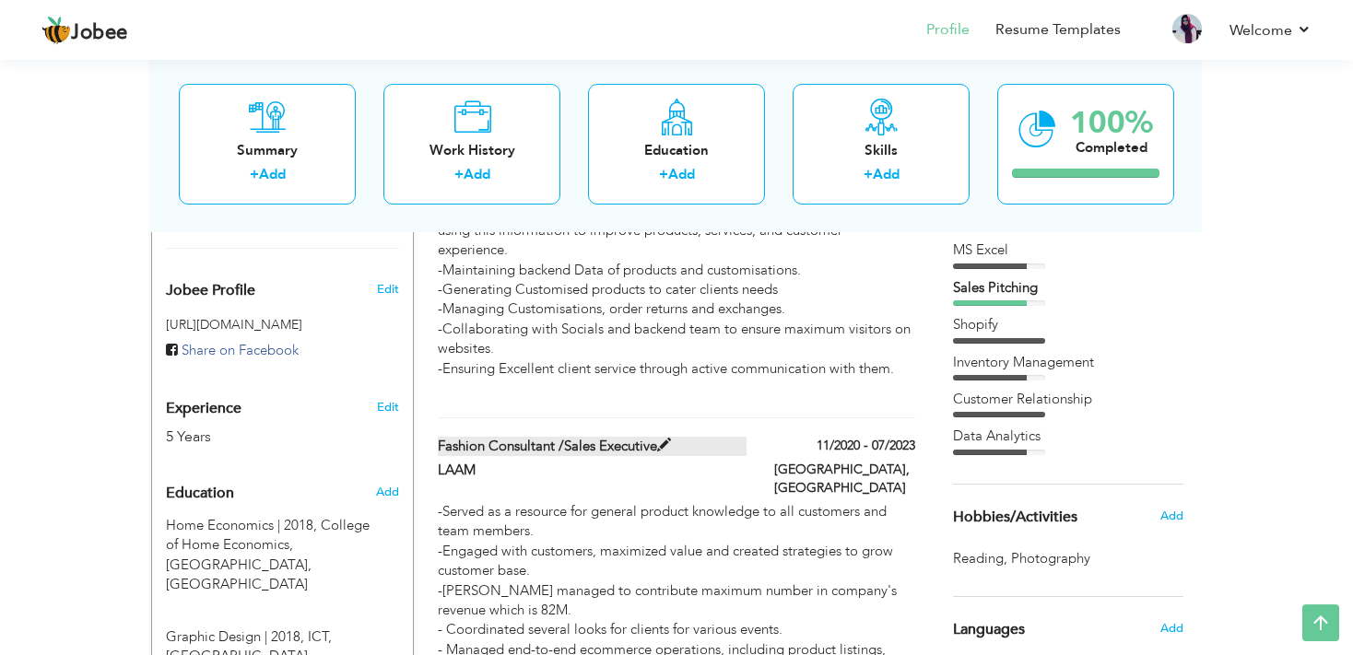
click at [586, 437] on label "Fashion Consultant /Sales Executive" at bounding box center [593, 446] width 310 height 19
type input "Fashion Consultant /Sales Executive"
type input "LAAM"
type input "11/2020"
type input "07/2023"
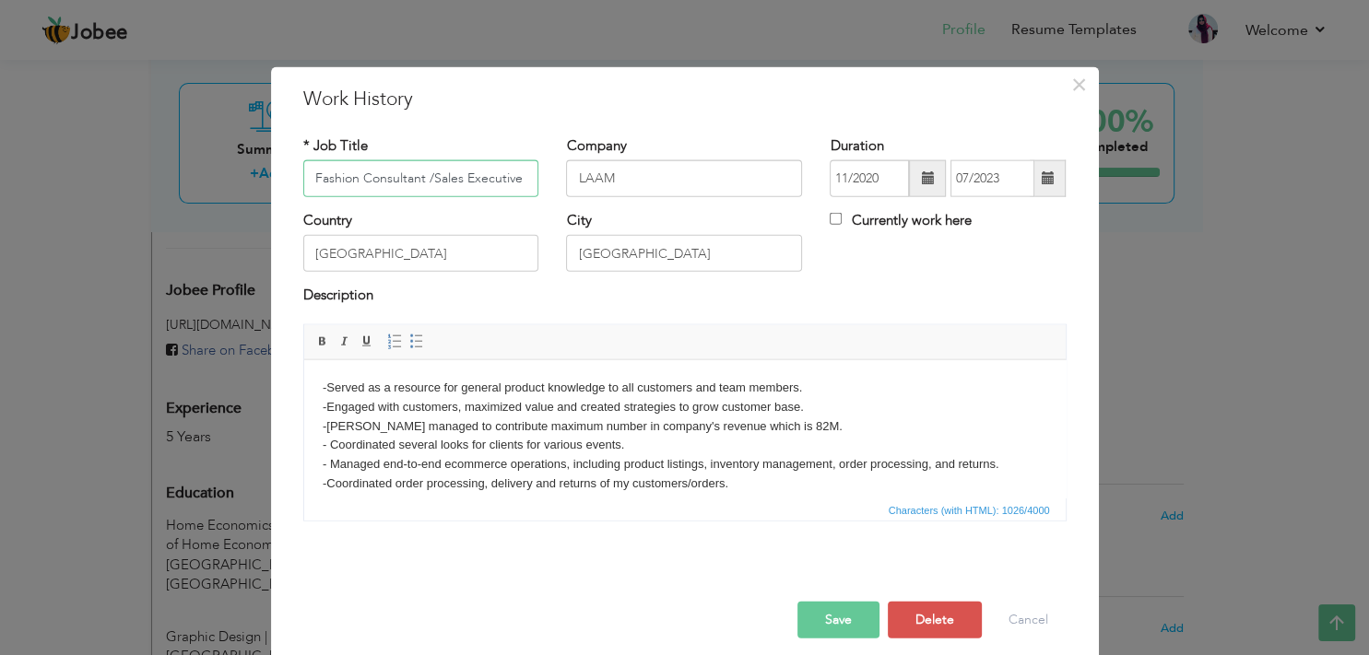
click at [361, 175] on input "Fashion Consultant /Sales Executive" at bounding box center [421, 178] width 236 height 37
paste input "Ecommerce Executive"
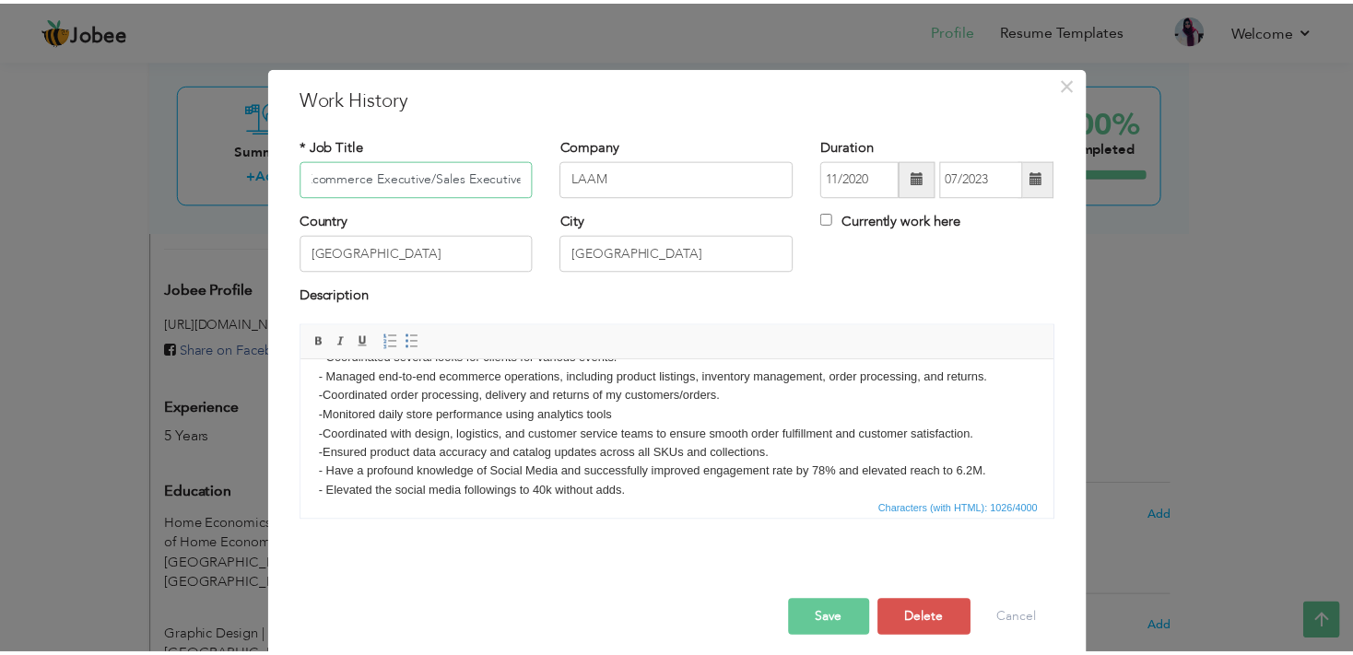
scroll to position [90, 0]
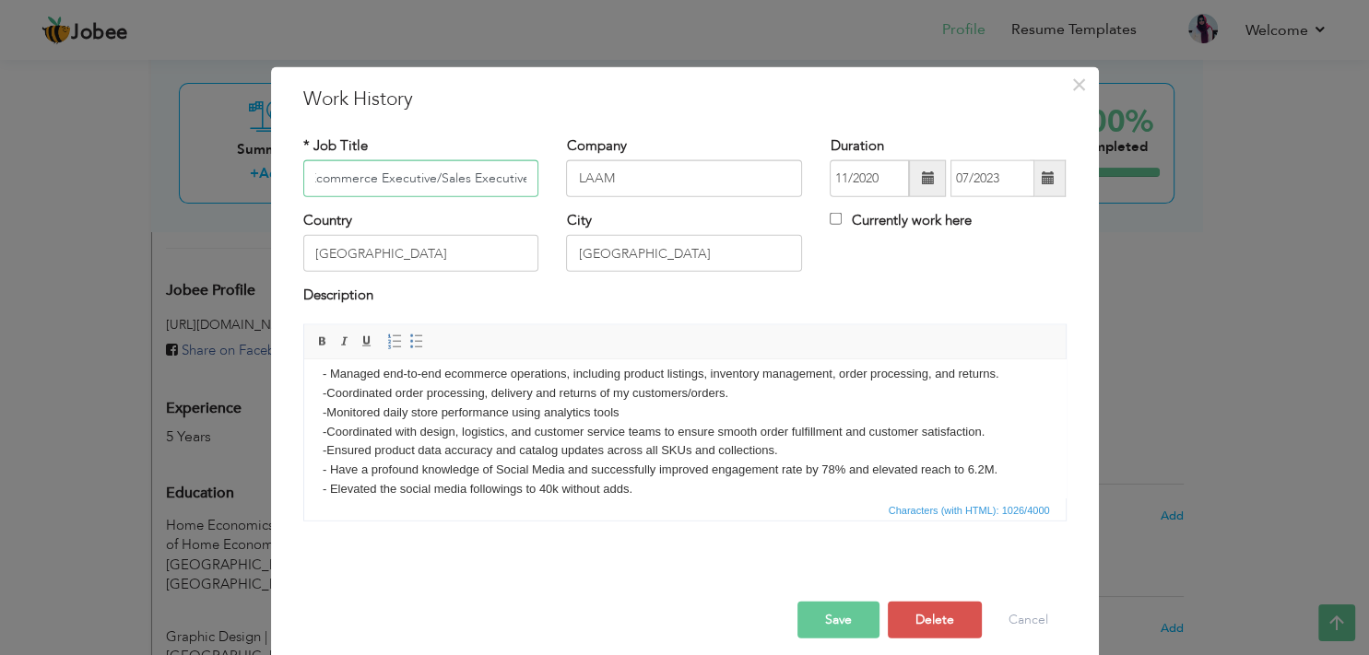
type input "Ecommerce Executive/Sales Executive"
click at [813, 620] on button "Save" at bounding box center [838, 619] width 82 height 37
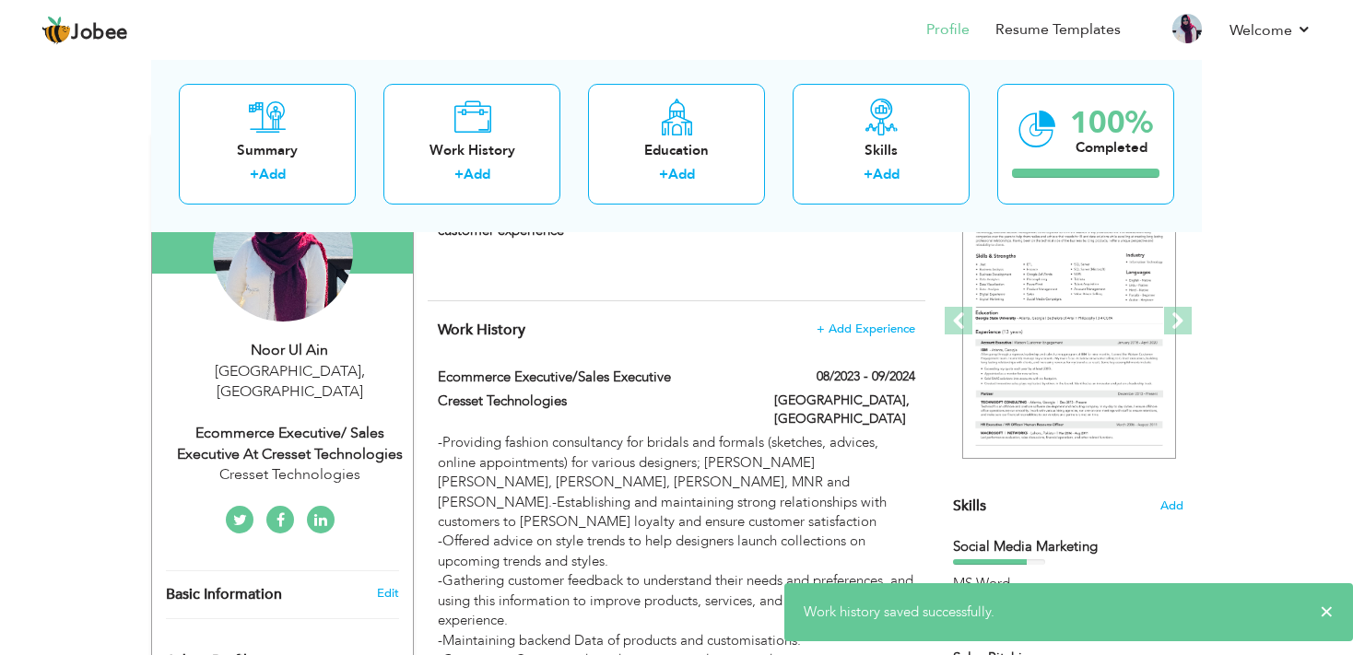
scroll to position [0, 0]
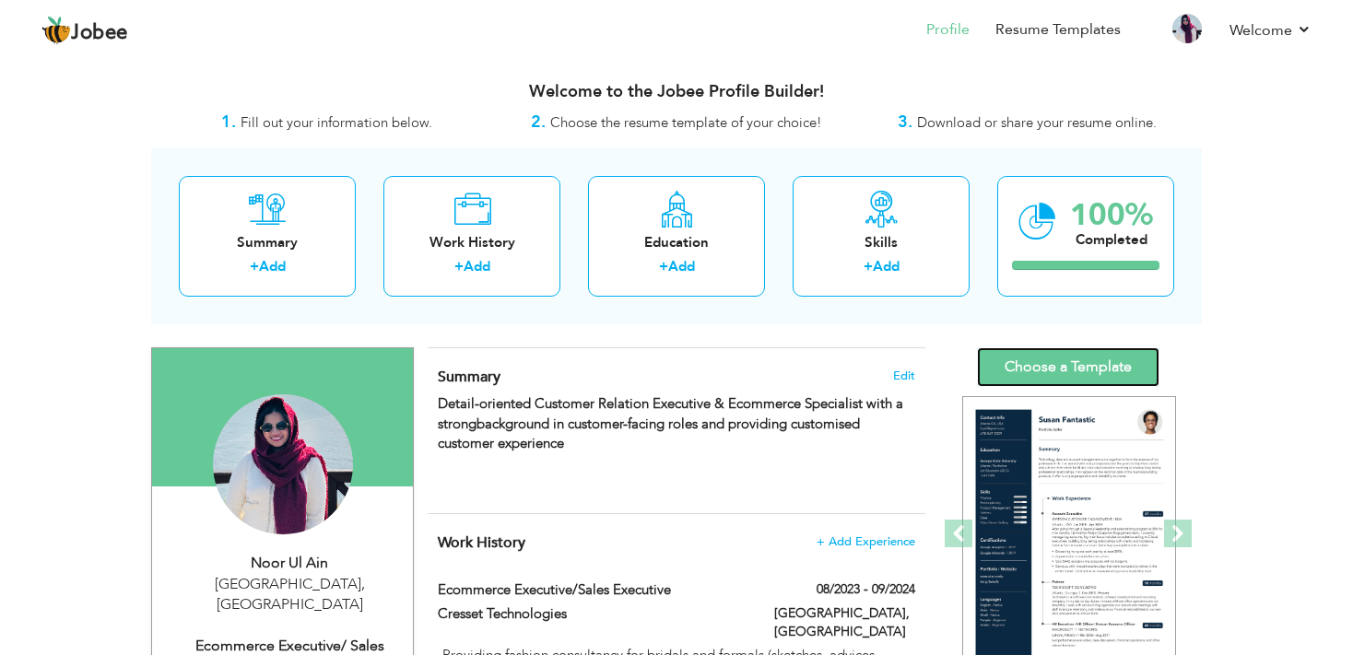
click at [1032, 373] on link "Choose a Template" at bounding box center [1068, 367] width 182 height 40
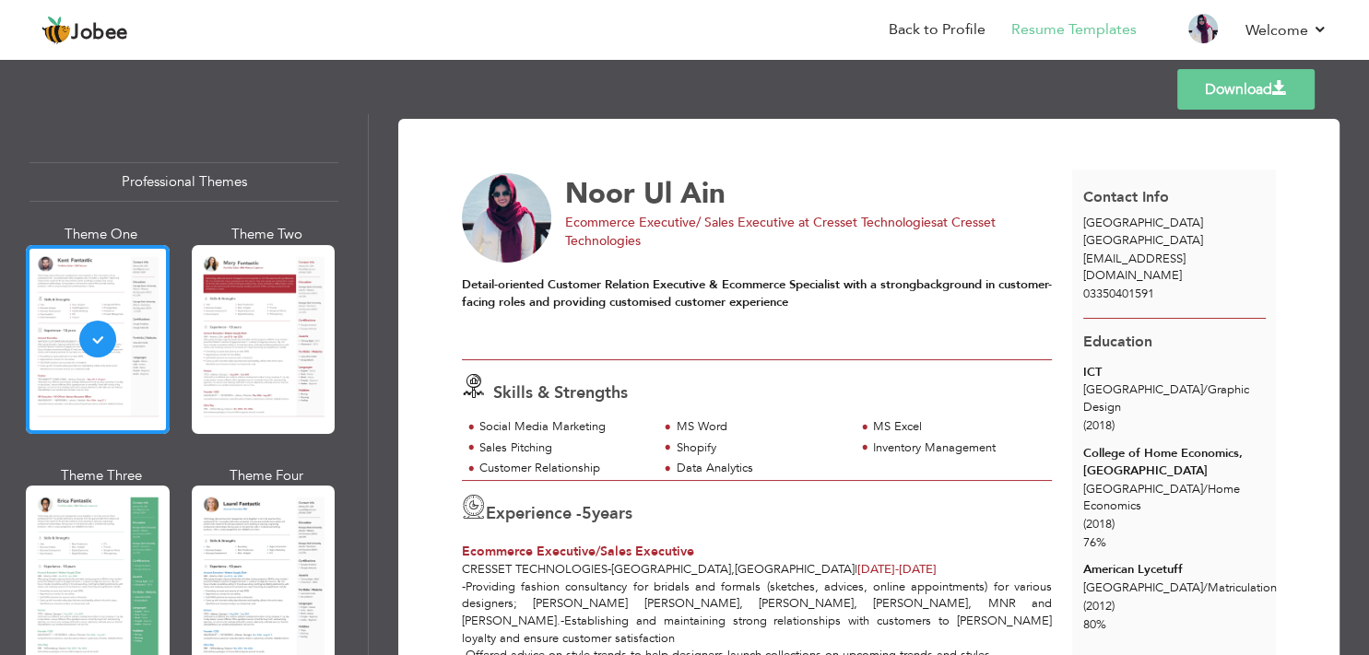
click at [1262, 97] on link "Download" at bounding box center [1245, 89] width 137 height 41
